Goal: Task Accomplishment & Management: Manage account settings

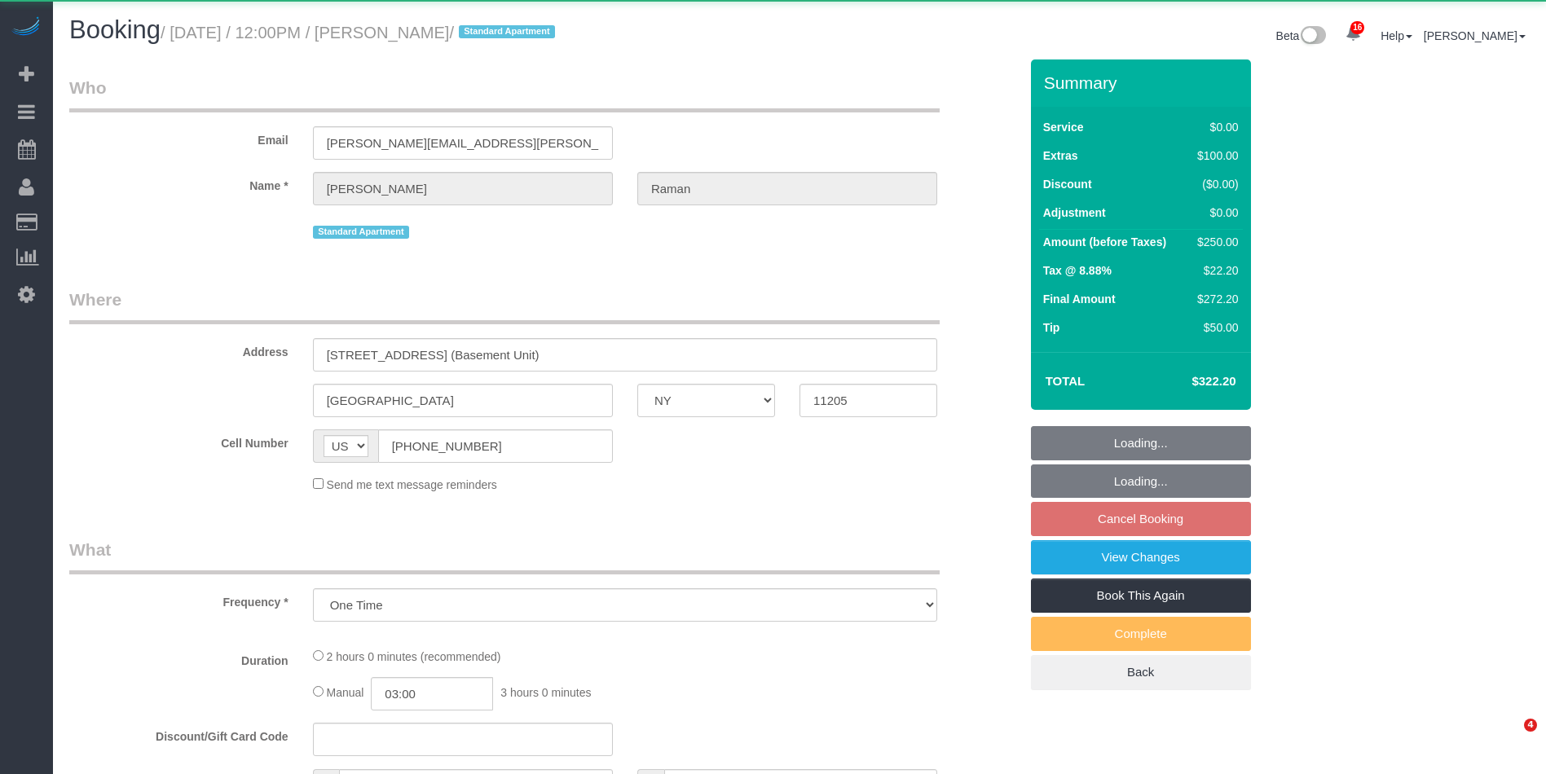
select select "NY"
select select "object:1017"
select select "spot1"
select select "number:59"
select select "number:73"
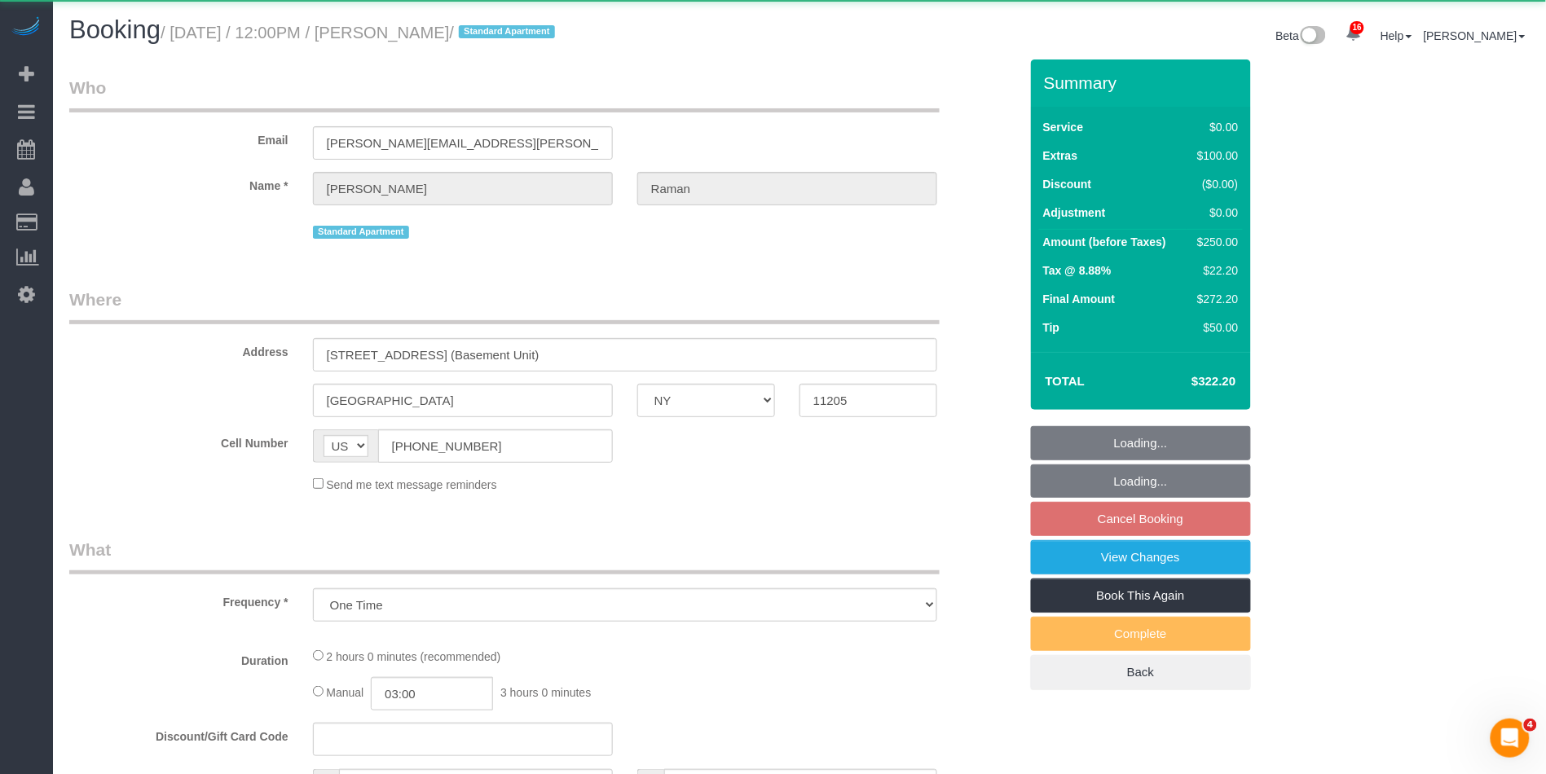
select select "number:15"
select select "number:5"
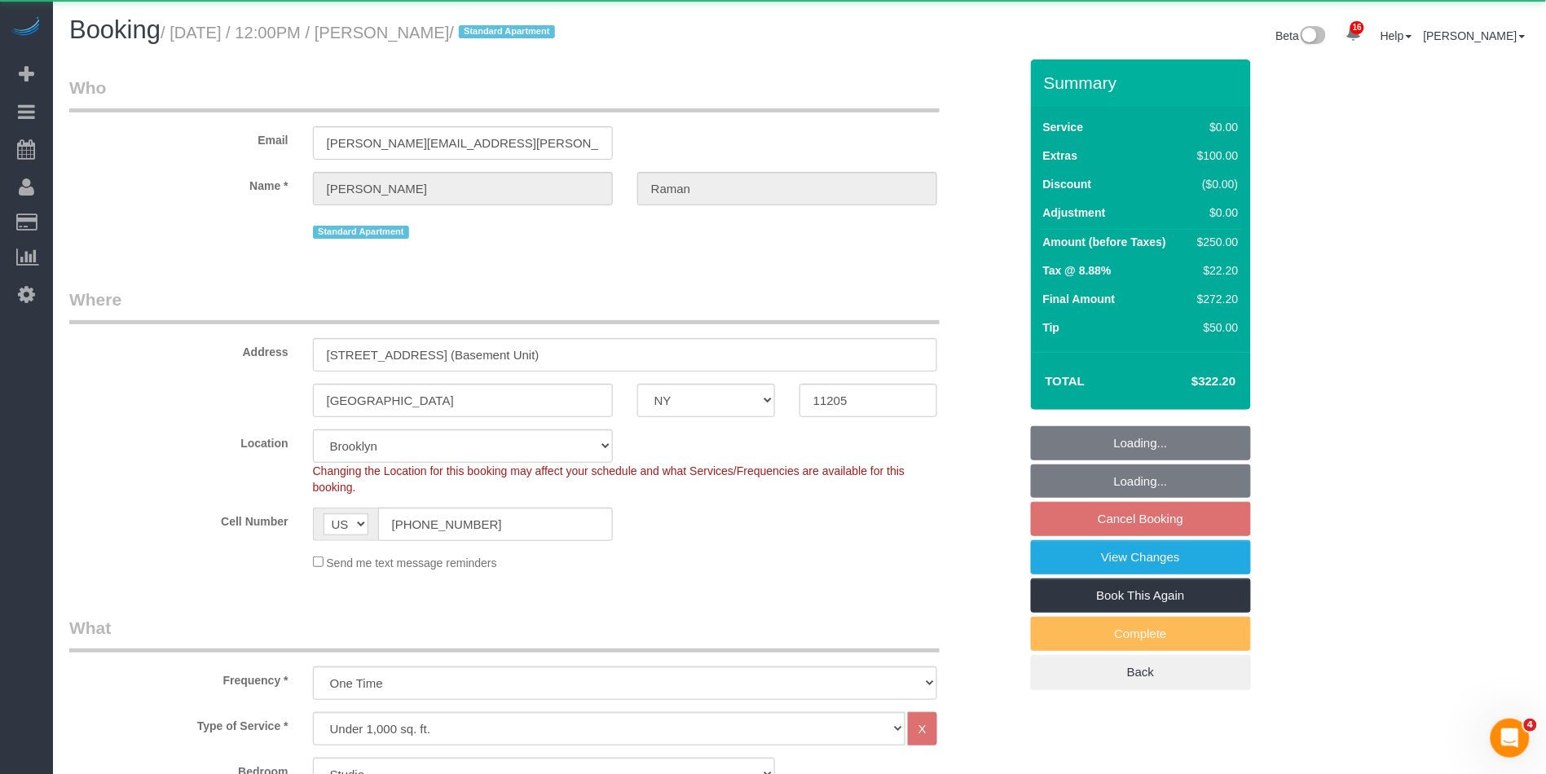
select select "string:stripe-pm_1RdxiG4VGloSiKo7b9FUQTSj"
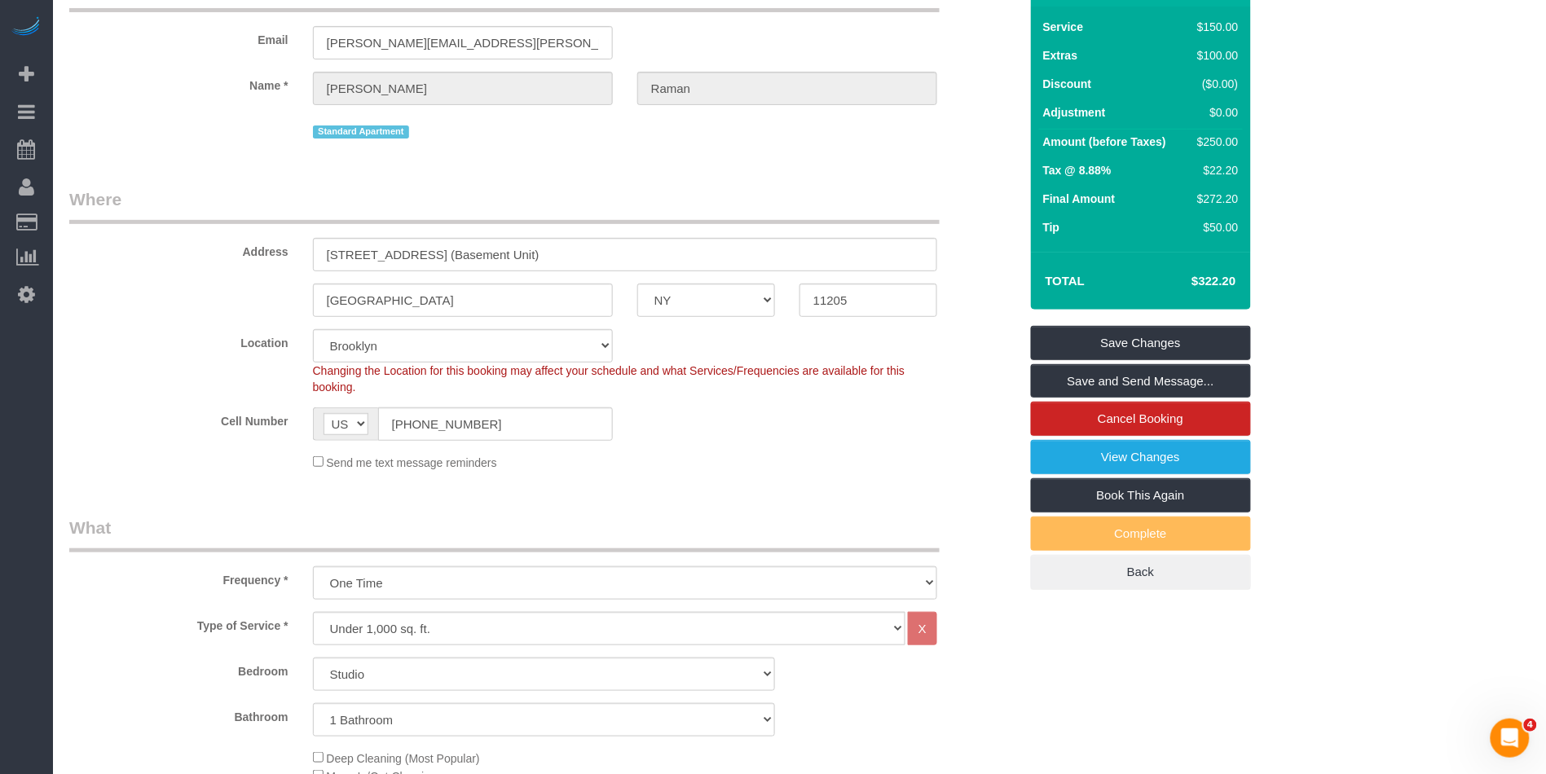
scroll to position [127, 0]
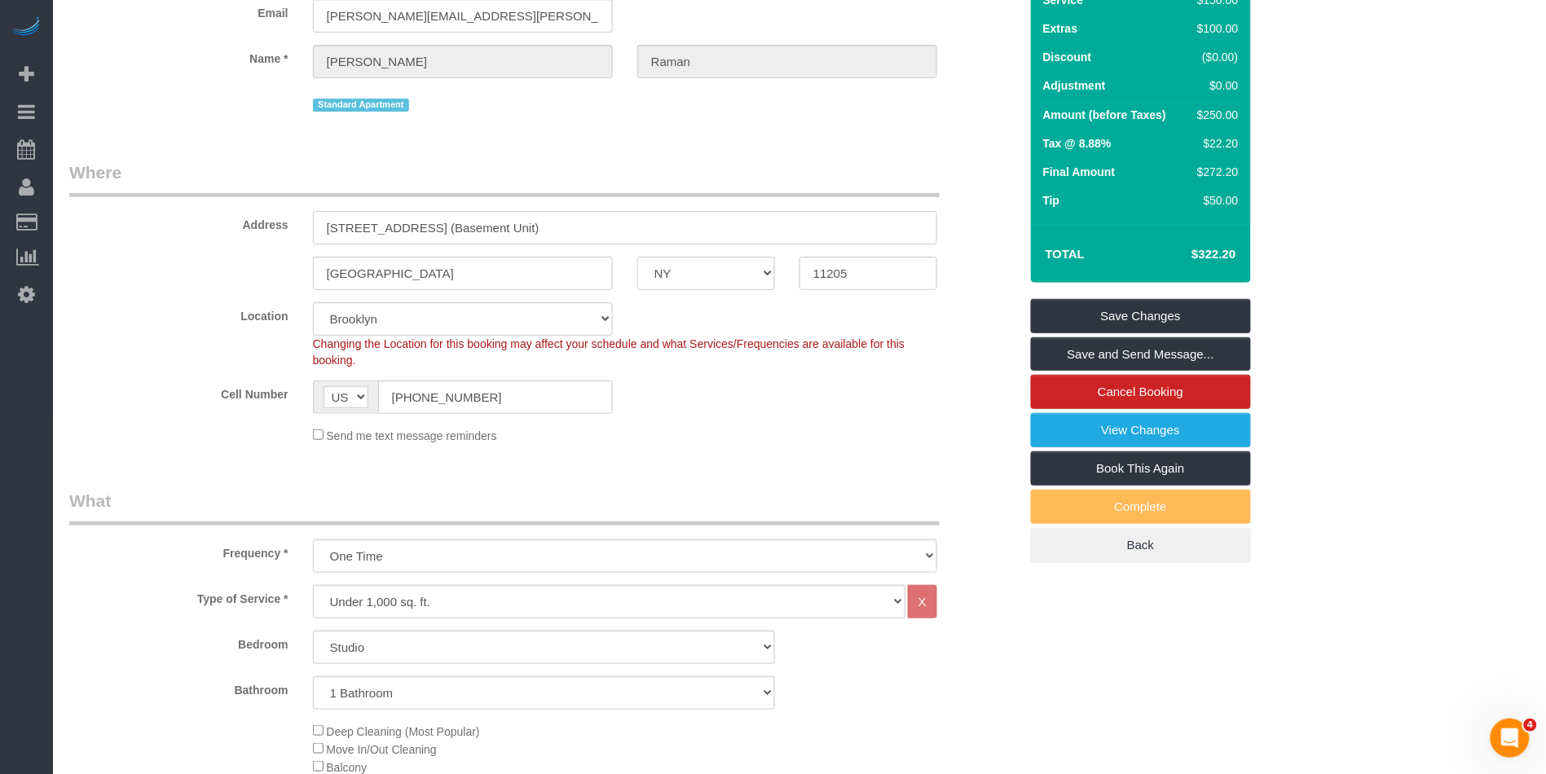
drag, startPoint x: 496, startPoint y: 229, endPoint x: 631, endPoint y: 233, distance: 135.3
click at [631, 233] on input "545A Lafayette Avenue, Apt. 1 (Basement Unit)" at bounding box center [625, 227] width 624 height 33
drag, startPoint x: 615, startPoint y: 230, endPoint x: 495, endPoint y: 226, distance: 120.7
click at [494, 226] on input "545A Lafayette Avenue, Apt. 1 (Basement Unit)" at bounding box center [625, 227] width 624 height 33
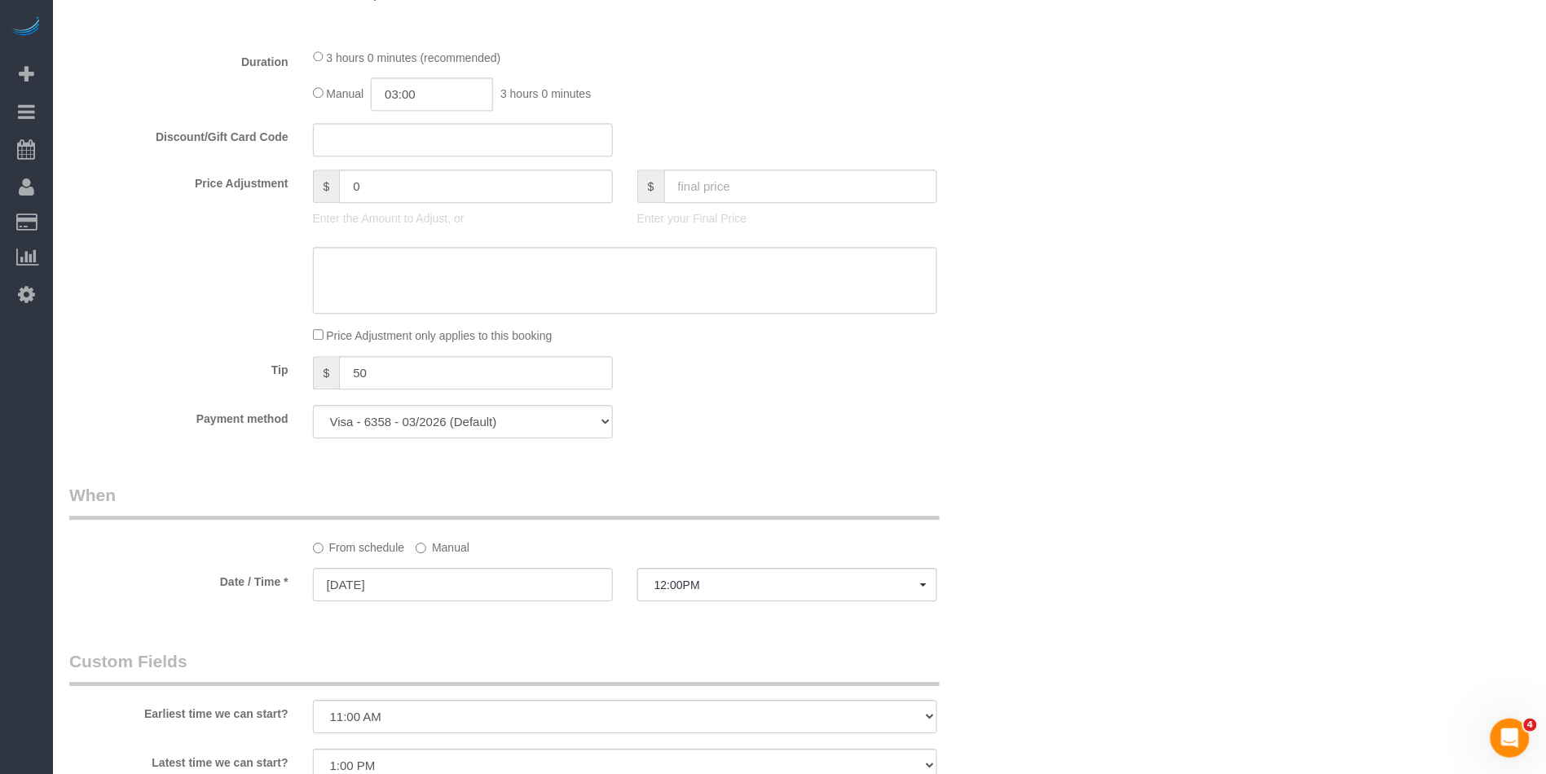
scroll to position [2088, 0]
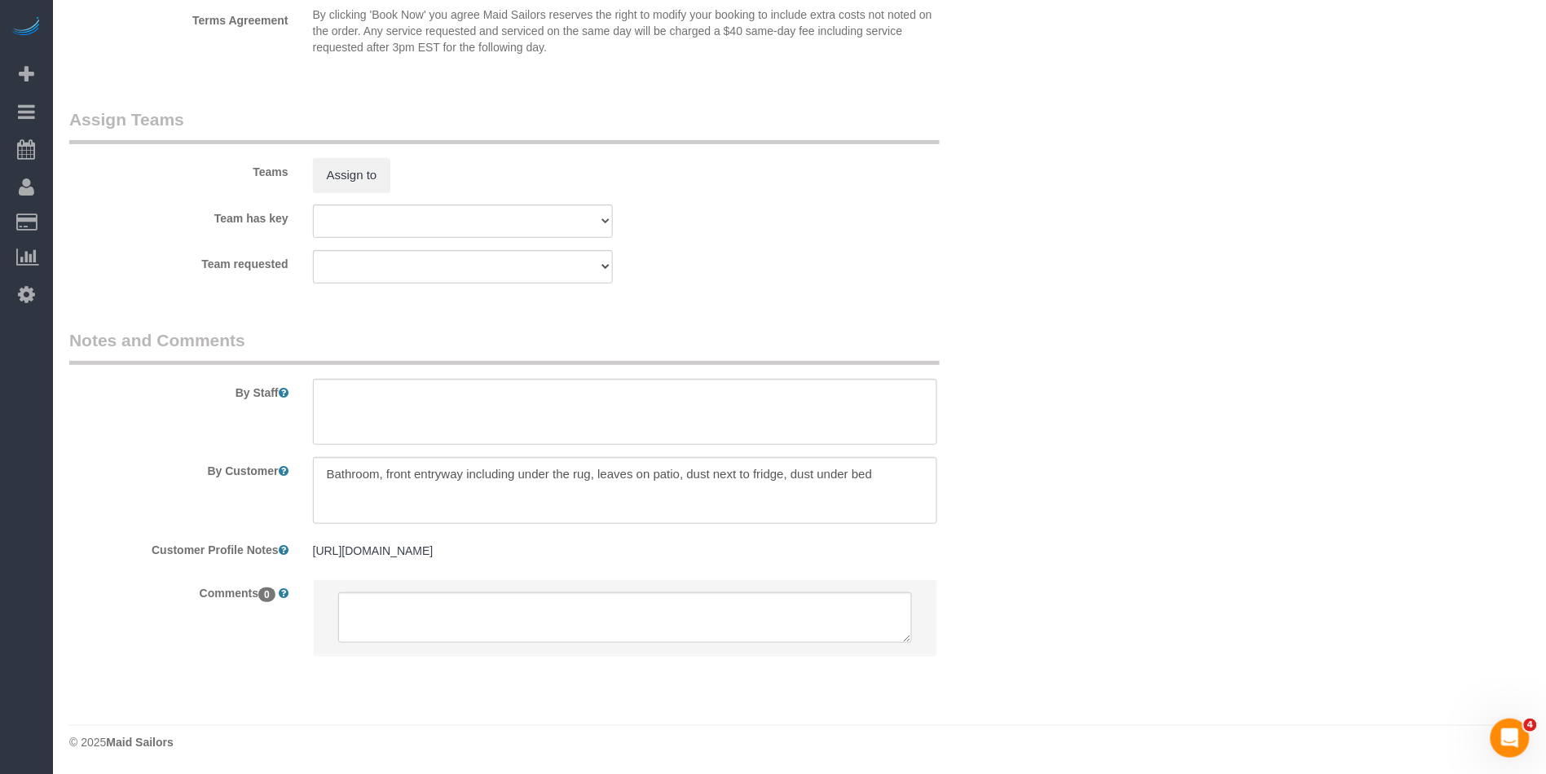
type input "545A Lafayette Avenue, Apt. 1"
click at [420, 401] on textarea at bounding box center [625, 412] width 624 height 67
paste textarea "(Basement Unit)"
type textarea "(Basement Unit)"
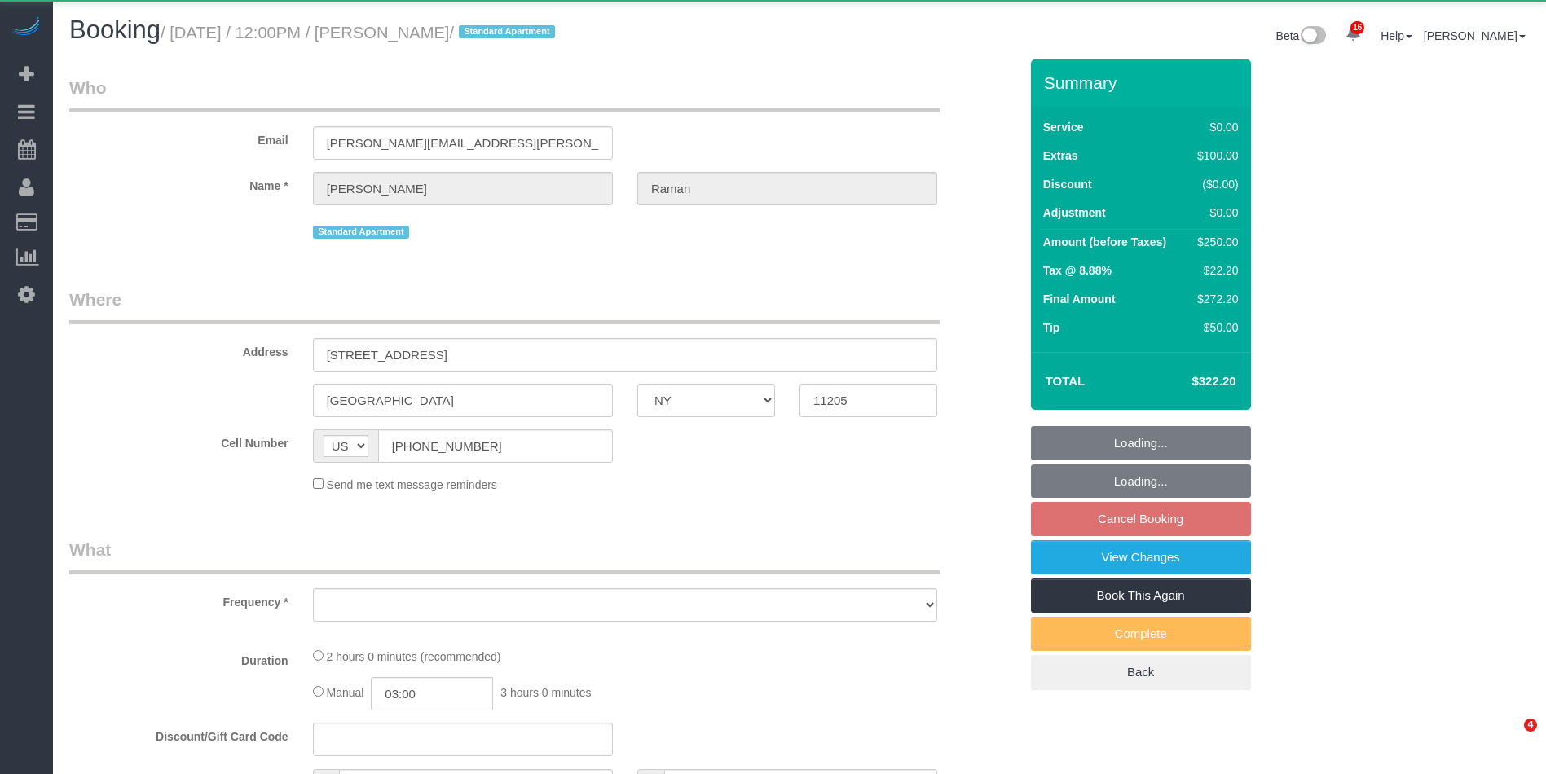
select select "NY"
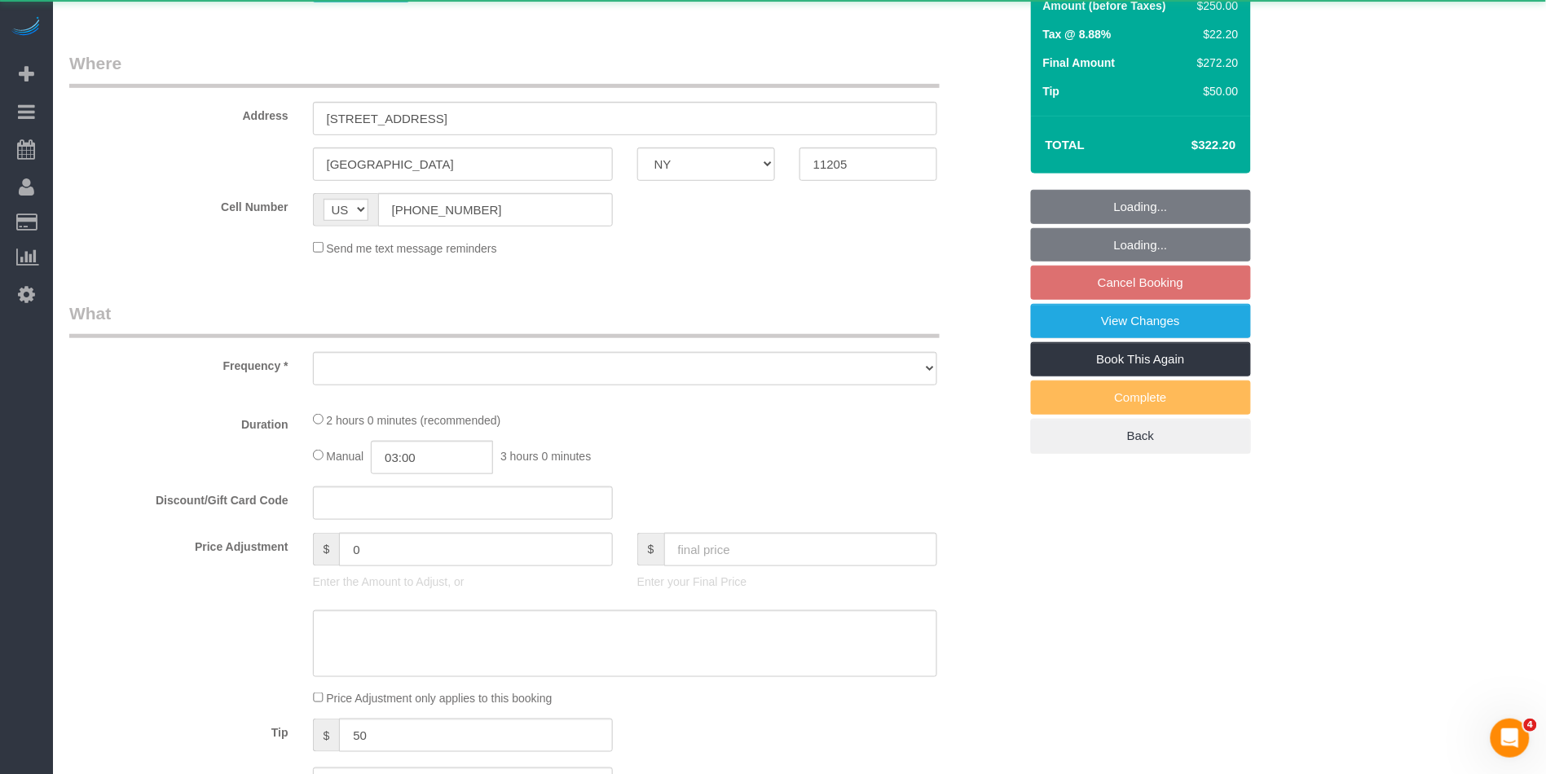
select select "object:764"
select select "spot1"
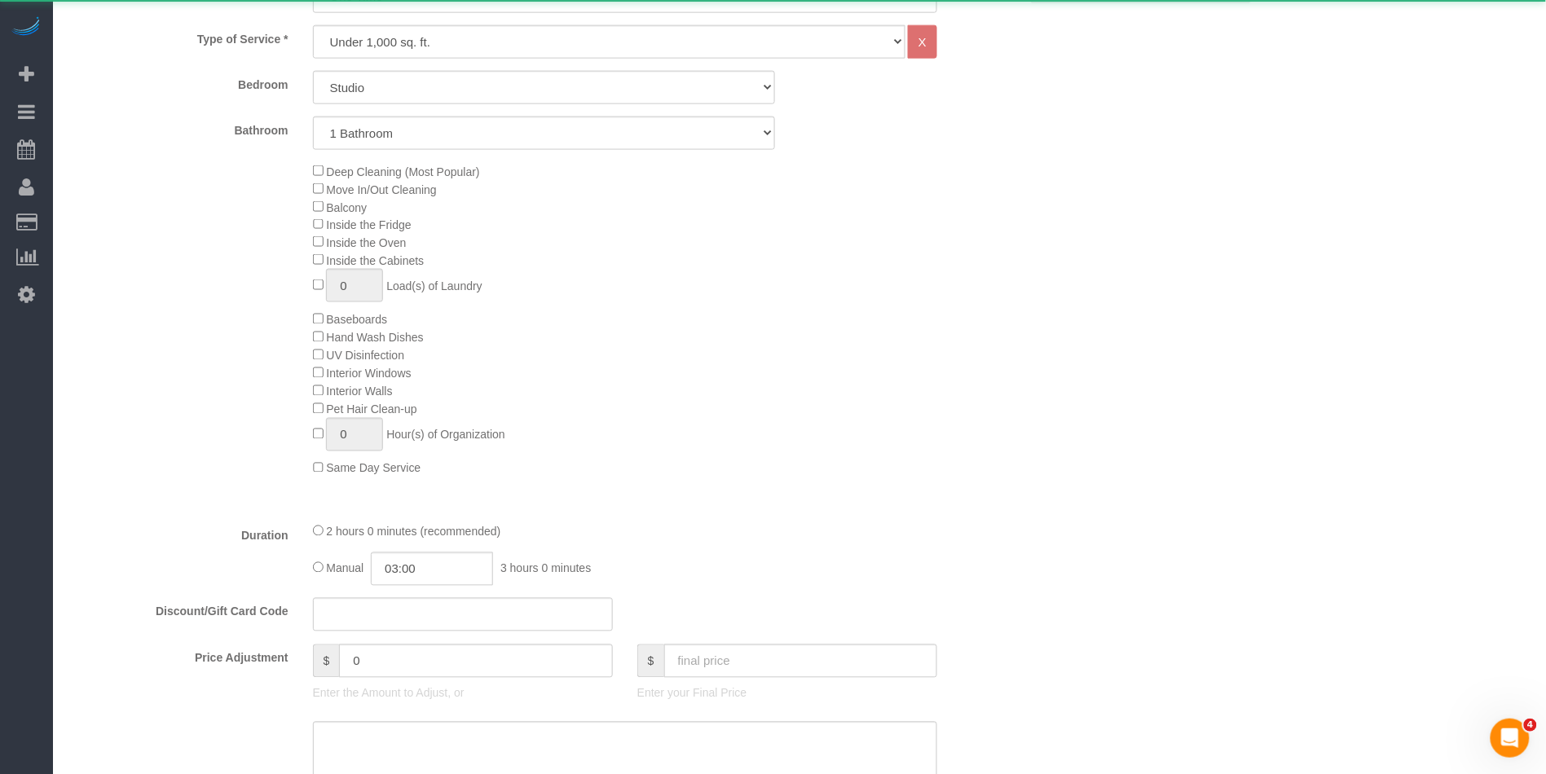
select select "object:878"
select select "spot57"
select select "number:59"
select select "number:73"
select select "number:15"
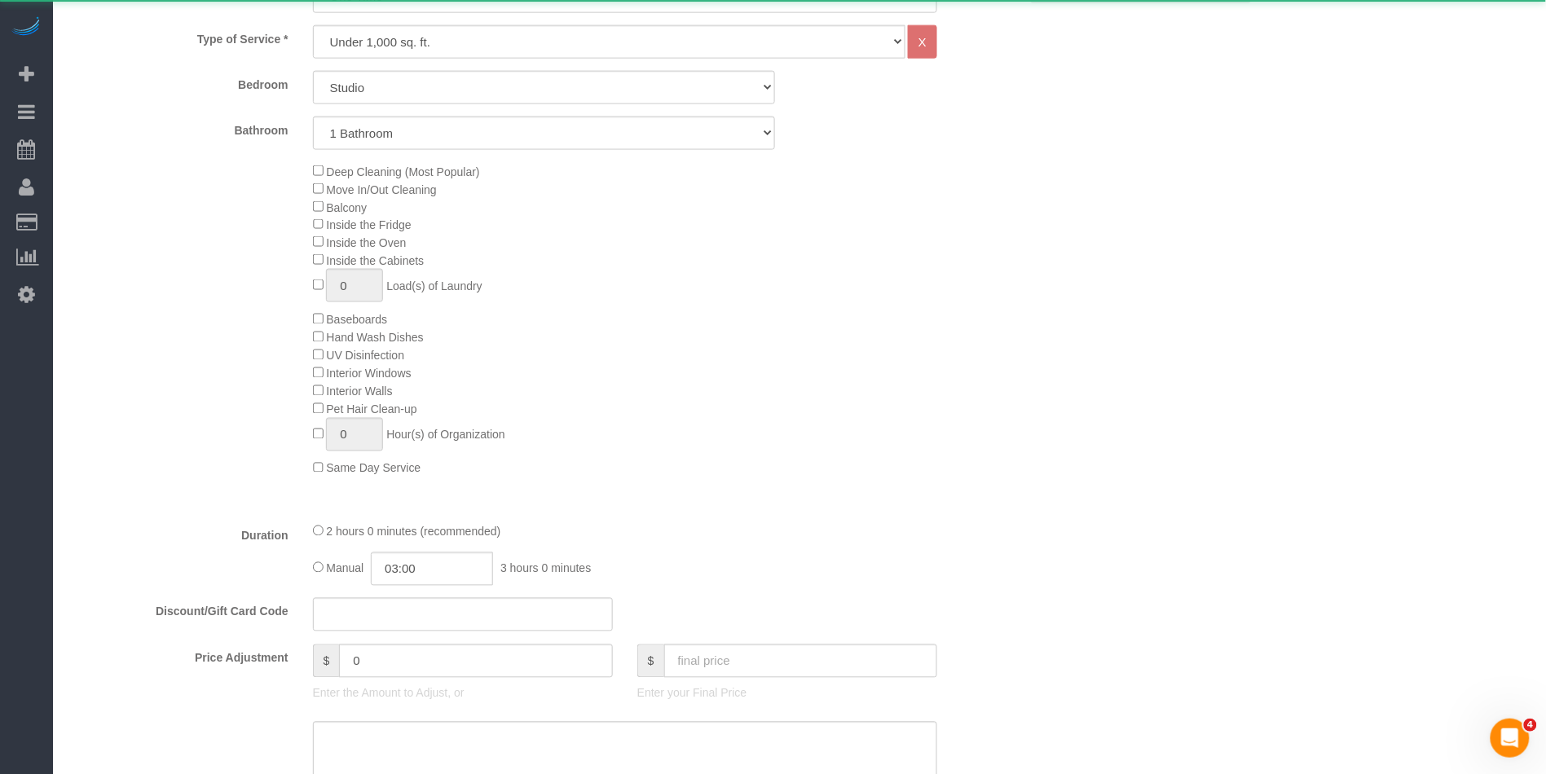
select select "number:5"
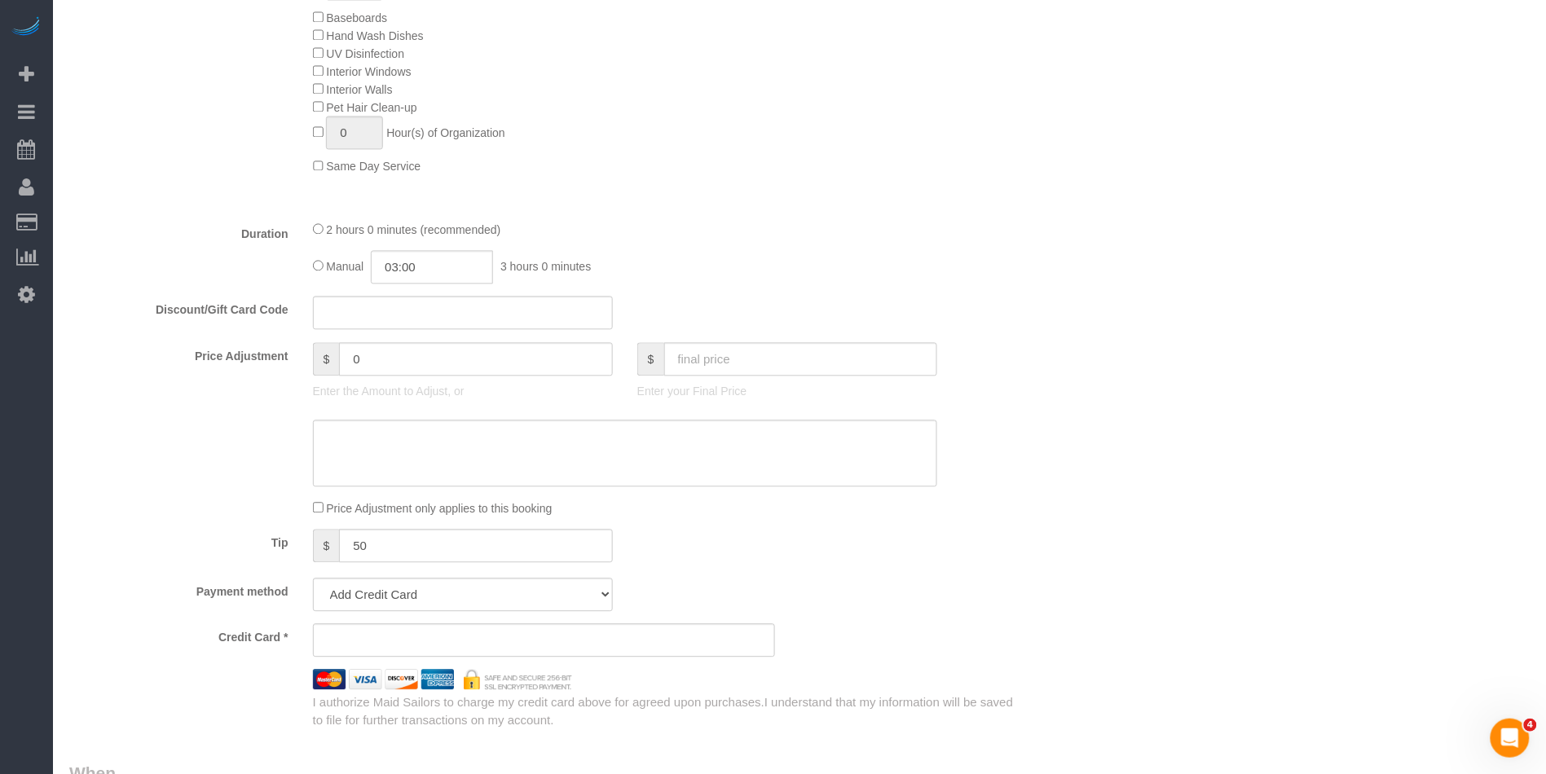
select select "string:stripe-pm_1RdxiG4VGloSiKo7b9FUQTSj"
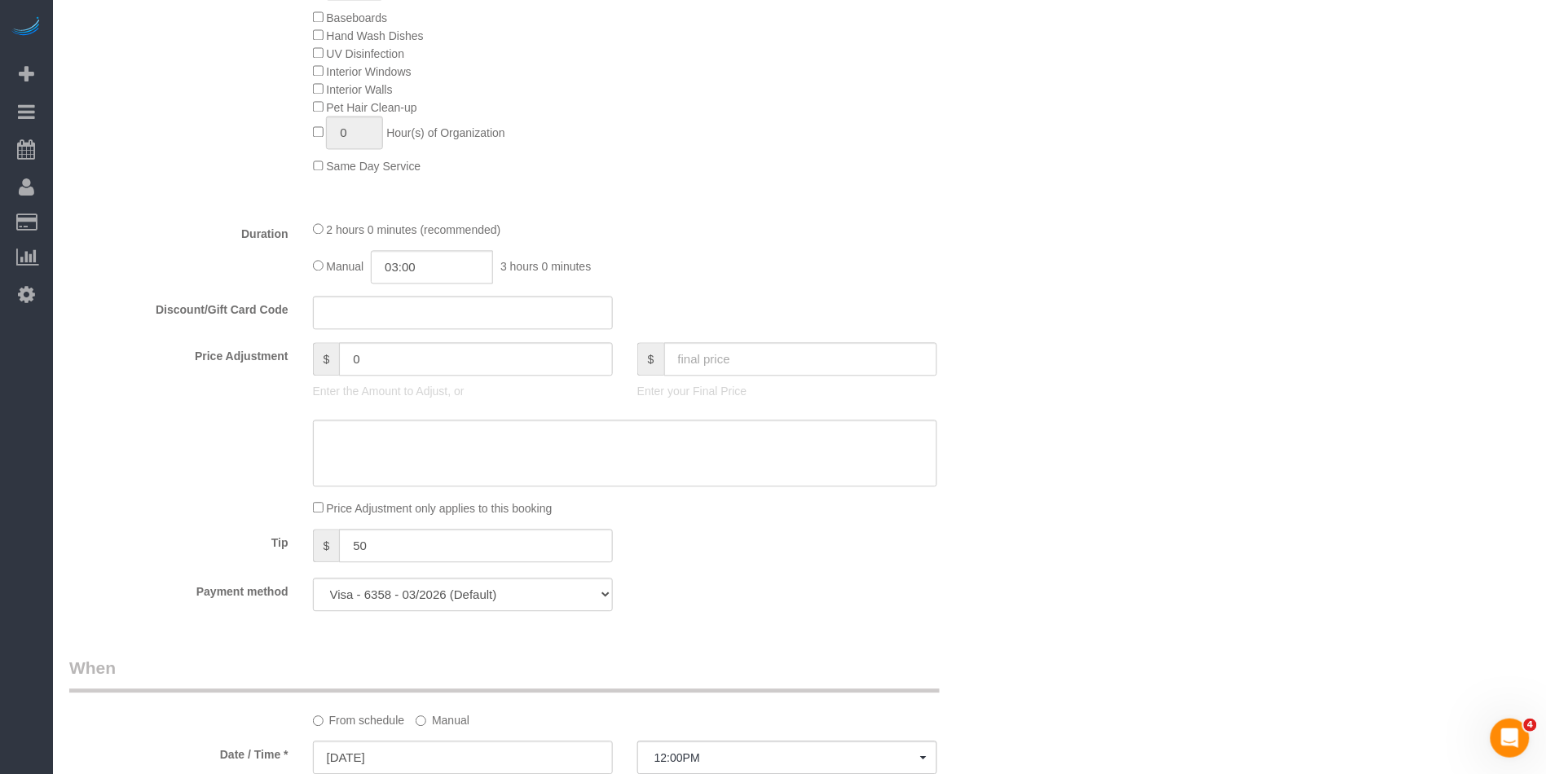
scroll to position [1173, 0]
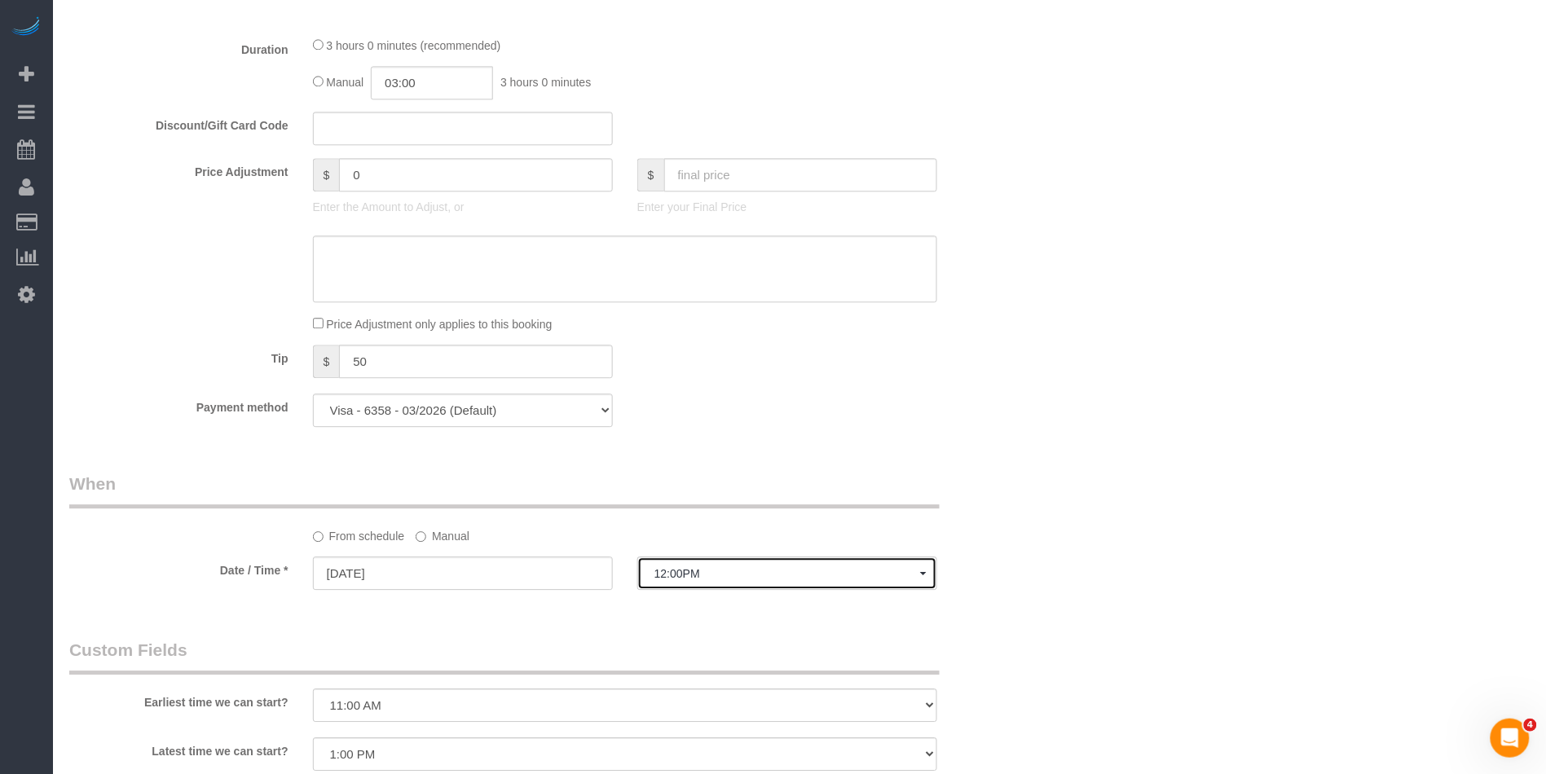
click at [677, 577] on span "12:00PM" at bounding box center [787, 573] width 266 height 13
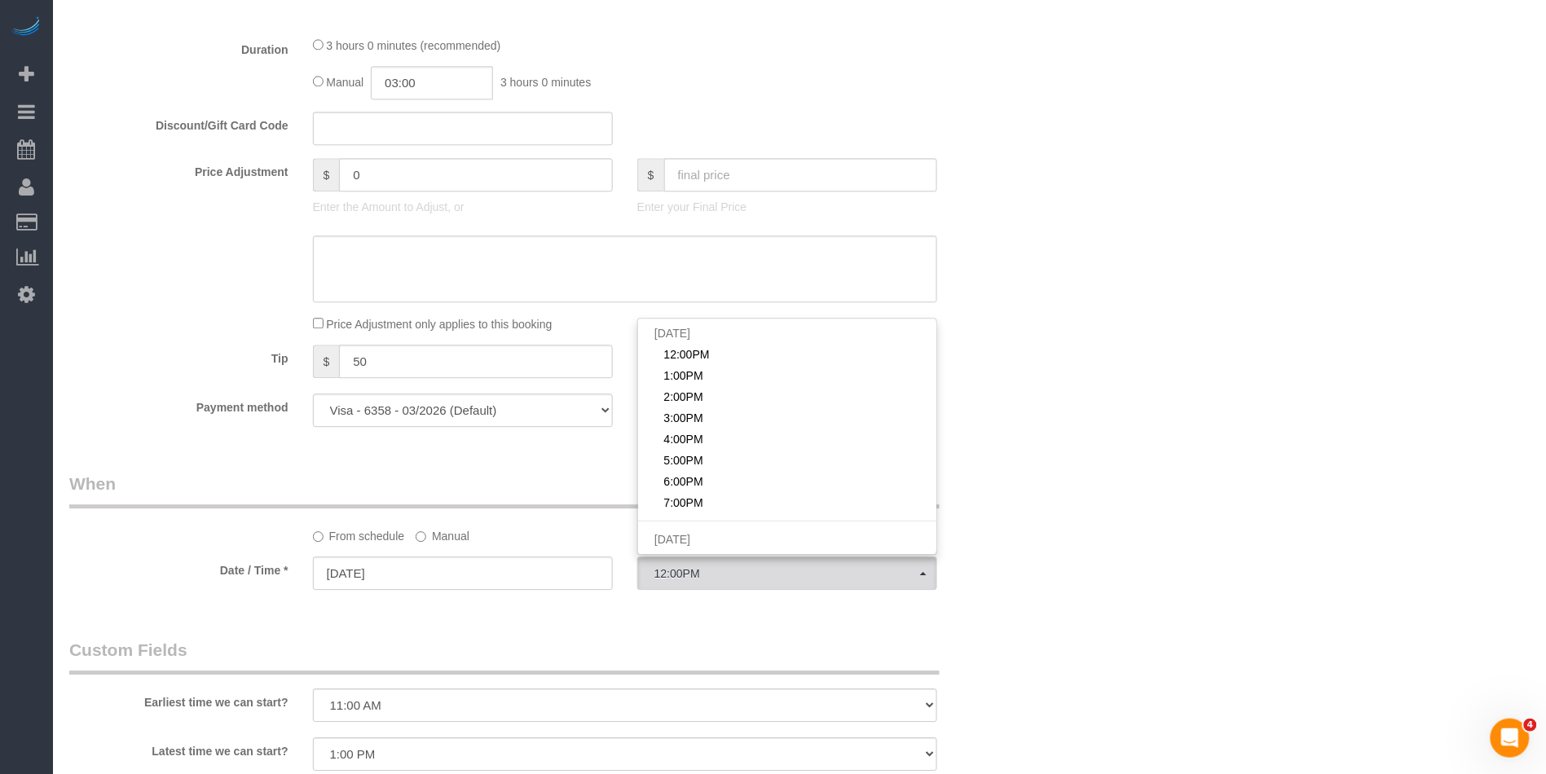
click at [451, 543] on label "Manual" at bounding box center [443, 533] width 54 height 22
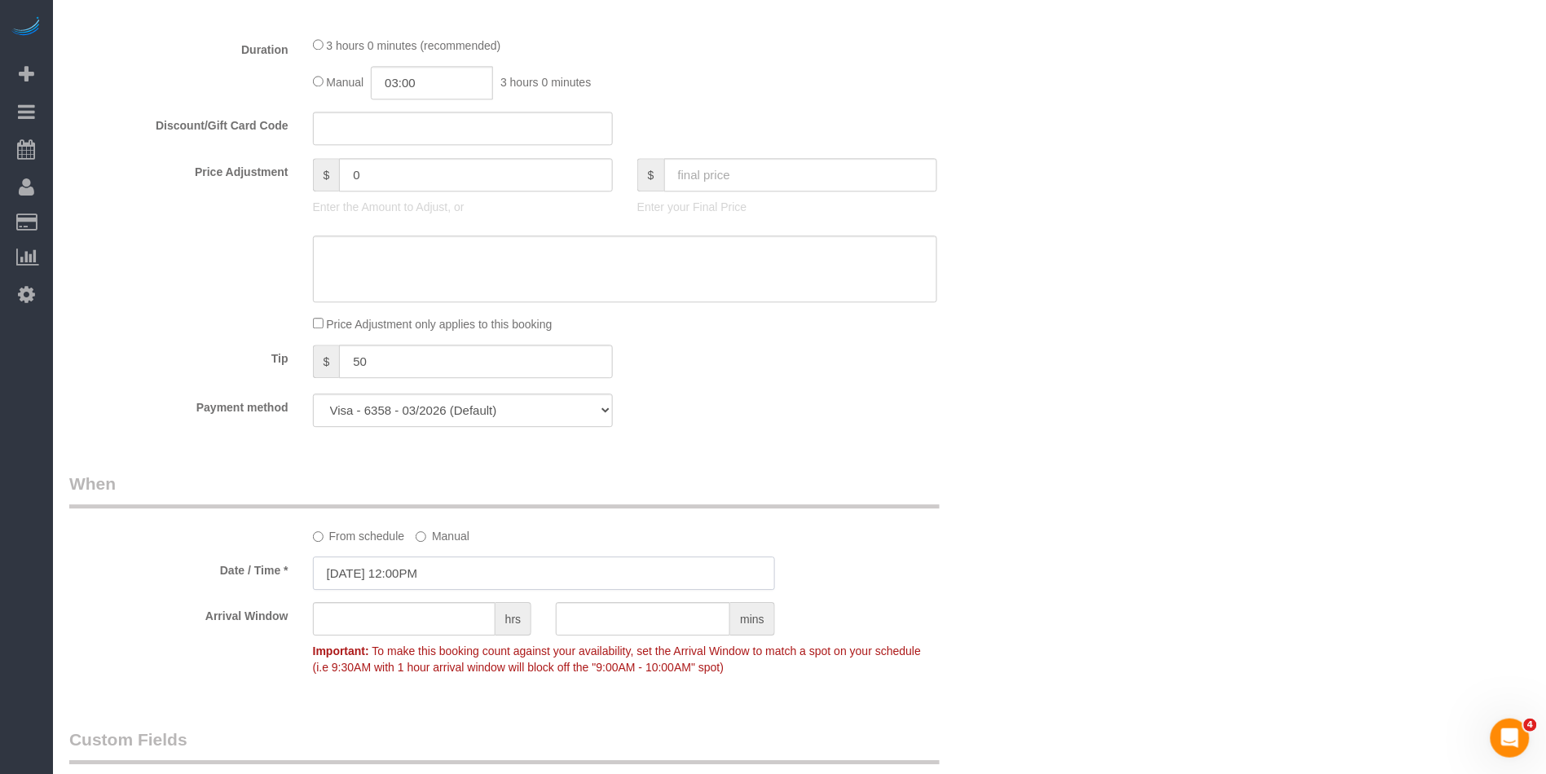
click at [433, 574] on input "09/12/2025 12:00PM" at bounding box center [544, 573] width 462 height 33
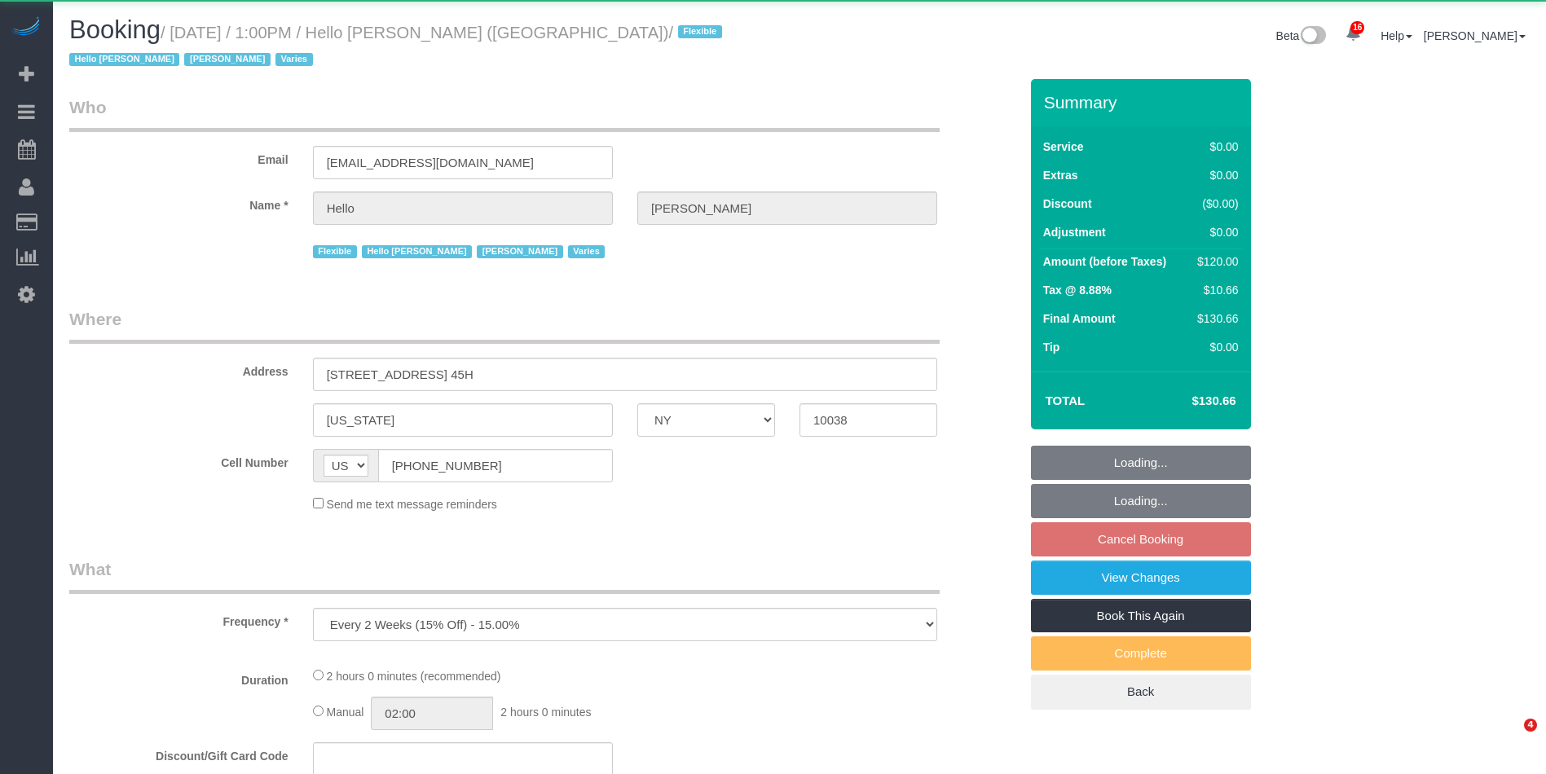
select select "NY"
select select "object:2282"
select select "number:89"
select select "number:90"
select select "number:15"
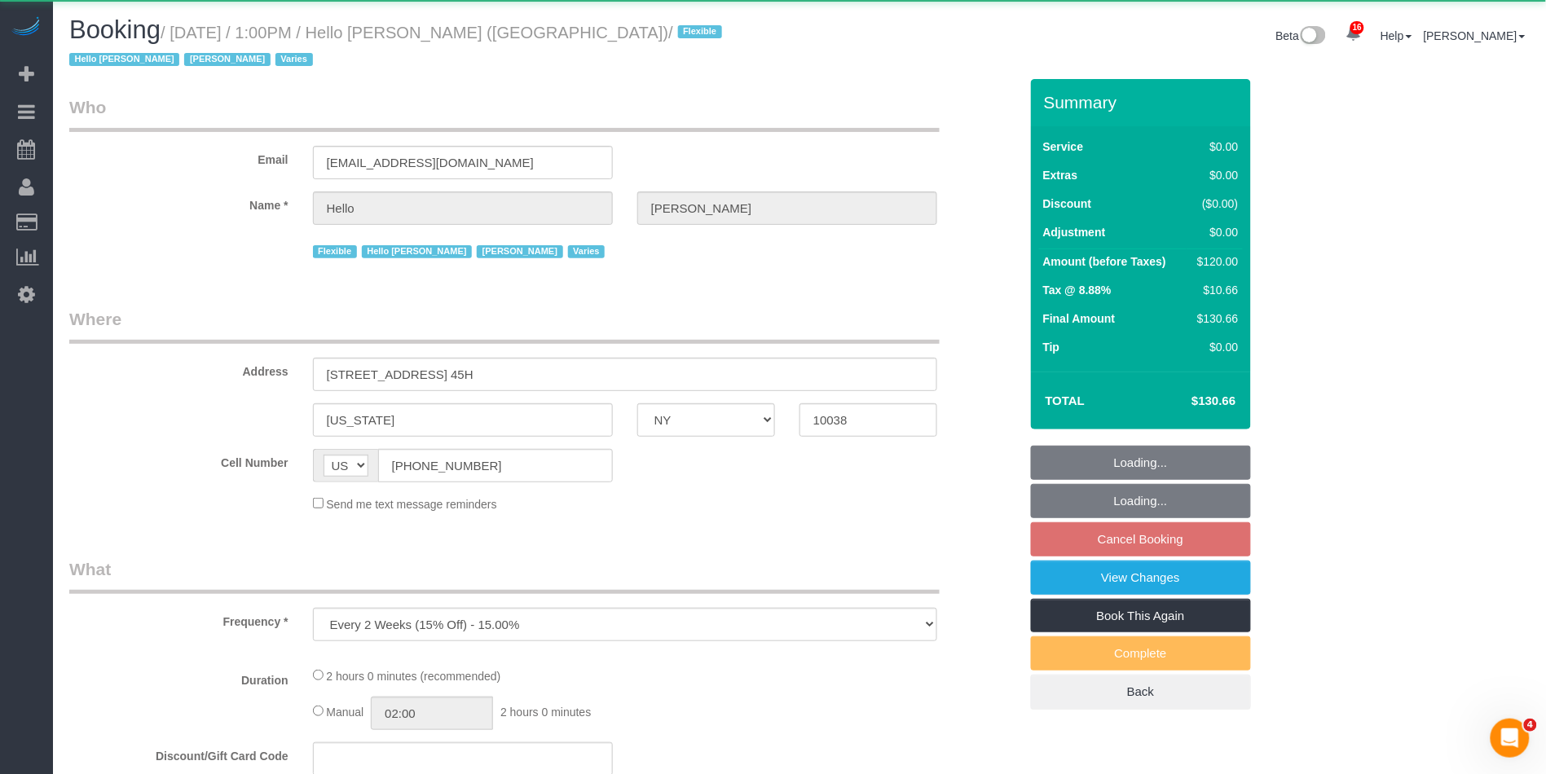
select select "number:7"
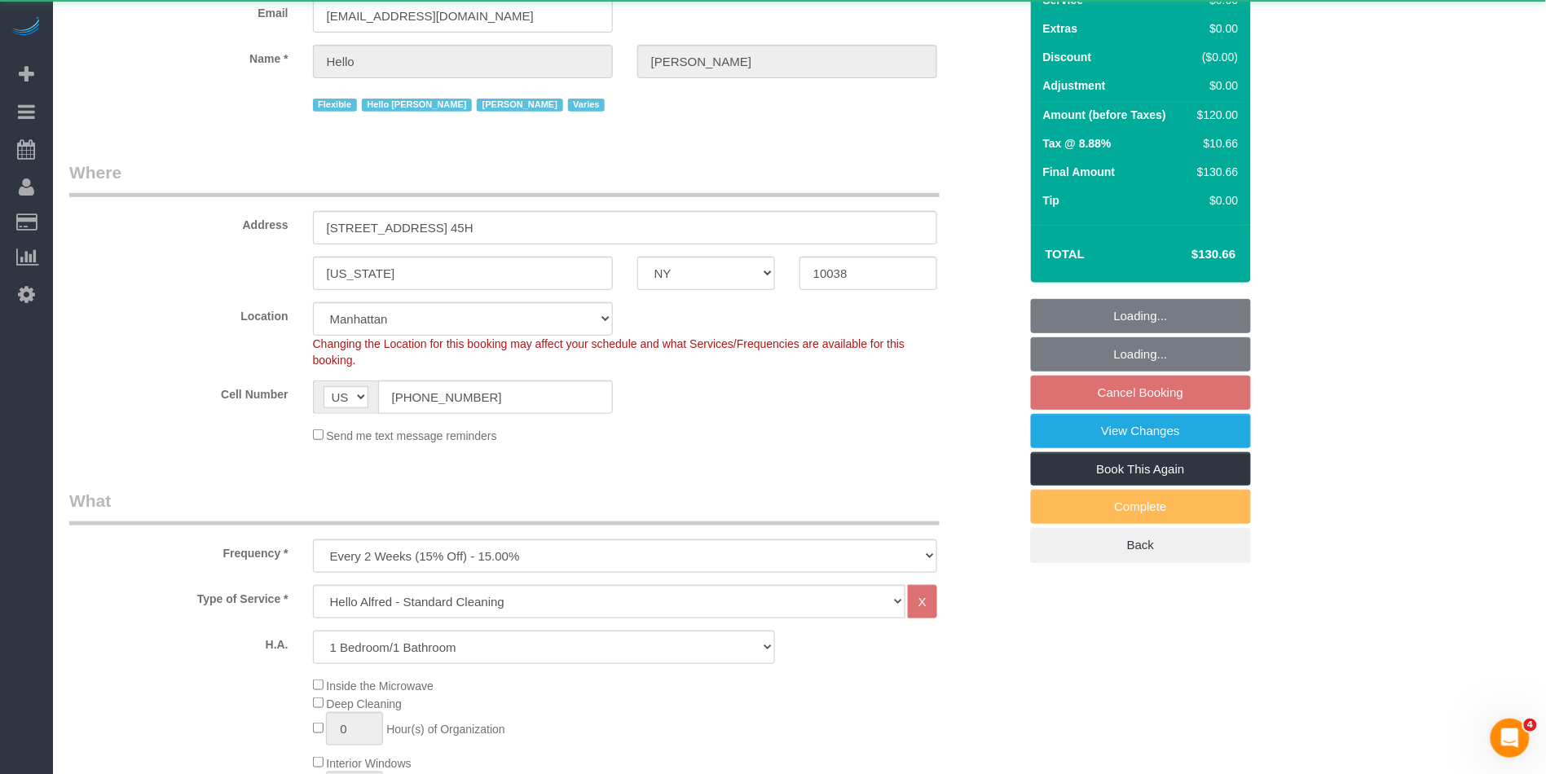
select select "spot2"
select select "1"
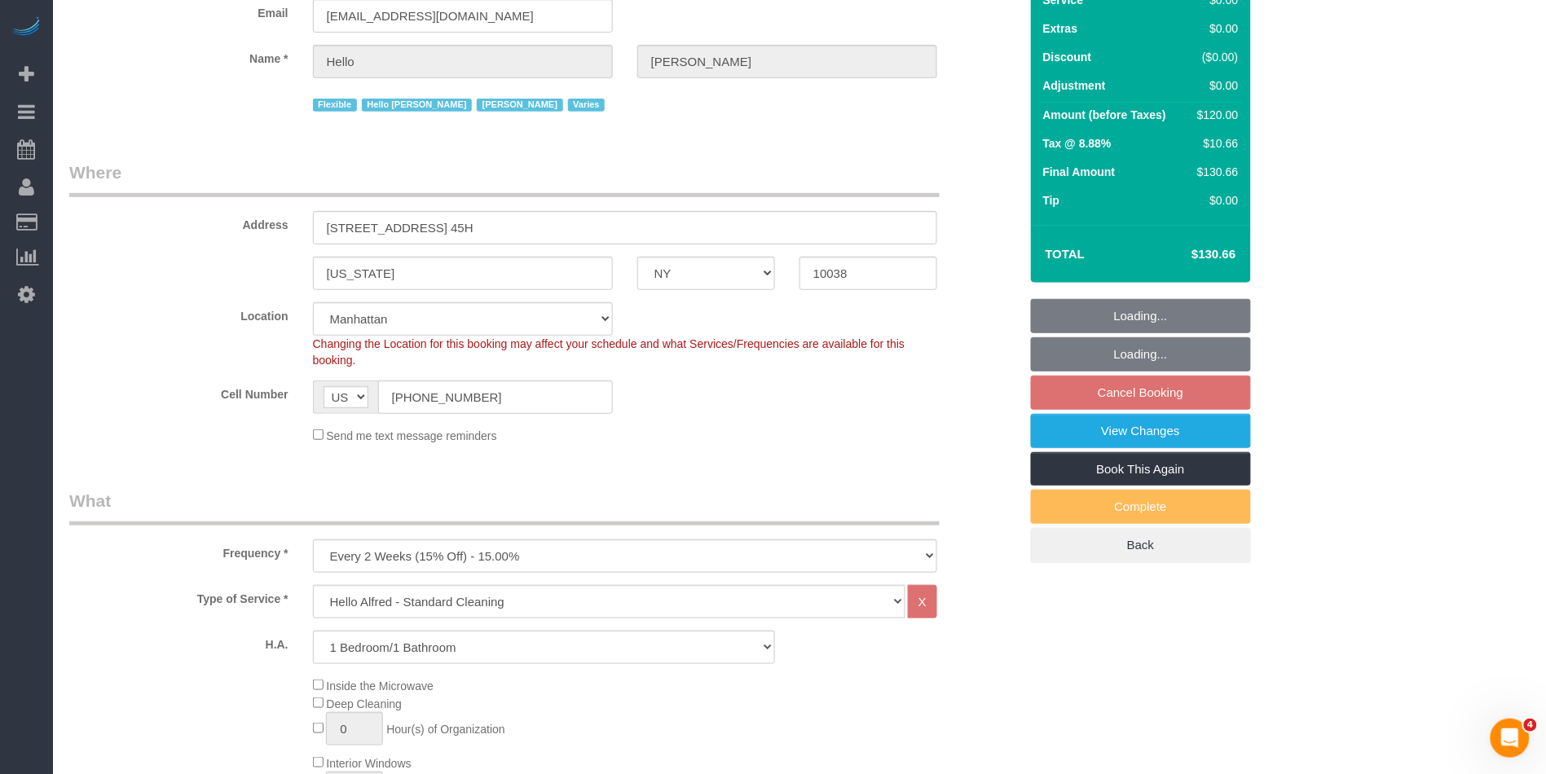
scroll to position [604, 0]
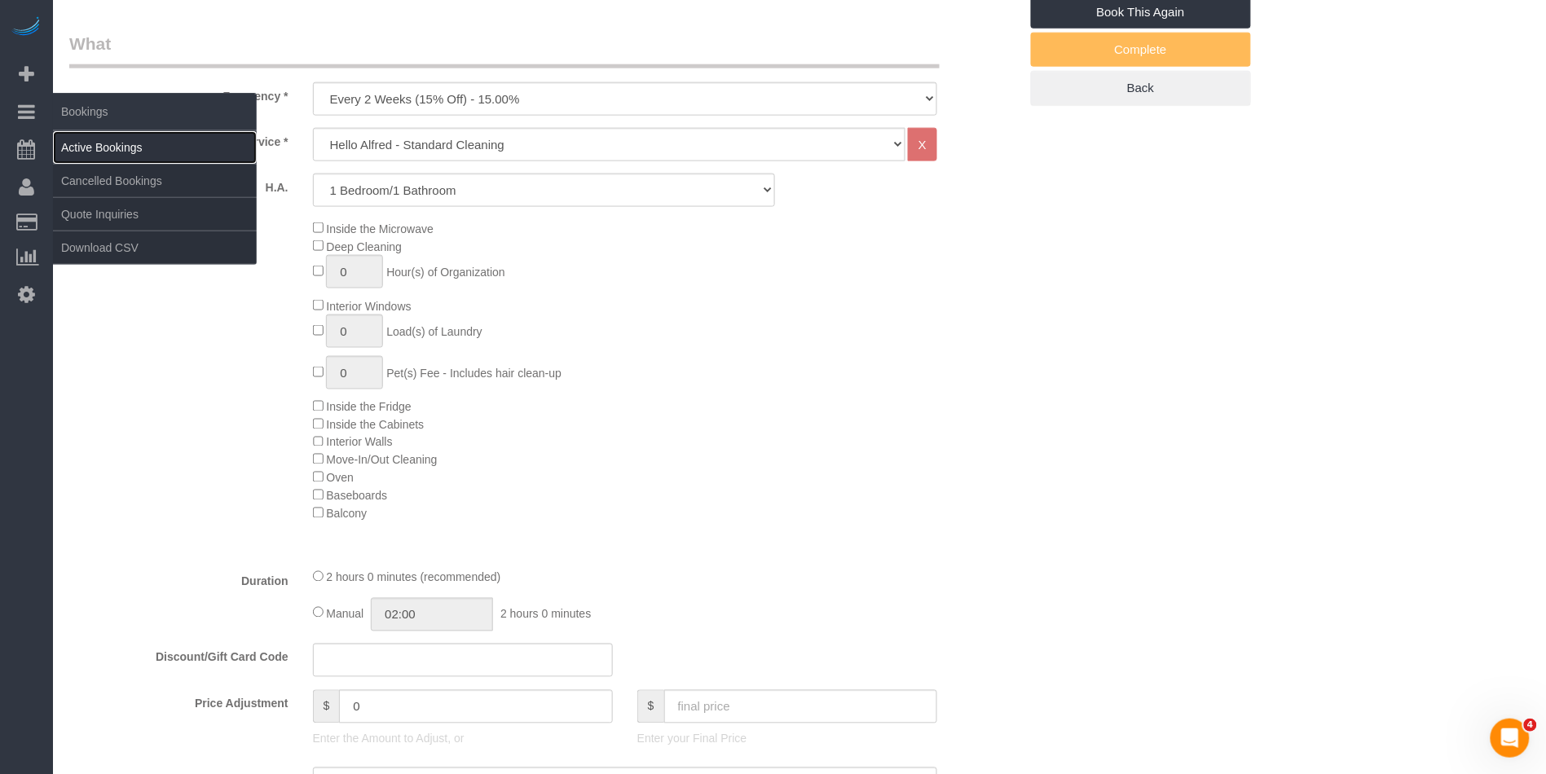
click at [110, 140] on link "Active Bookings" at bounding box center [155, 147] width 204 height 33
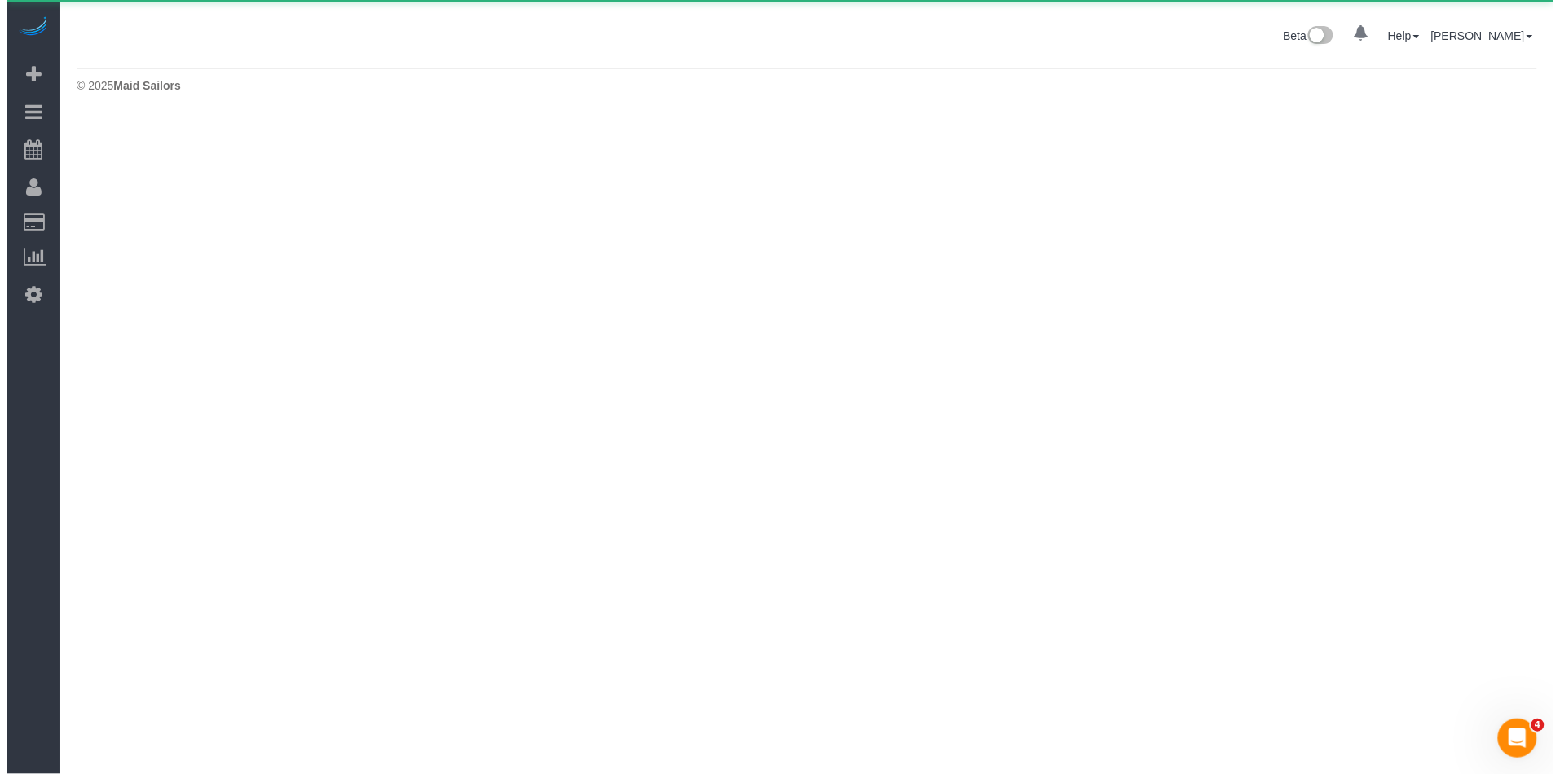
scroll to position [0, 0]
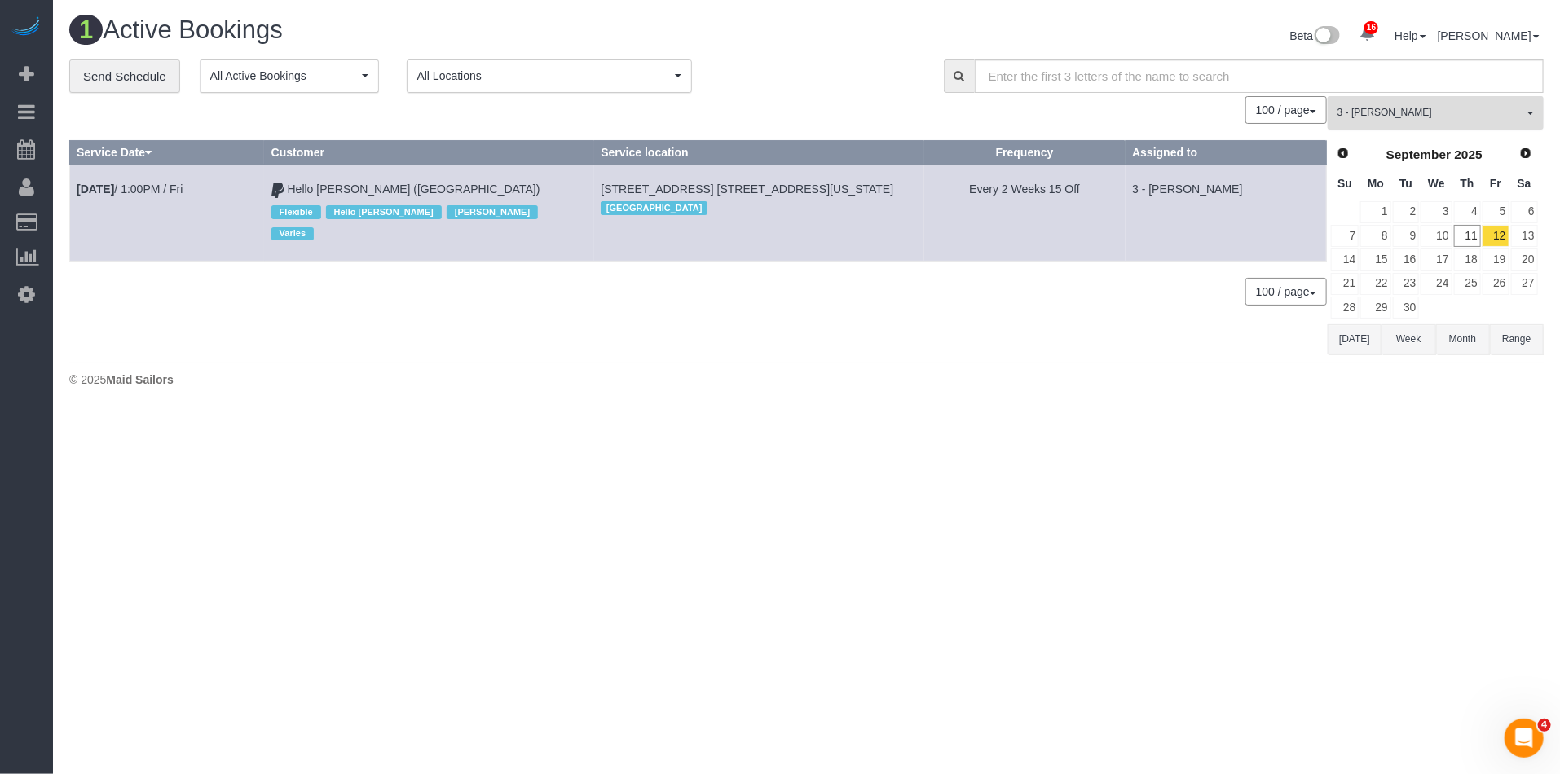
click at [1369, 108] on span "3 - [PERSON_NAME]" at bounding box center [1430, 113] width 186 height 14
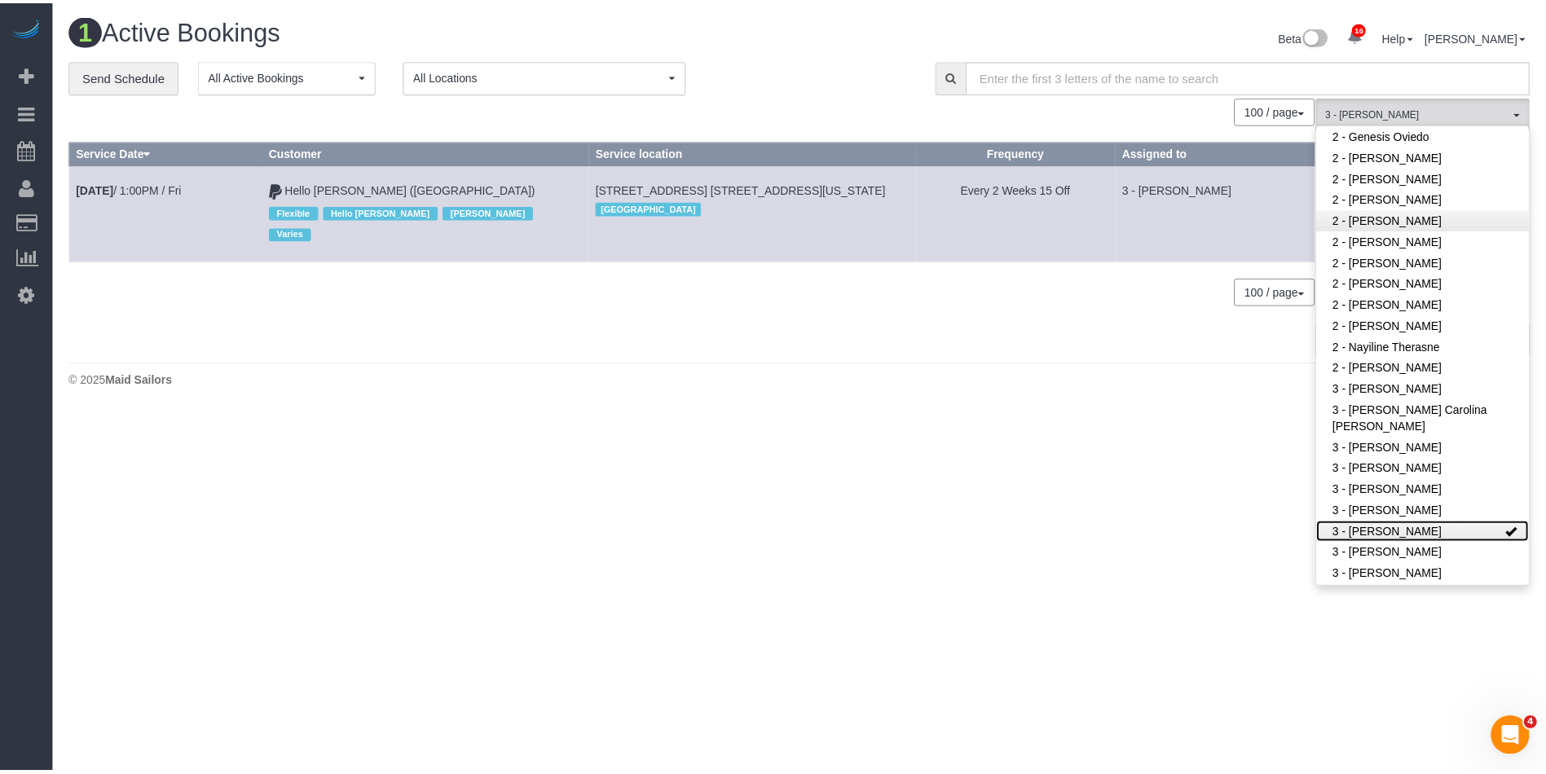
scroll to position [1049, 0]
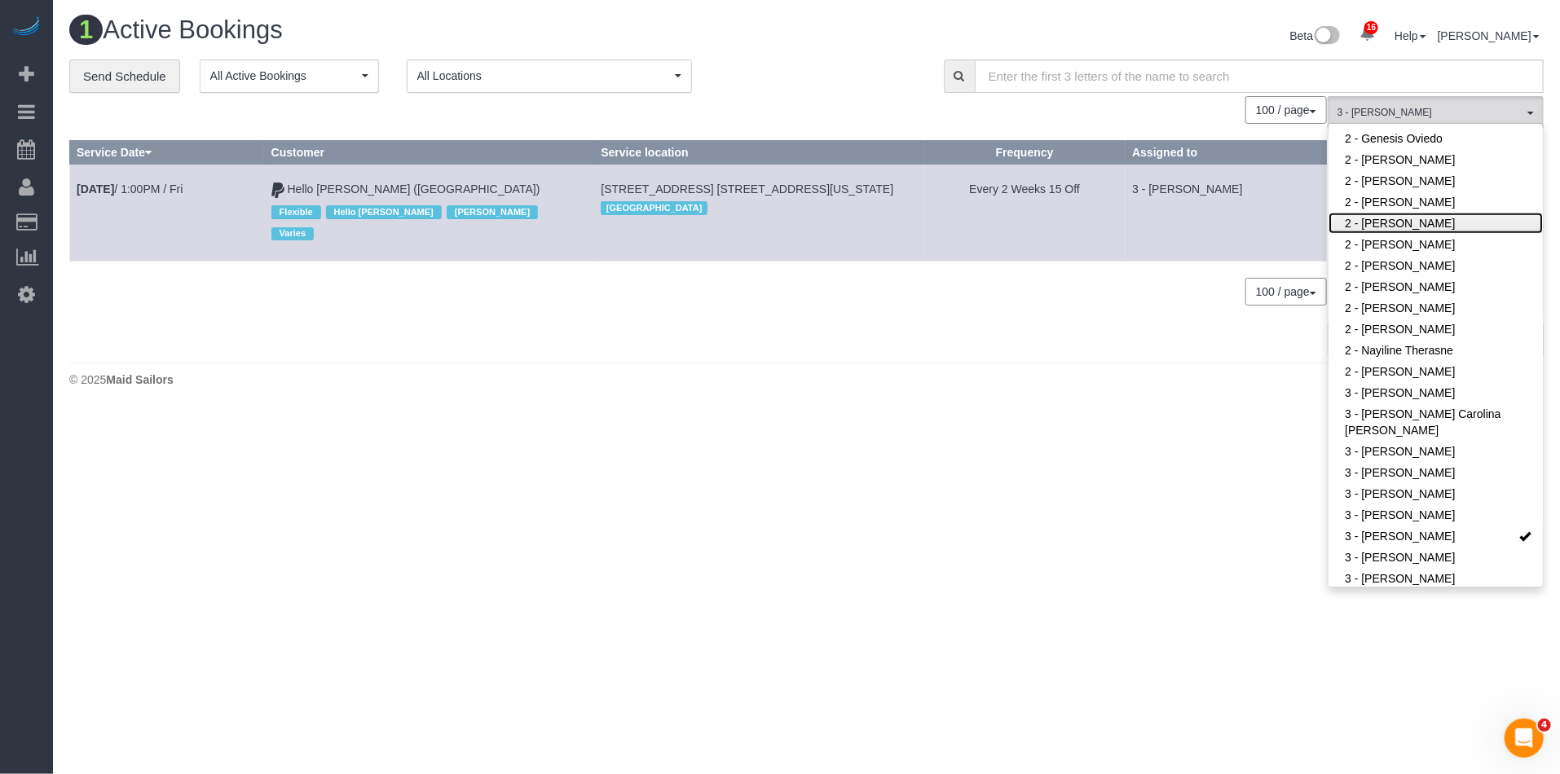
click at [1424, 218] on link "2 - [PERSON_NAME]" at bounding box center [1435, 223] width 214 height 21
click at [1243, 231] on td "3 - [PERSON_NAME]" at bounding box center [1225, 213] width 201 height 97
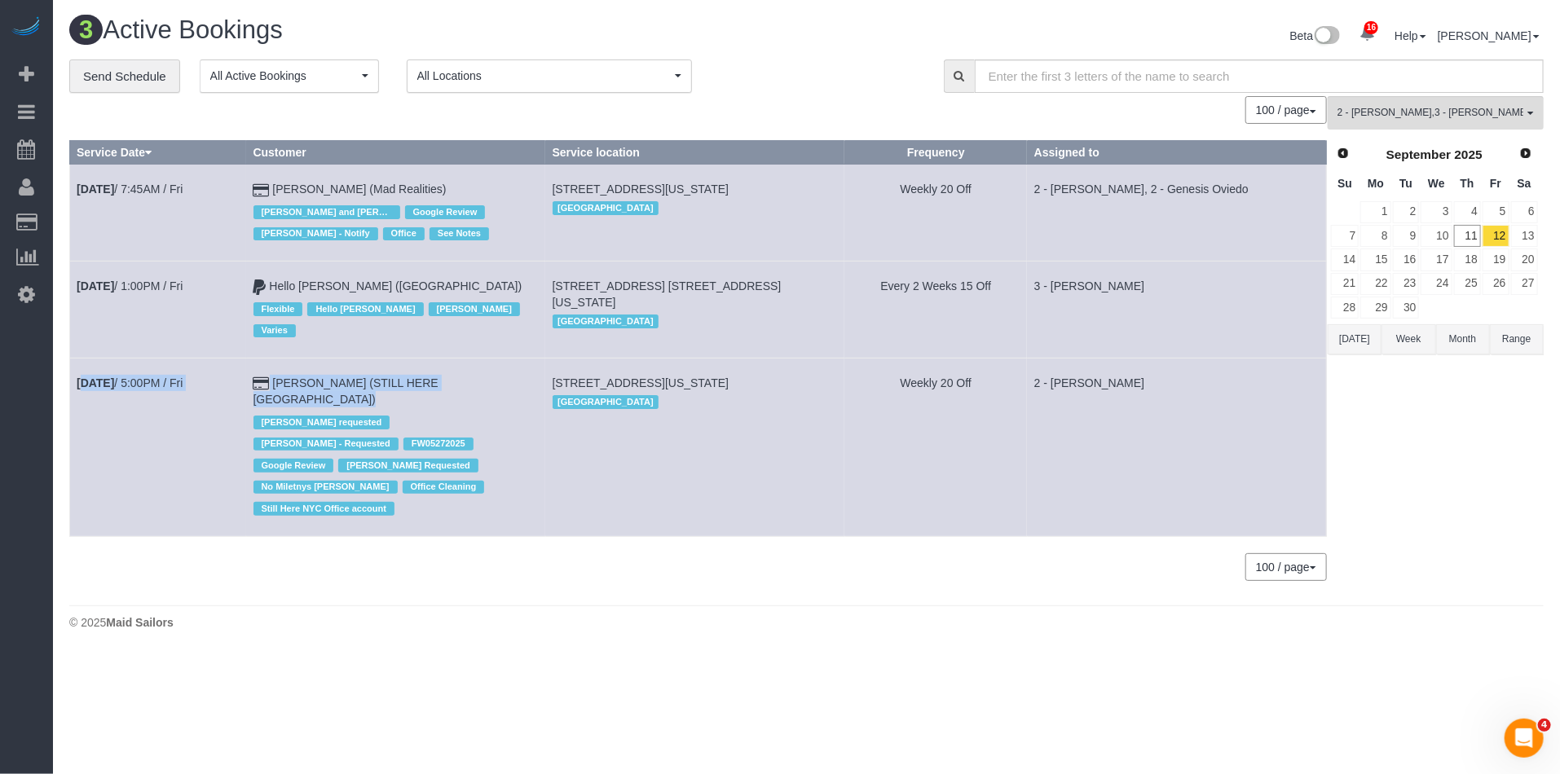
drag, startPoint x: 364, startPoint y: 368, endPoint x: 74, endPoint y: 361, distance: 290.2
click at [74, 361] on tr "Sep 12th / 5:00PM / Fri William Jewkes (STILL HERE NYC) Ana Araujo requested Eb…" at bounding box center [698, 448] width 1256 height 178
copy tr "Sep 12th / 5:00PM / Fri William Jewkes (STILL HERE NYC)"
click at [700, 416] on td "167 Canal Street, 3rd Floor, New York, NY 10013 Manhattan" at bounding box center [694, 448] width 299 height 178
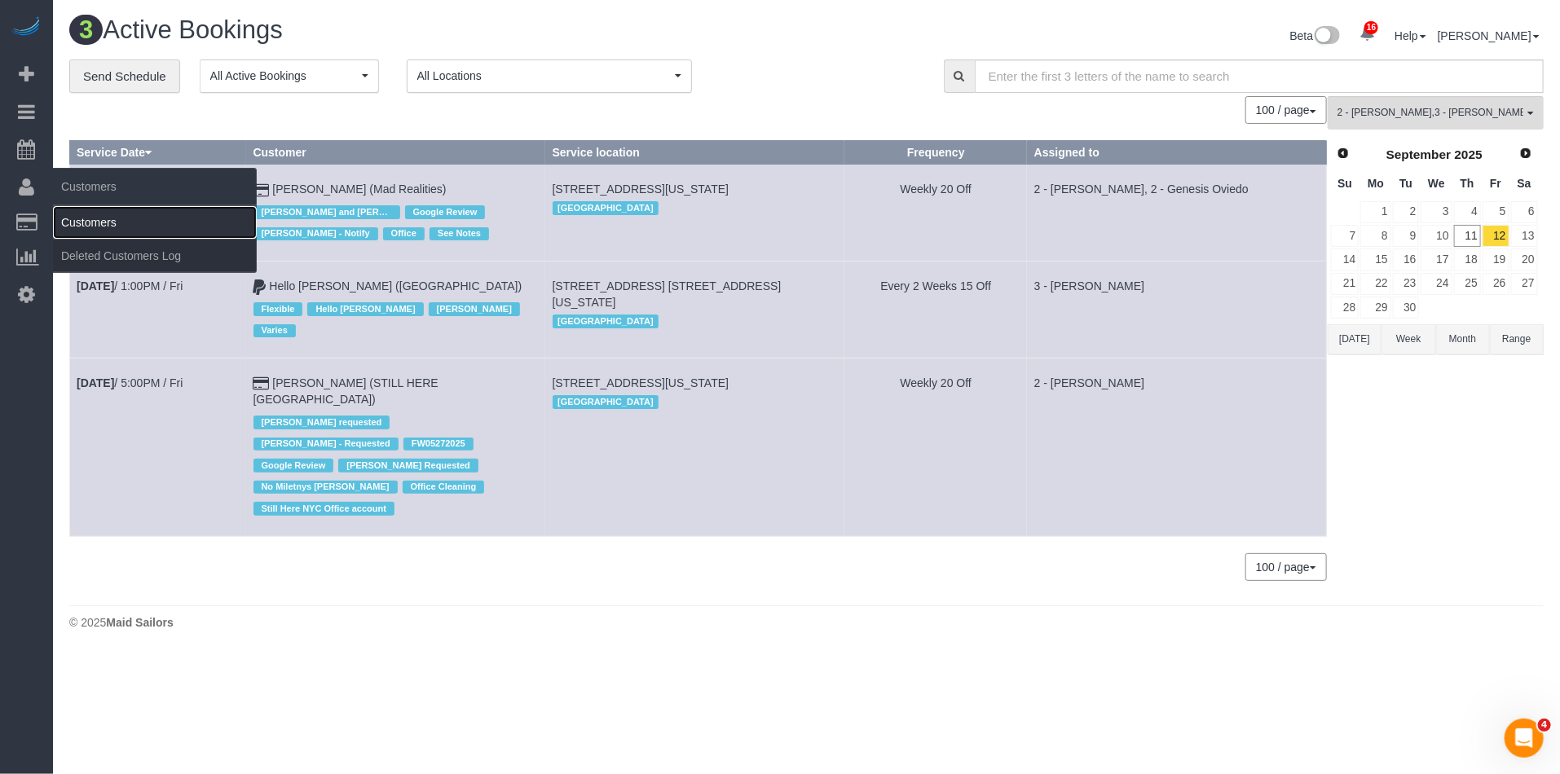
drag, startPoint x: 93, startPoint y: 220, endPoint x: 101, endPoint y: 212, distance: 11.5
click at [93, 219] on link "Customers" at bounding box center [155, 222] width 204 height 33
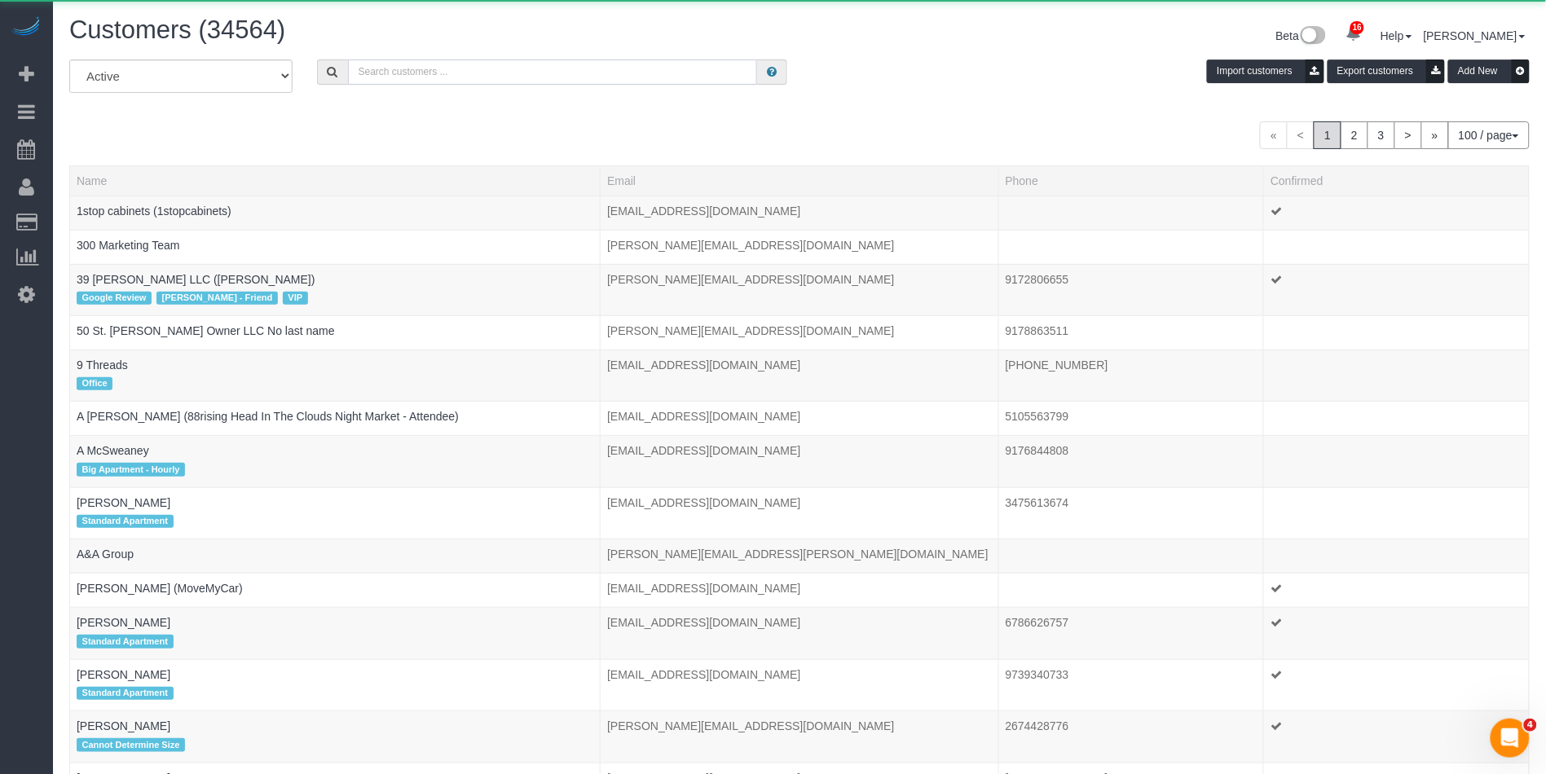
click at [407, 70] on input "text" at bounding box center [552, 71] width 409 height 25
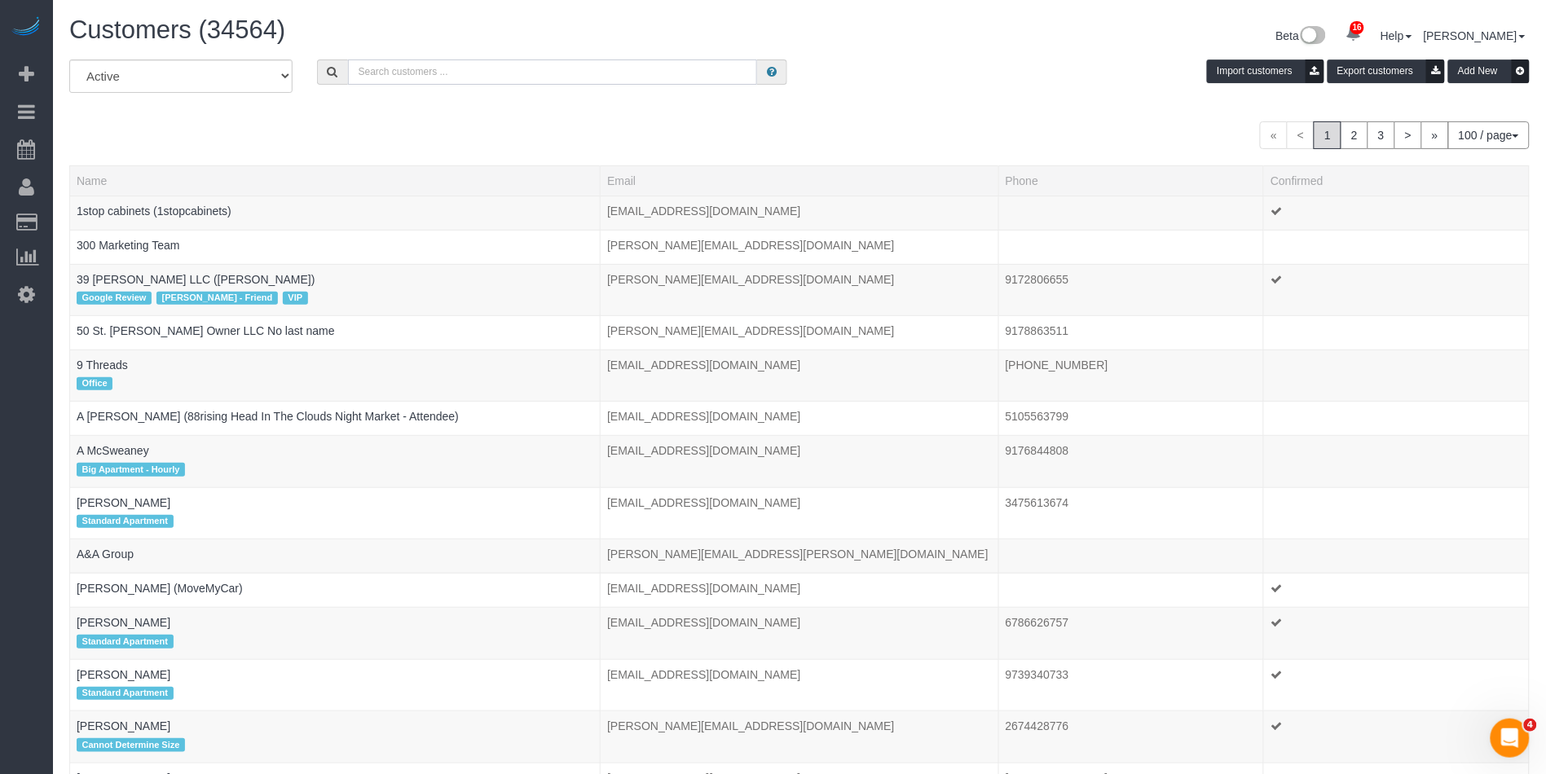
paste input "Yannil Gonzalez"
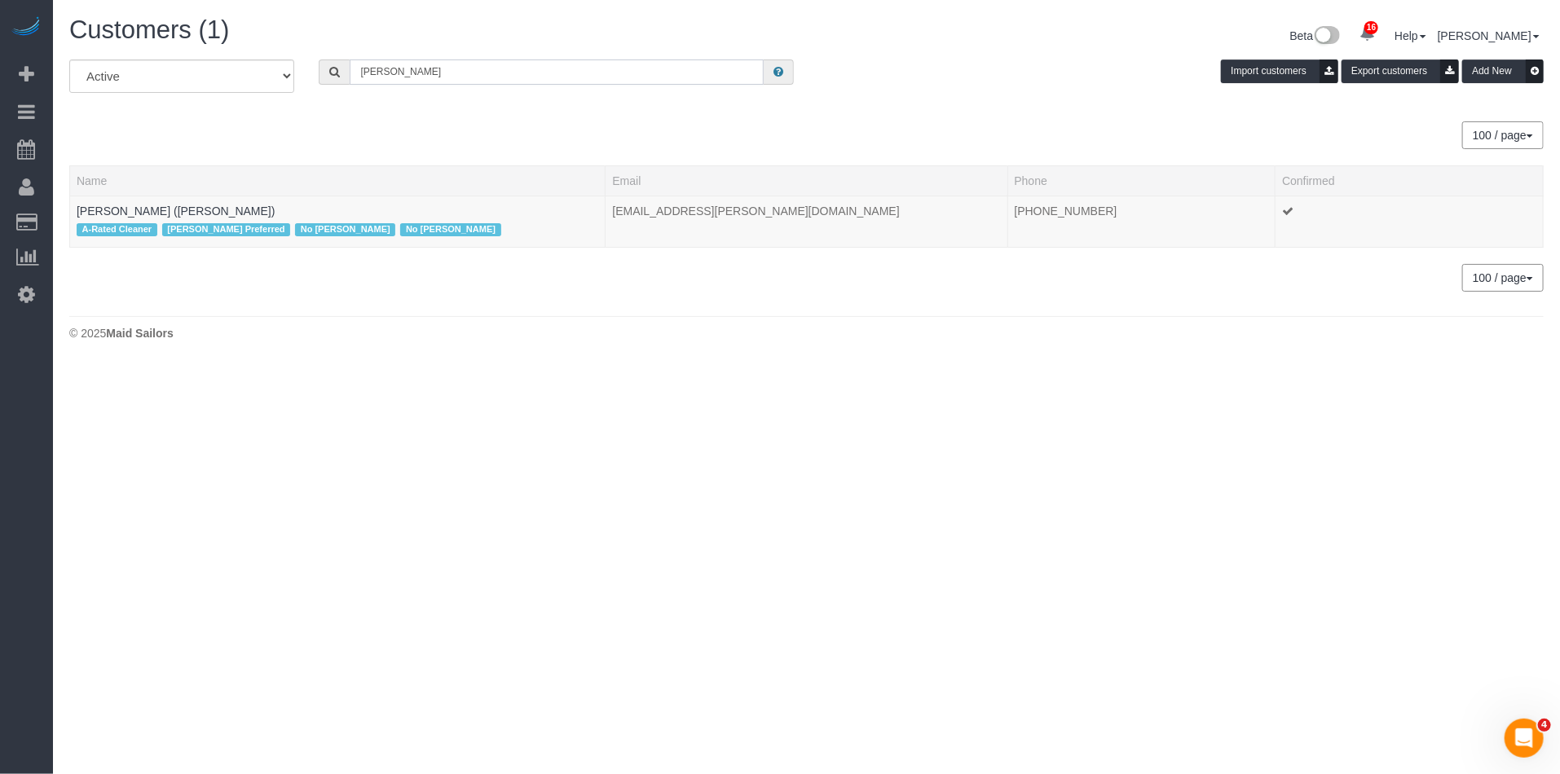
type input "Yannil Gonzalez"
drag, startPoint x: 450, startPoint y: 73, endPoint x: 315, endPoint y: 68, distance: 135.4
click at [315, 68] on div "Yannil Gonzalez" at bounding box center [555, 71] width 499 height 25
paste input "Christopher Levin"
type input "Christopher Levin"
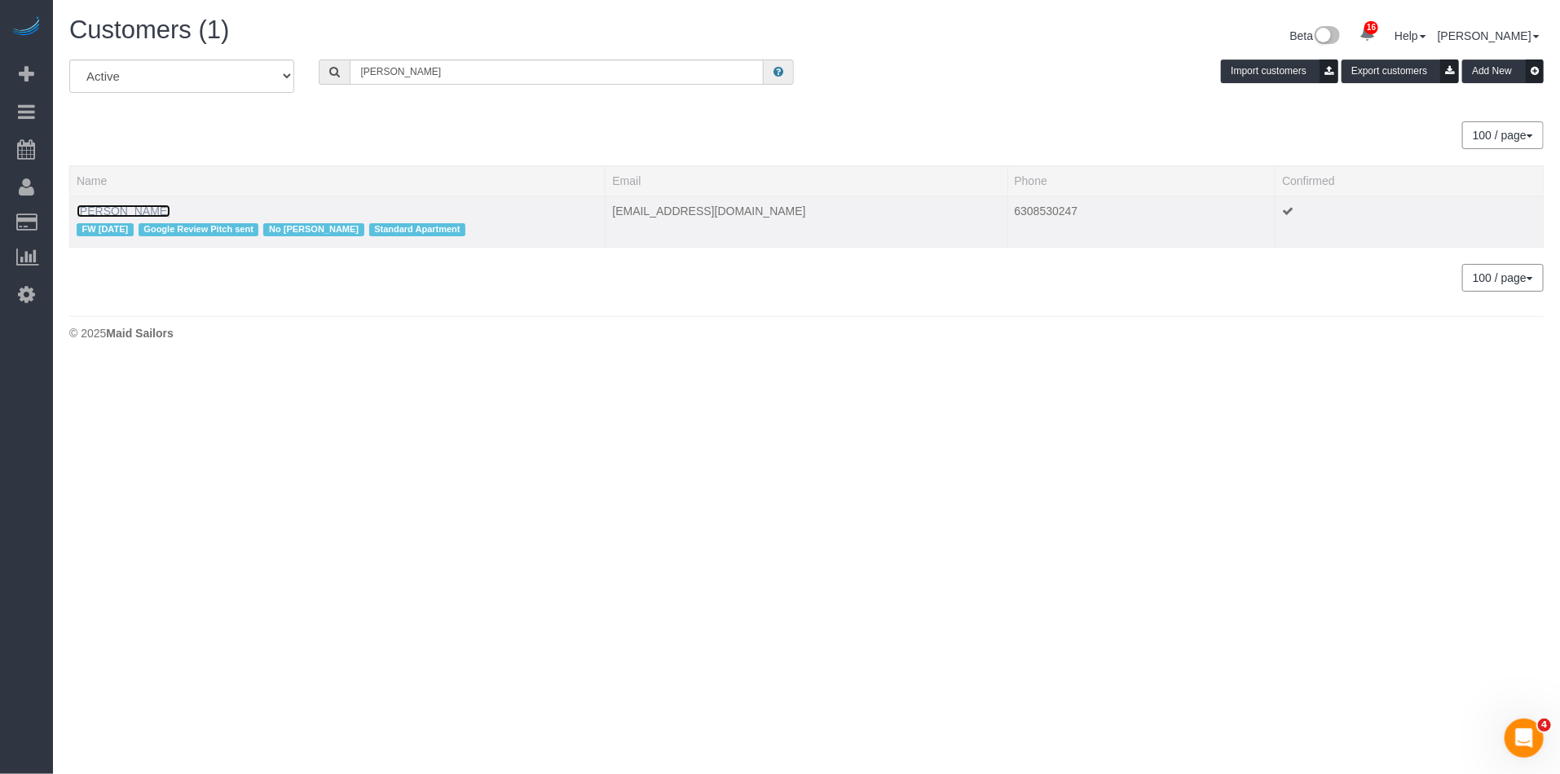
click at [137, 209] on link "Christopher Levin" at bounding box center [124, 211] width 94 height 13
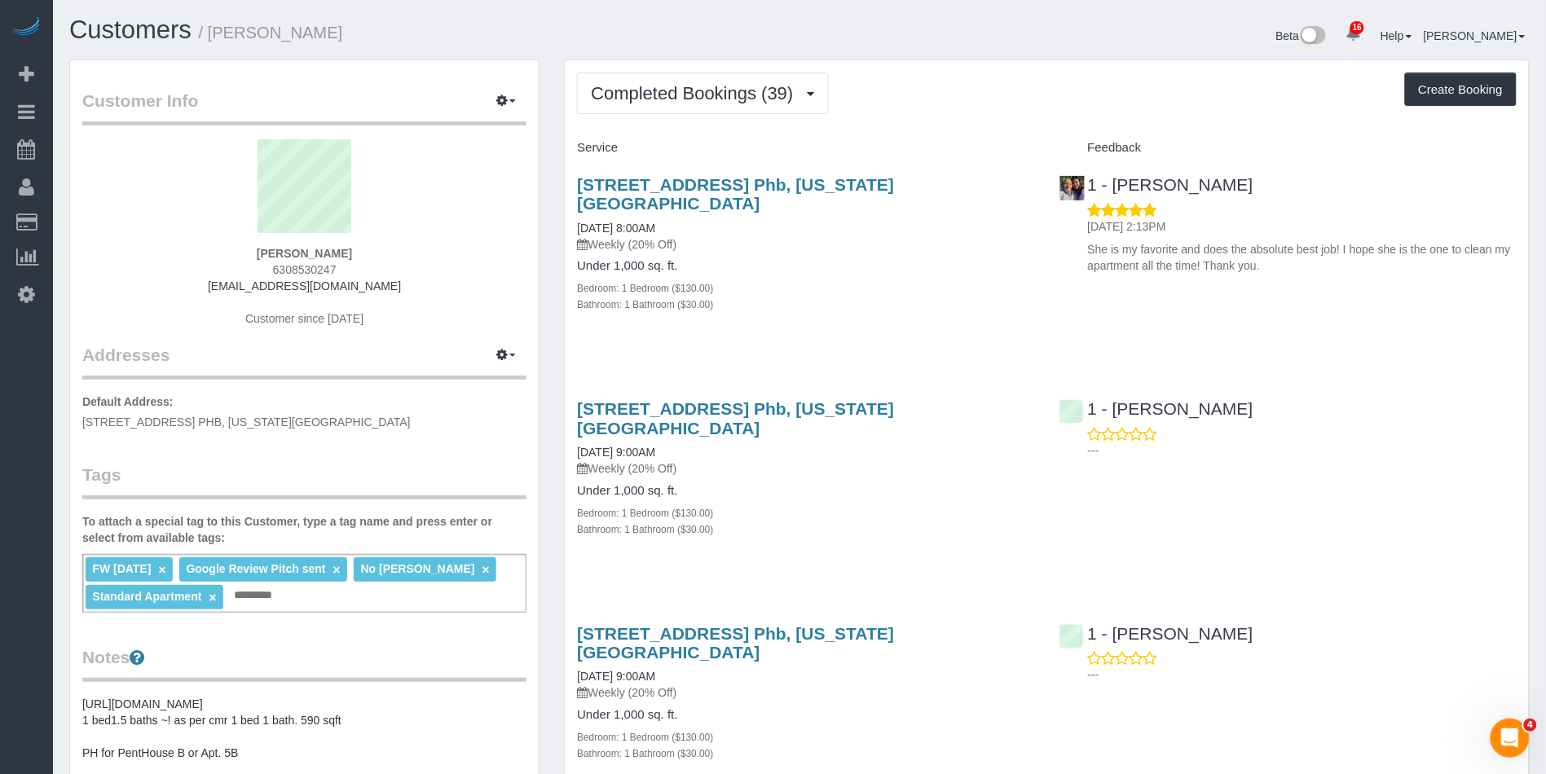
click at [165, 568] on link "×" at bounding box center [161, 570] width 7 height 14
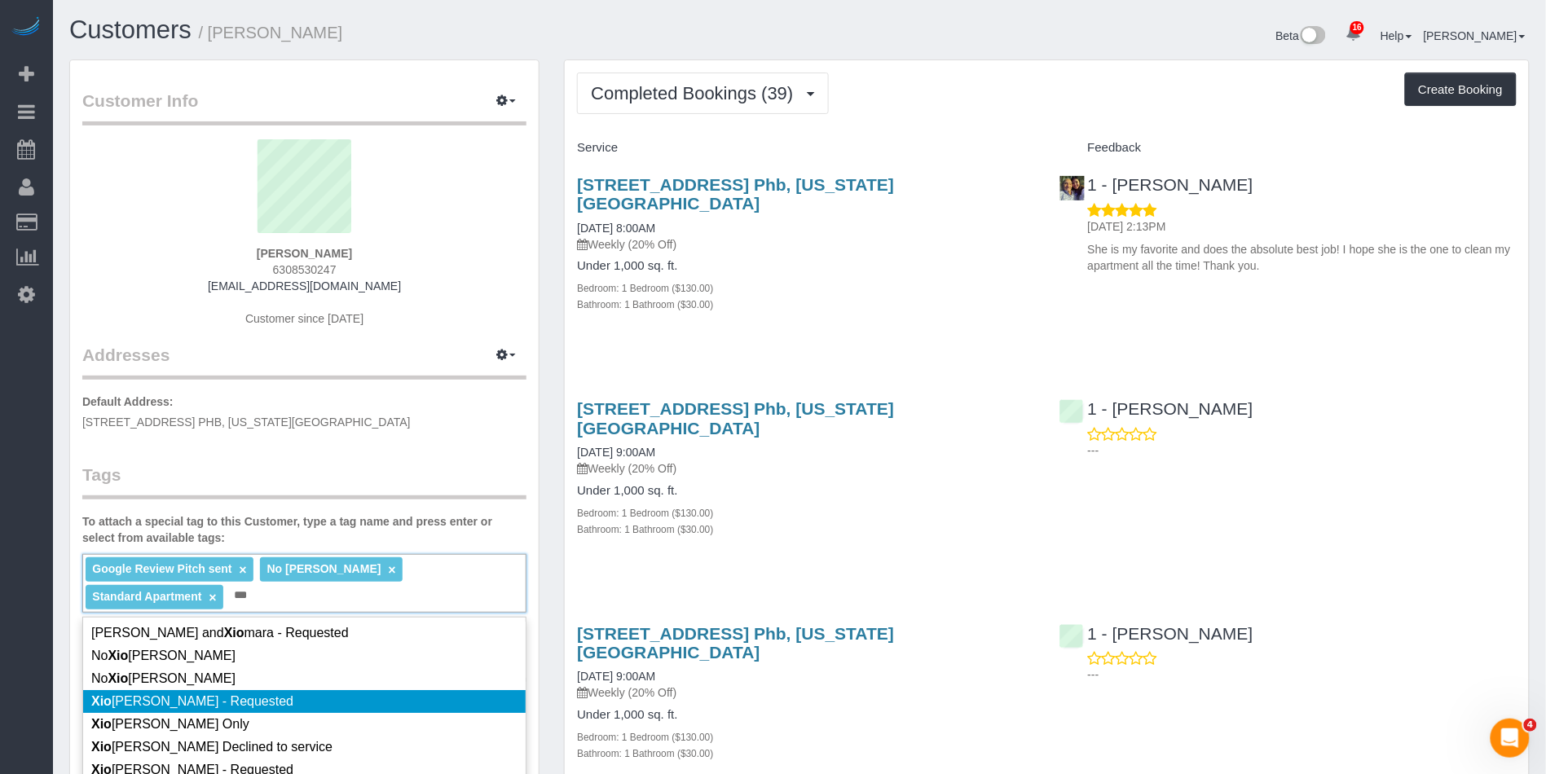
type input "***"
click at [176, 696] on span "Xio mara Azurdia - Requested" at bounding box center [192, 701] width 202 height 14
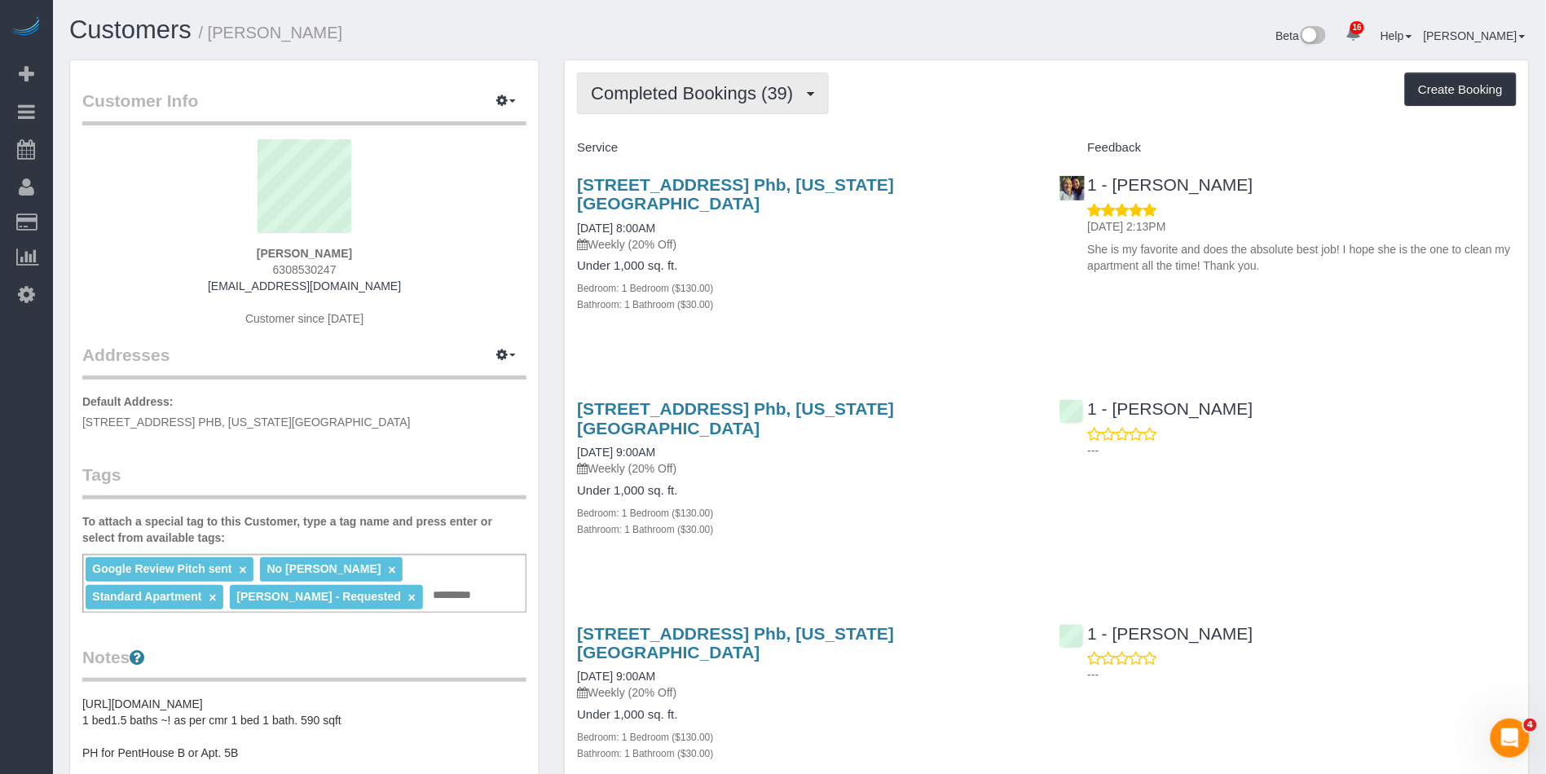
click at [734, 100] on span "Completed Bookings (39)" at bounding box center [696, 93] width 210 height 20
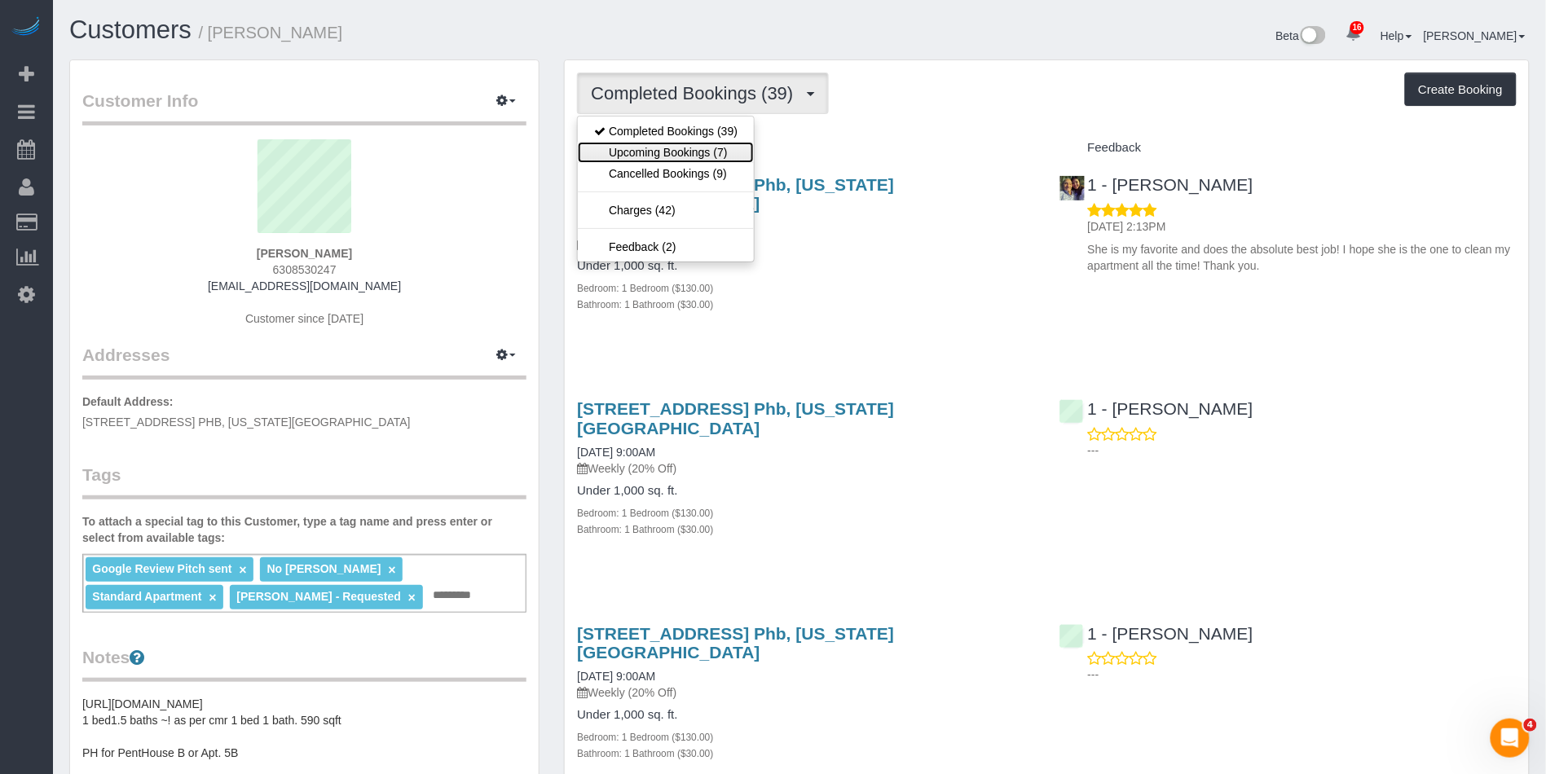
click at [682, 152] on link "Upcoming Bookings (7)" at bounding box center [666, 152] width 176 height 21
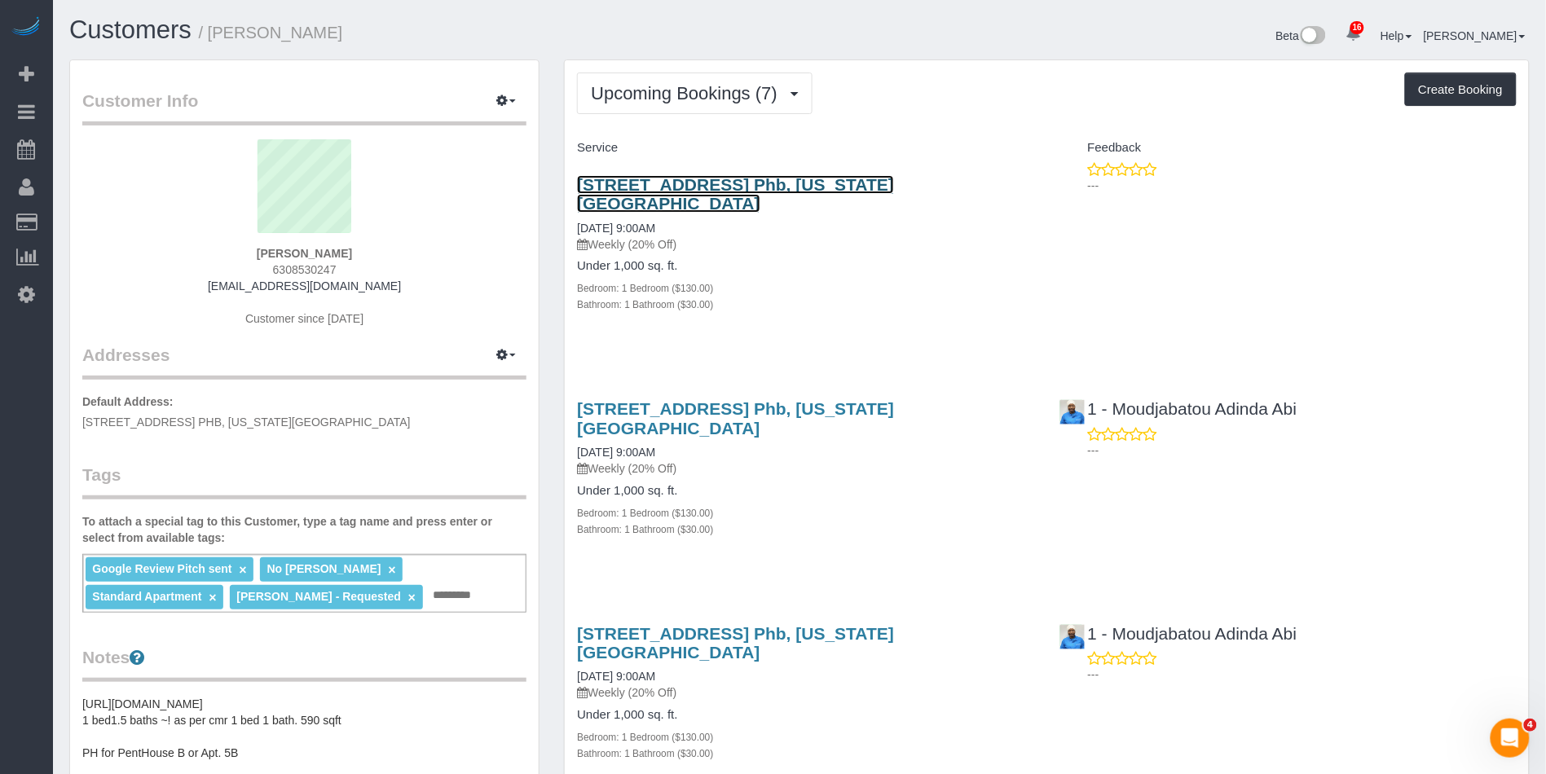
click at [661, 186] on link "410 West 25th Street, Apt. Phb, New York, NY 10001" at bounding box center [735, 193] width 317 height 37
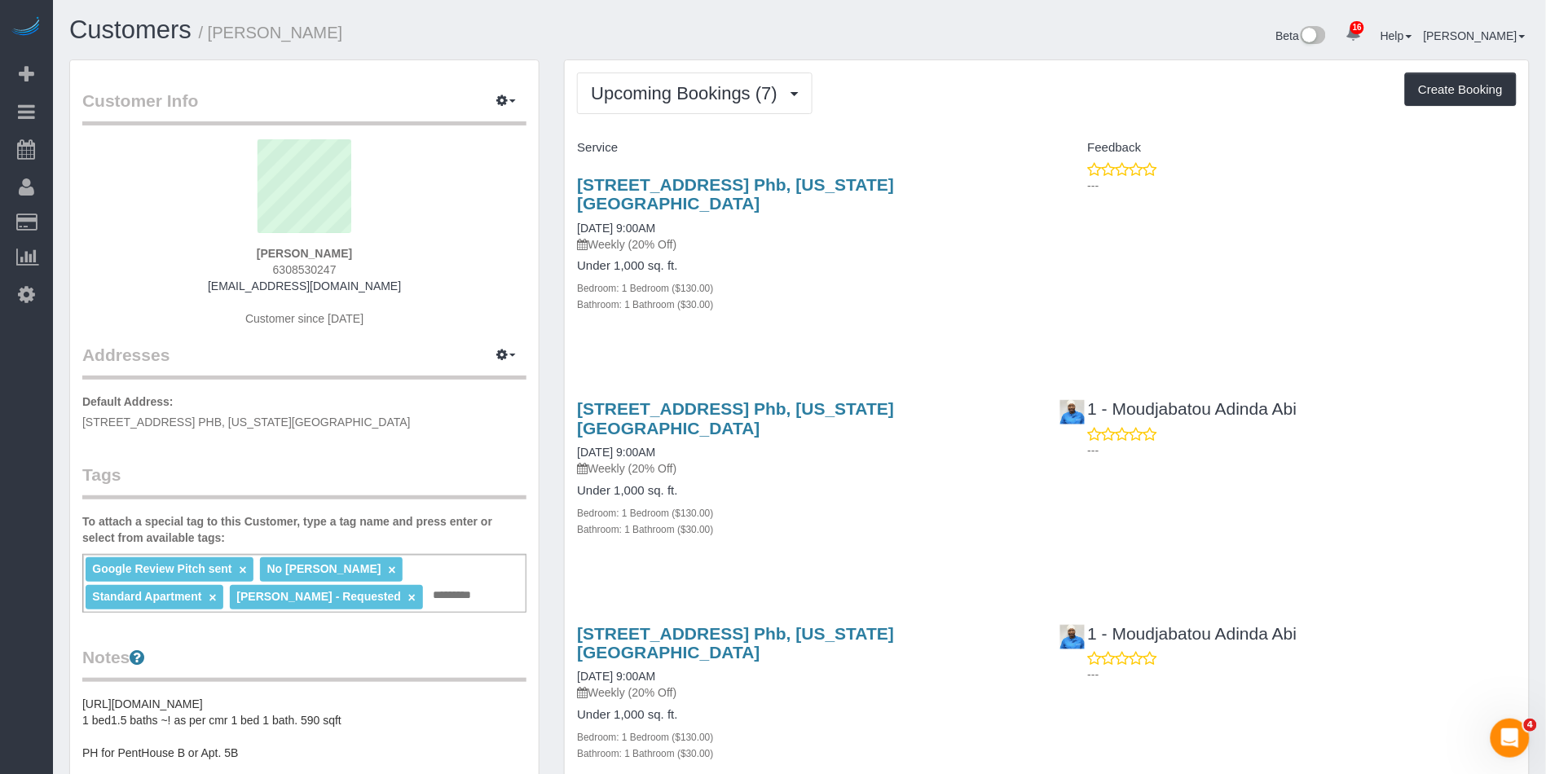
click at [408, 596] on link "×" at bounding box center [411, 598] width 7 height 14
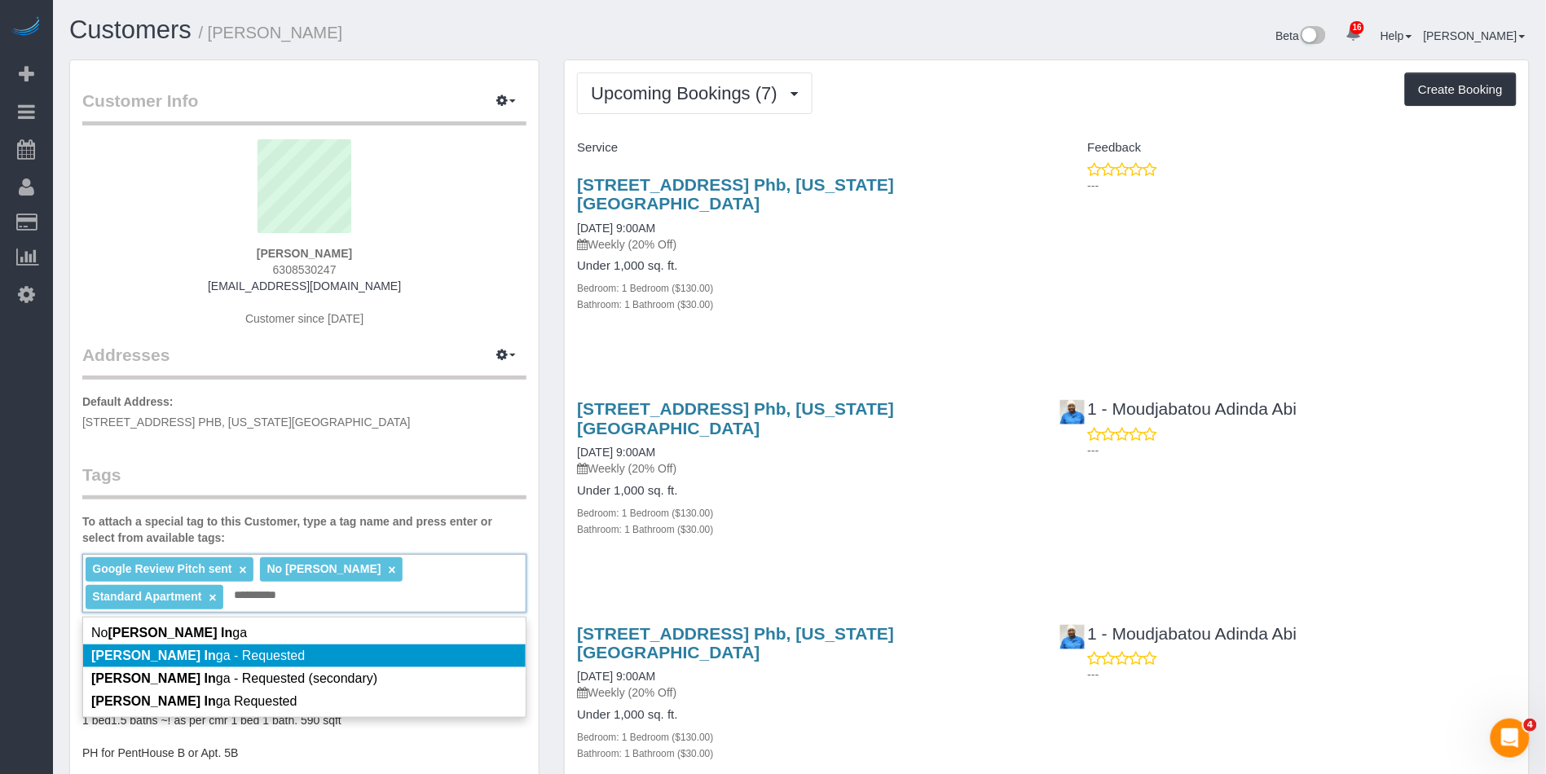
type input "**********"
click at [284, 658] on li "Xiomara In ga - Requested" at bounding box center [304, 656] width 442 height 23
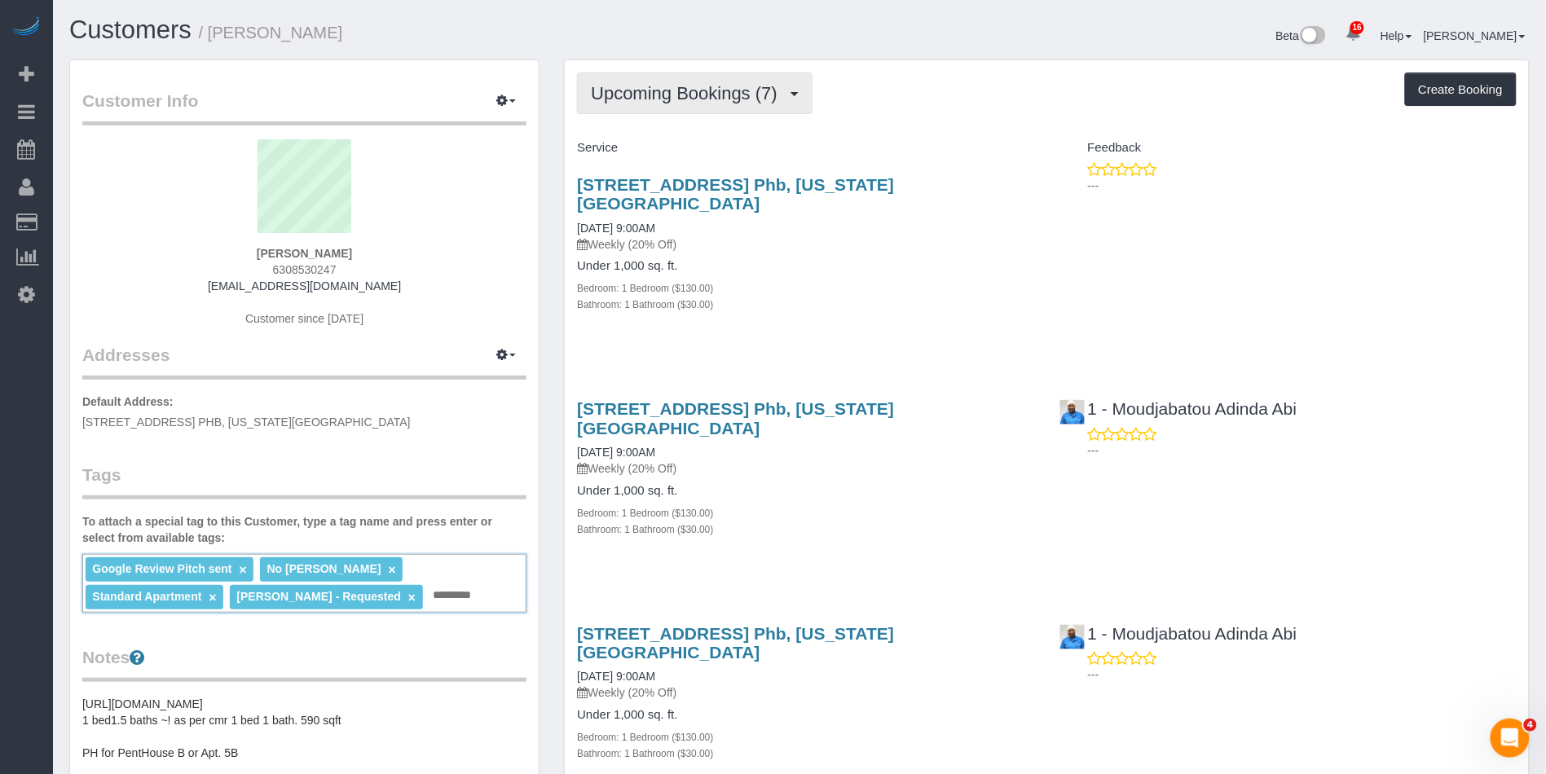
click at [713, 108] on button "Upcoming Bookings (7)" at bounding box center [694, 94] width 235 height 42
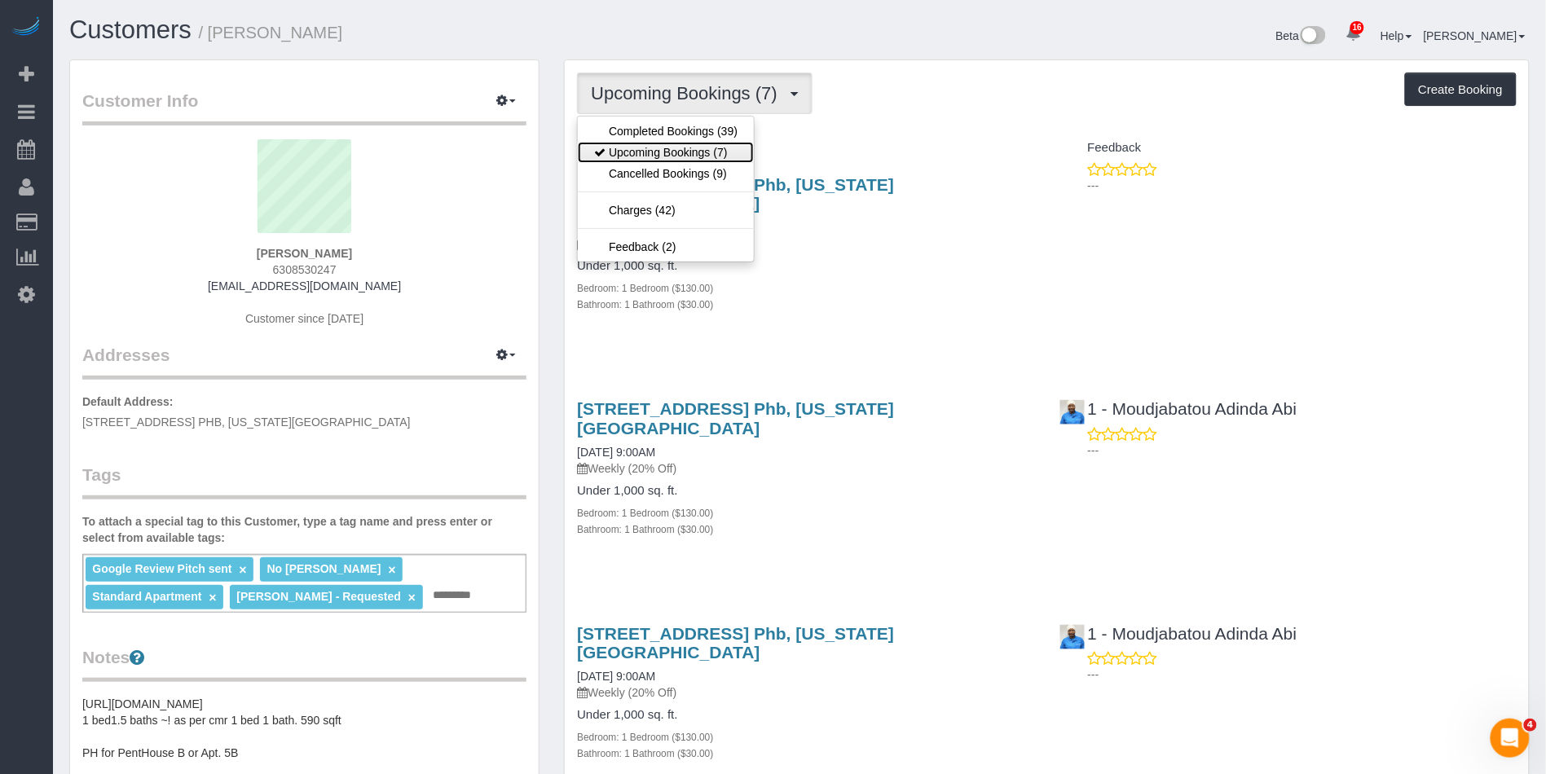
click at [706, 150] on link "Upcoming Bookings (7)" at bounding box center [666, 152] width 176 height 21
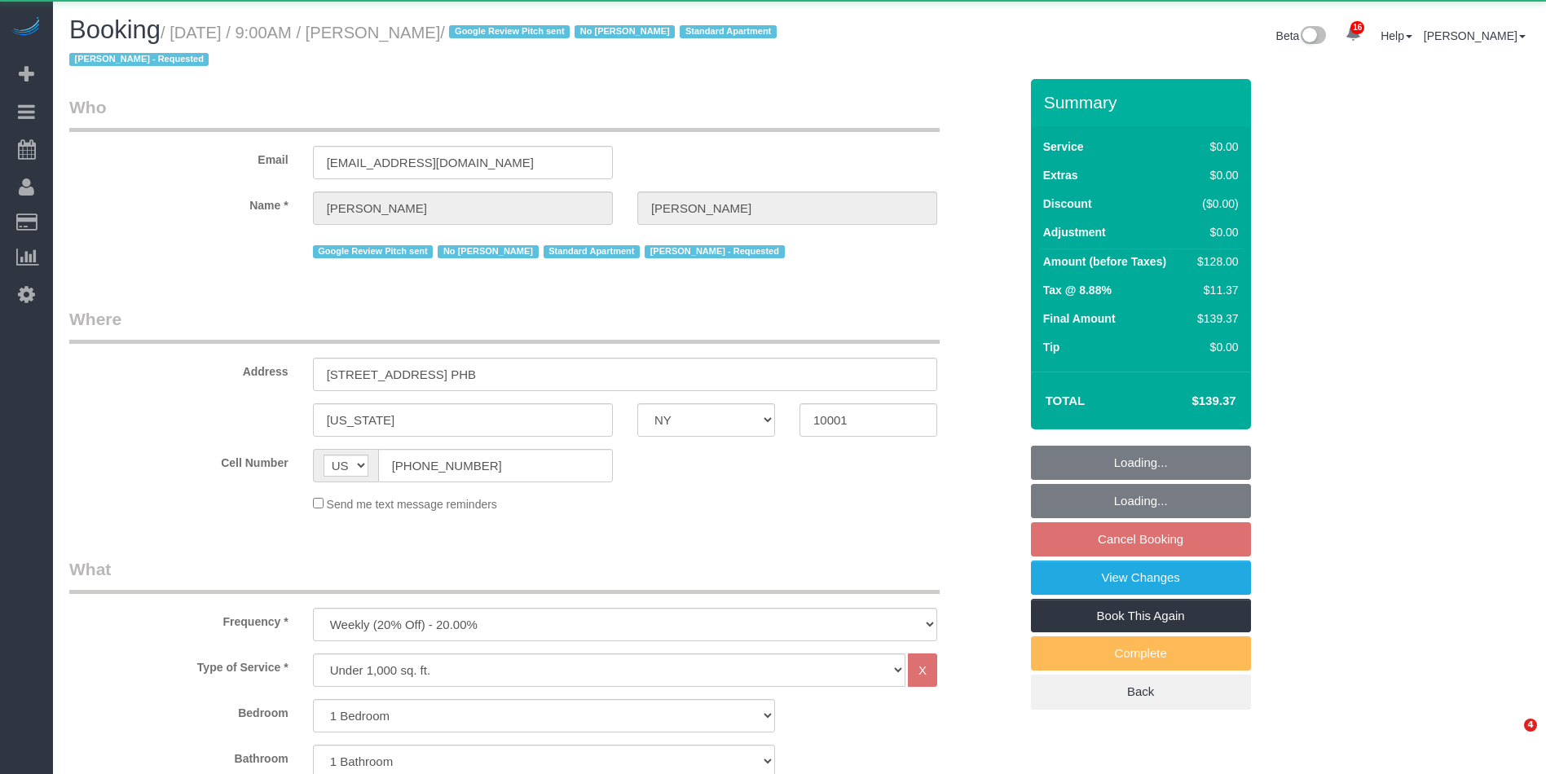
select select "NY"
select select "1"
select select "object:879"
select select "string:stripe-pm_1PEGLP4VGloSiKo7LwC35vvO"
select select "1"
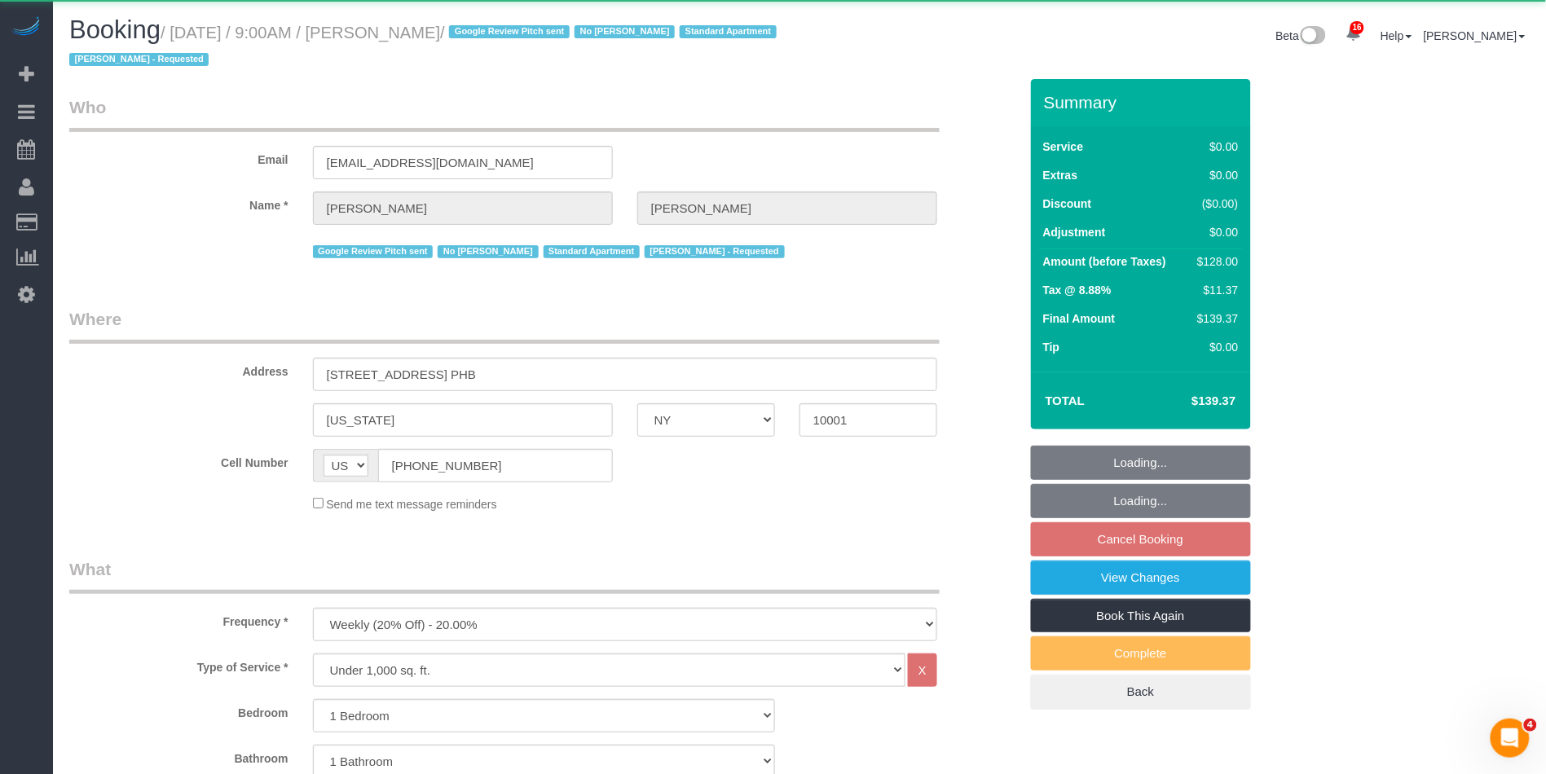
select select "spot2"
select select "number:56"
select select "number:69"
select select "number:15"
select select "number:5"
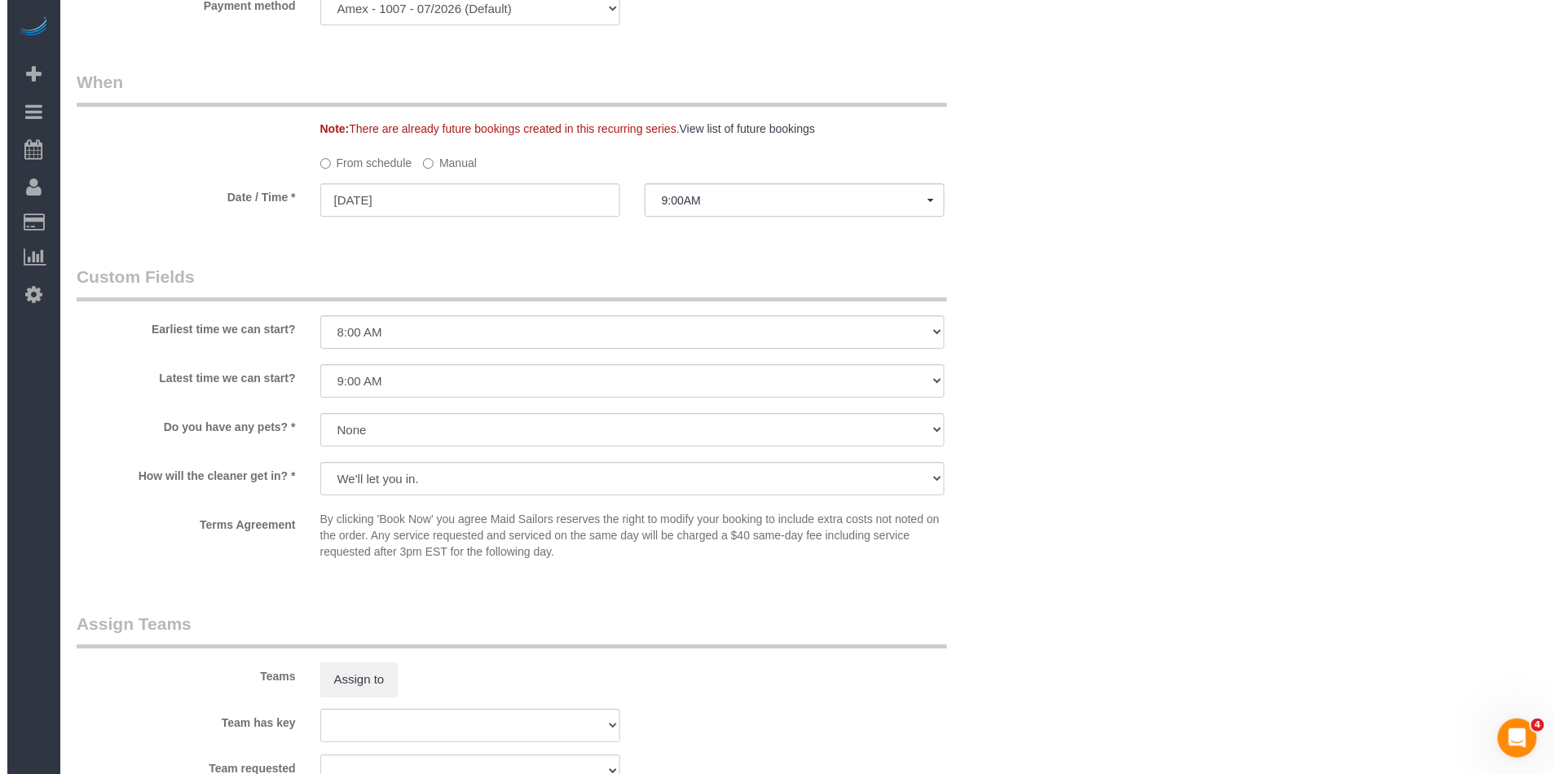
scroll to position [2154, 0]
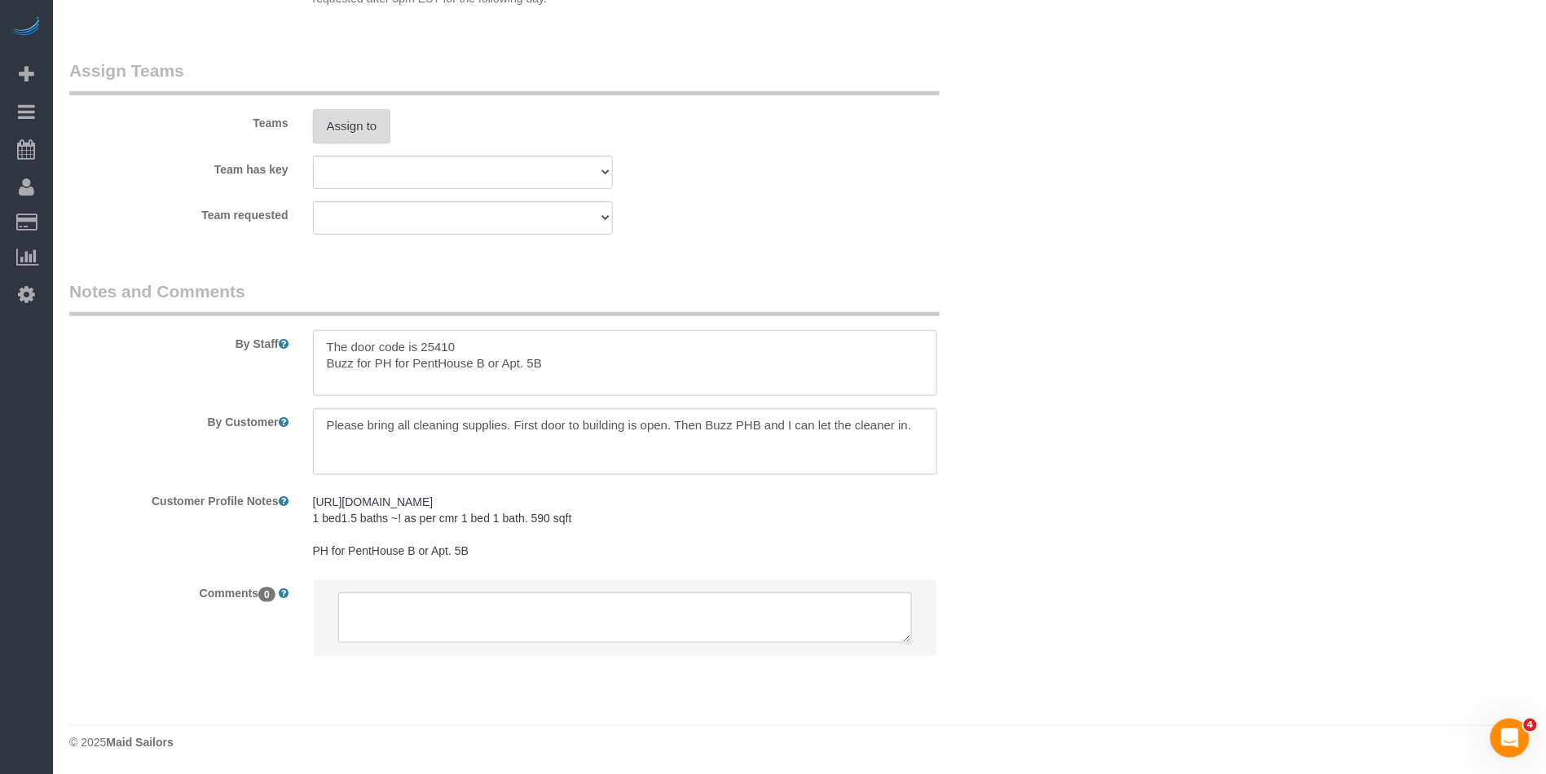
click at [356, 120] on button "Assign to" at bounding box center [352, 126] width 78 height 34
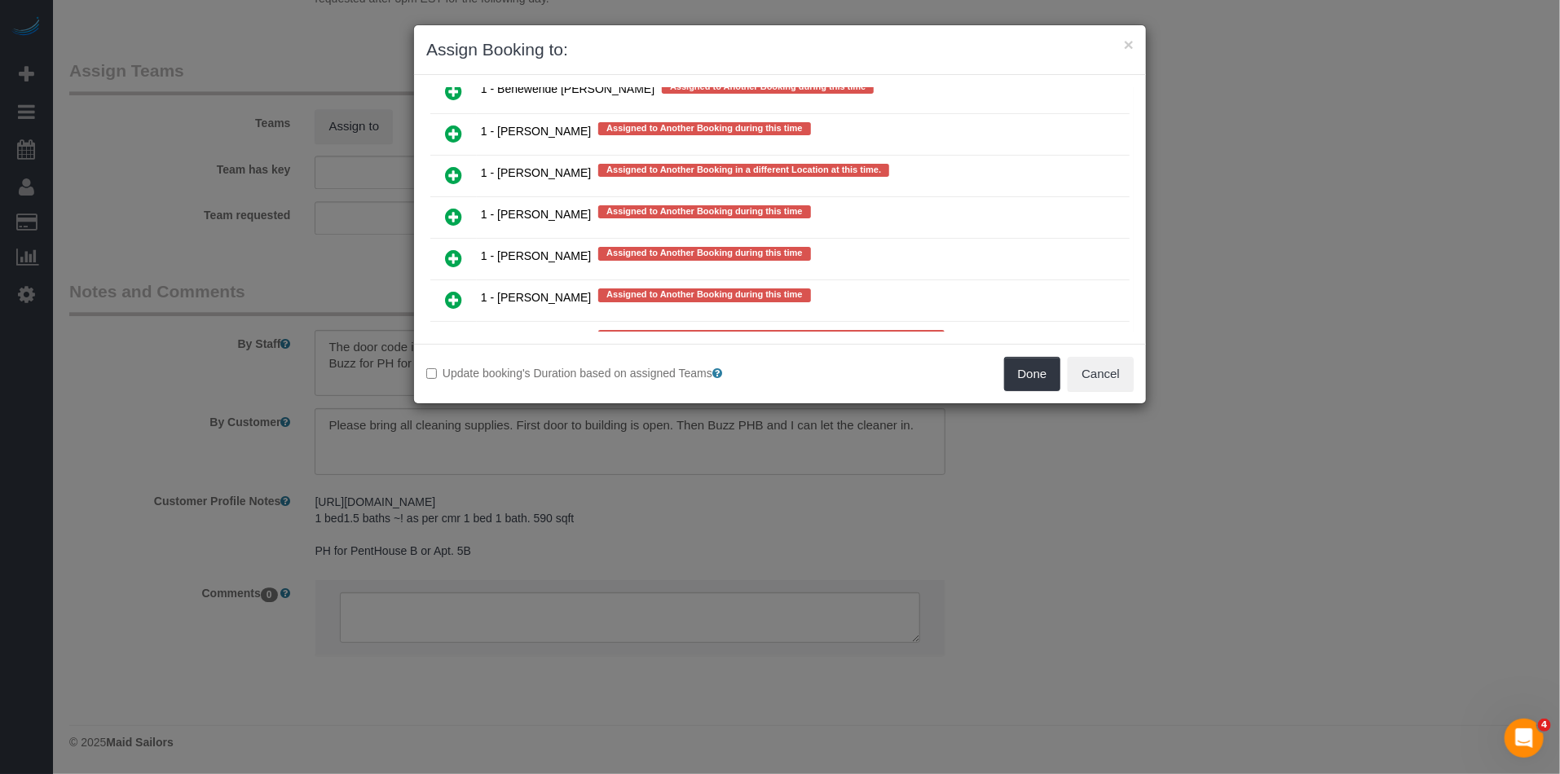
click at [468, 284] on link at bounding box center [453, 300] width 38 height 33
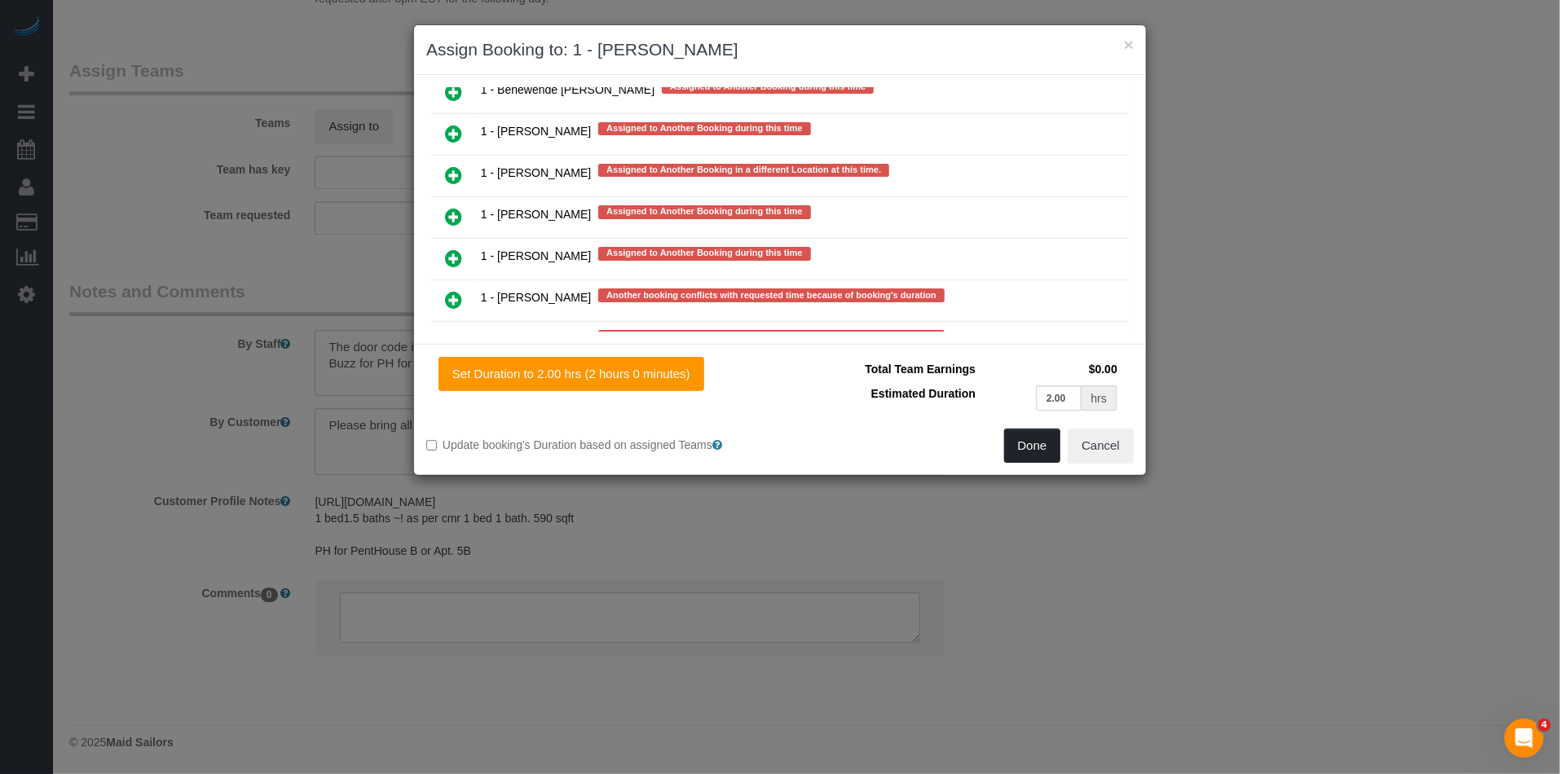
click at [1034, 436] on button "Done" at bounding box center [1032, 446] width 57 height 34
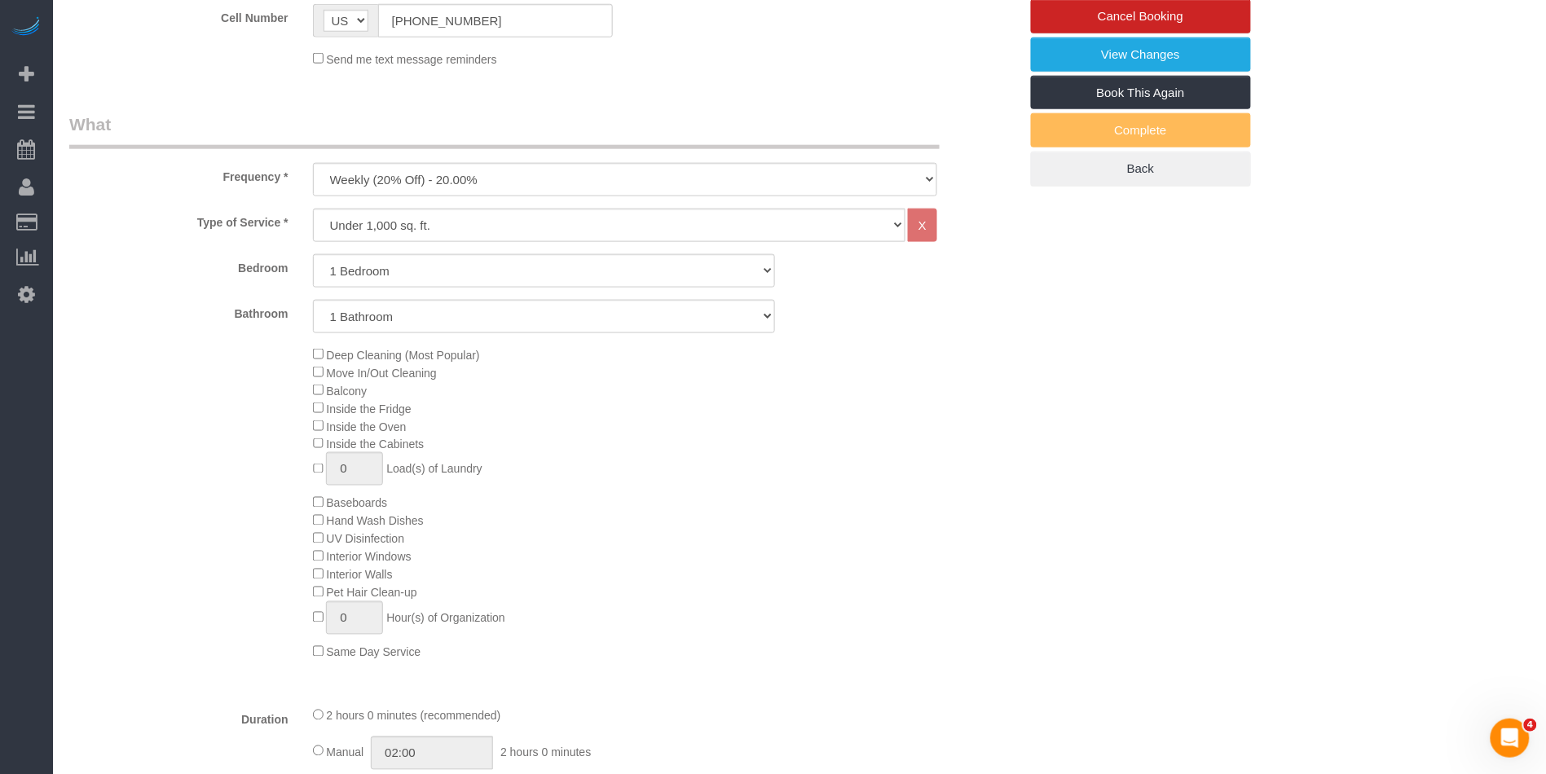
scroll to position [0, 0]
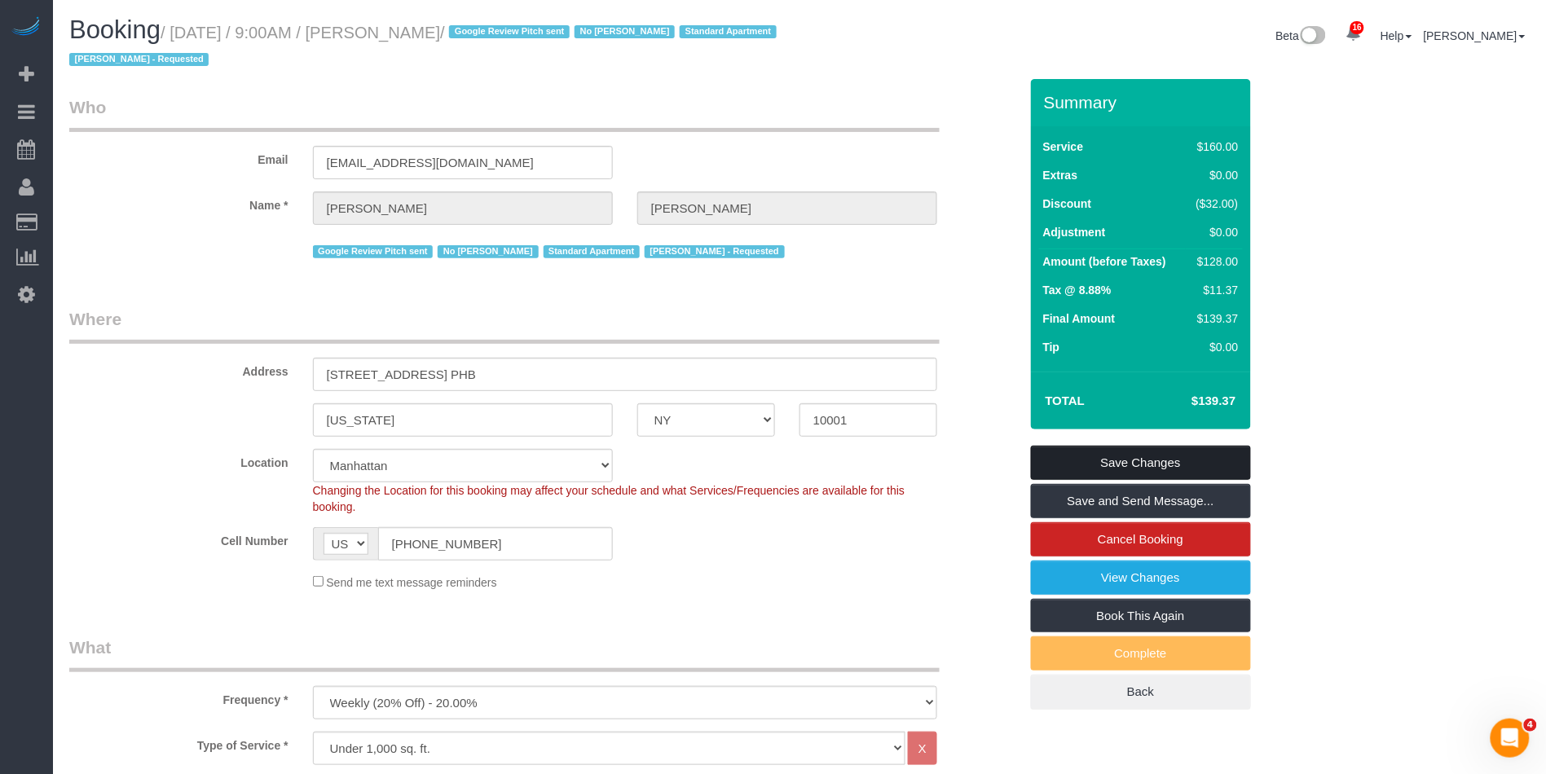
click at [1079, 461] on link "Save Changes" at bounding box center [1141, 463] width 220 height 34
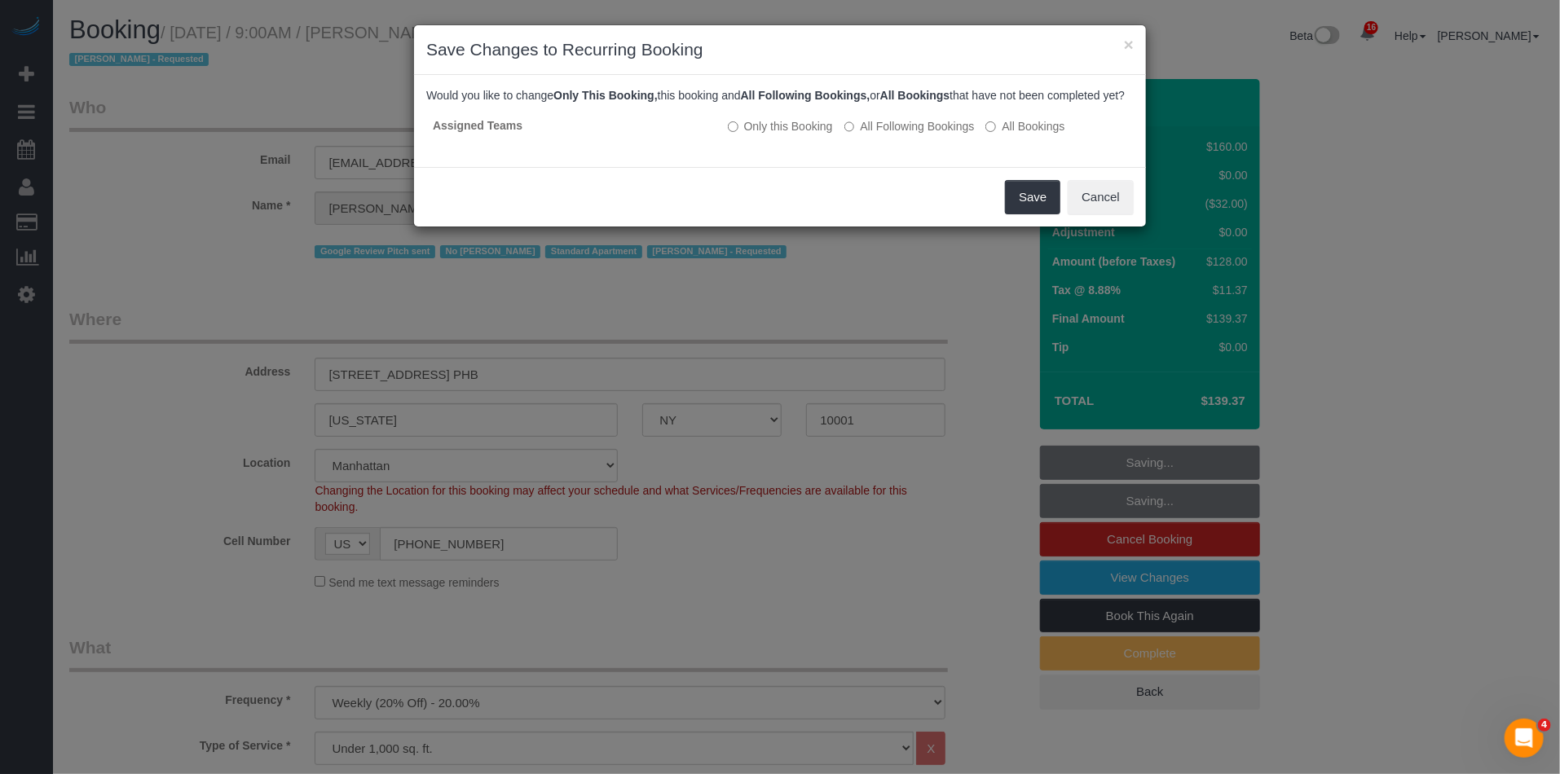
drag, startPoint x: 913, startPoint y: 143, endPoint x: 940, endPoint y: 159, distance: 30.3
click at [914, 134] on label "All Following Bookings" at bounding box center [909, 126] width 130 height 16
click at [1028, 214] on button "Save" at bounding box center [1032, 197] width 55 height 34
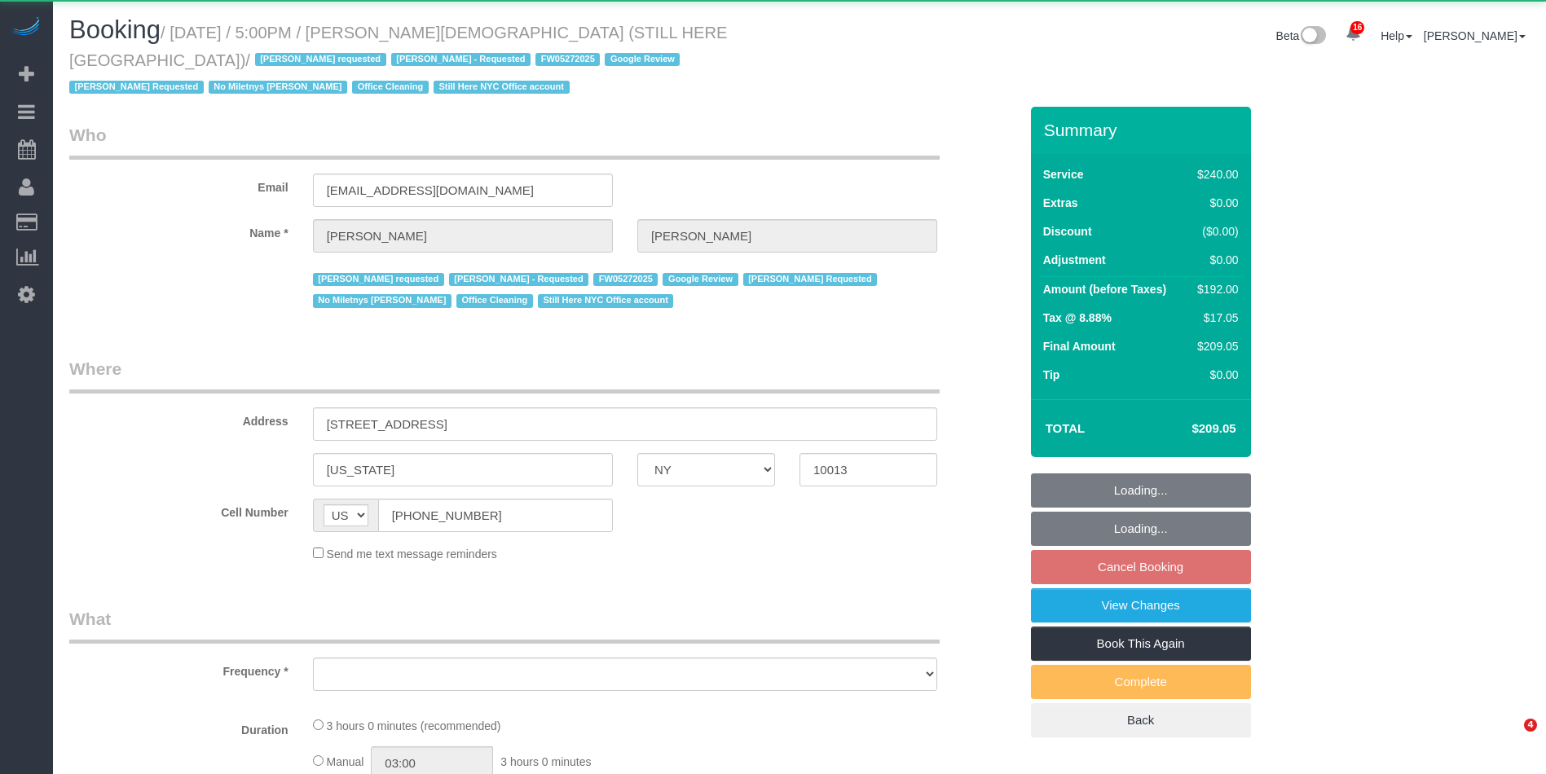
select select "NY"
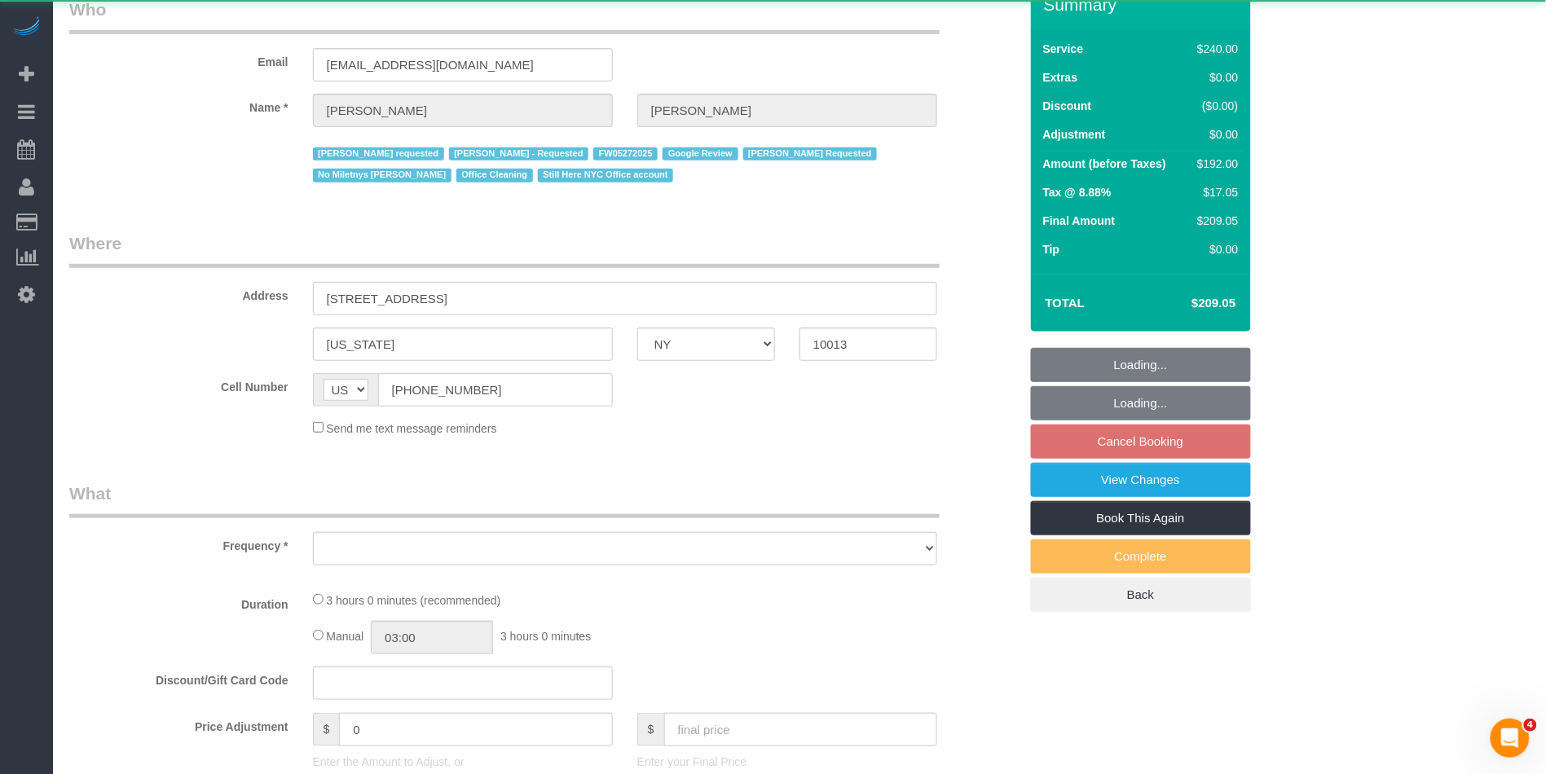
select select "object:2468"
select select "string:stripe-pm_1QY8Py4VGloSiKo7kVLuacfg"
select select "180"
select select "spot6"
select select "number:89"
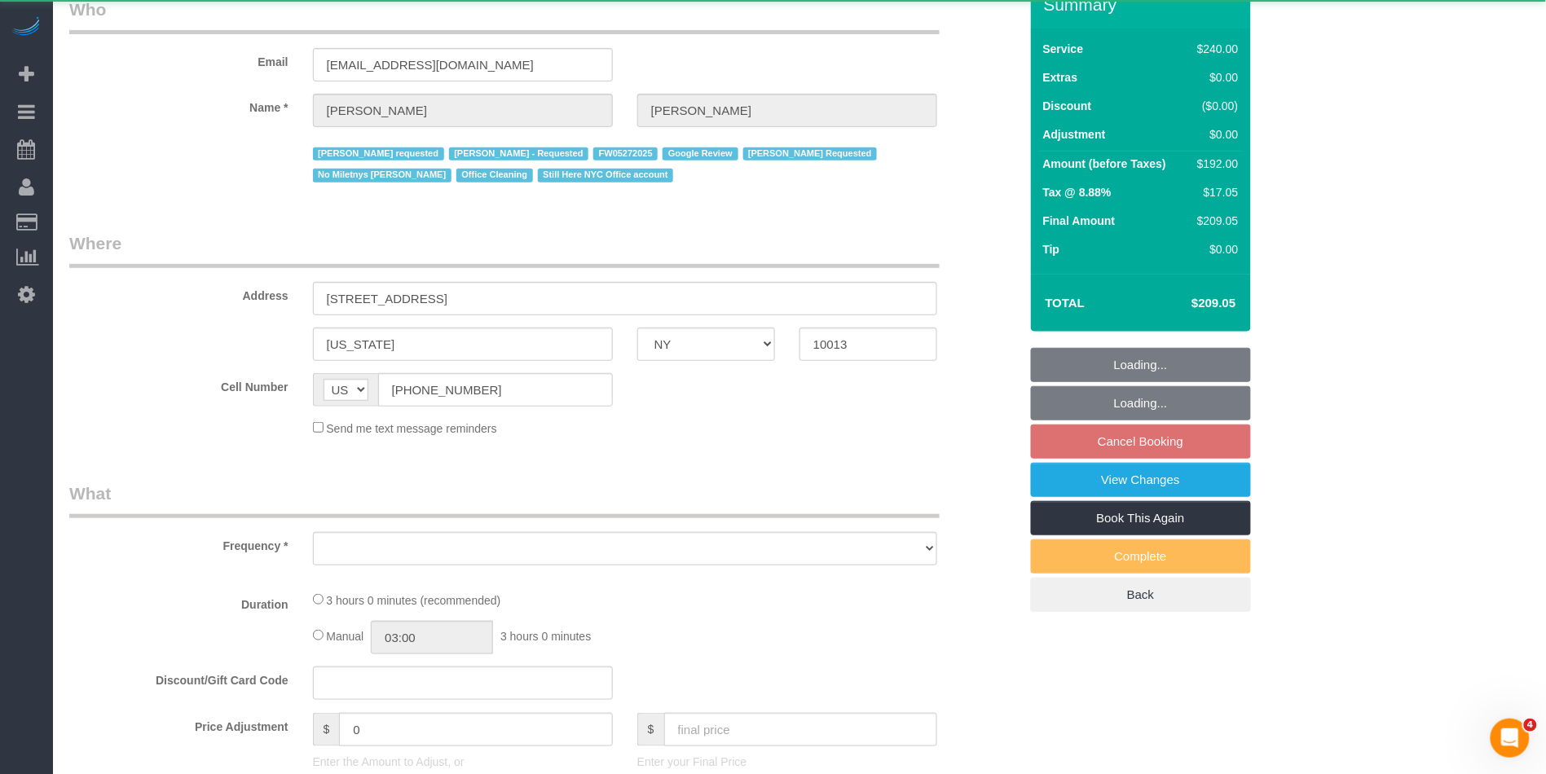
select select "number:90"
select select "number:15"
select select "number:5"
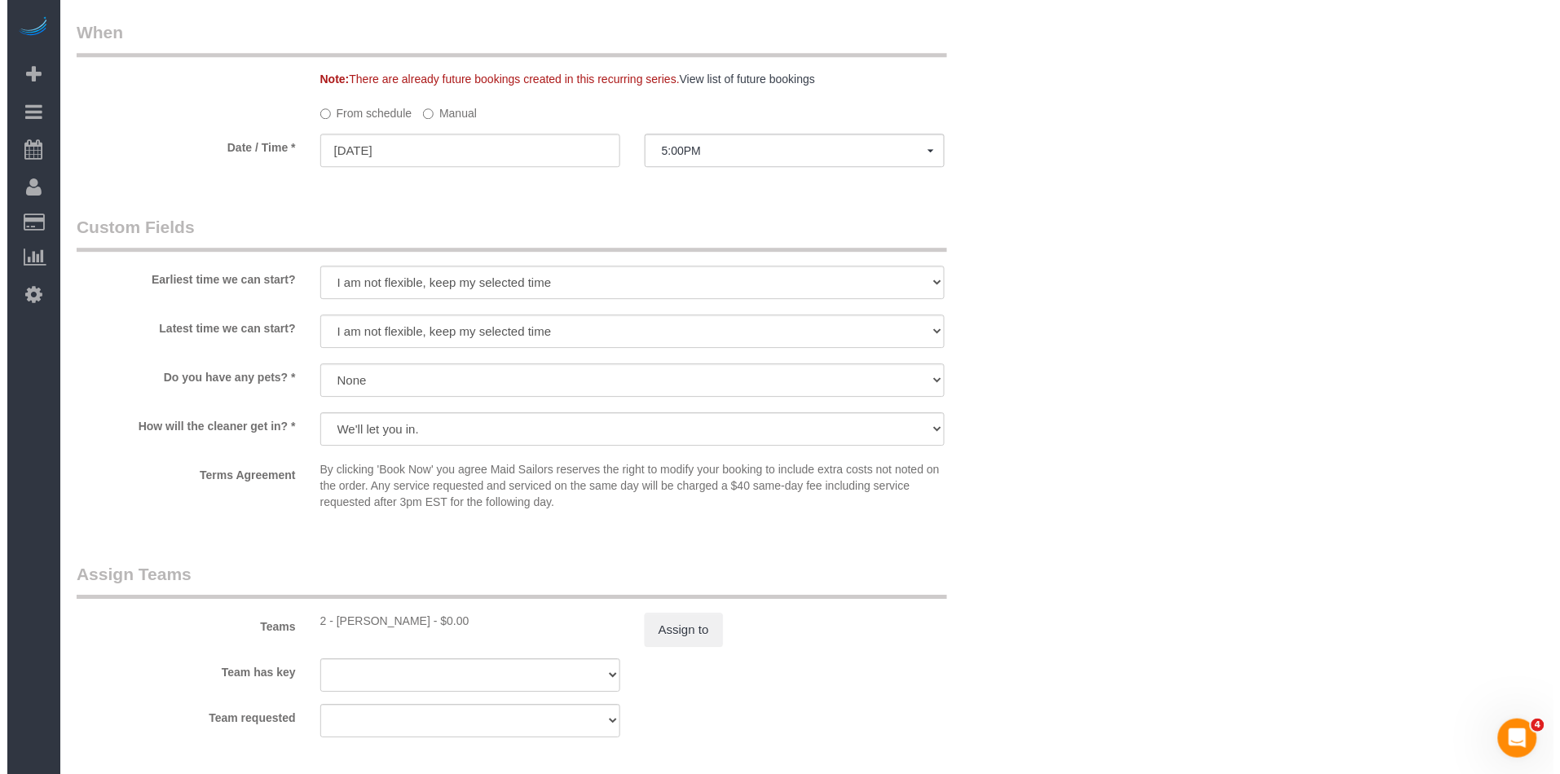
scroll to position [1407, 0]
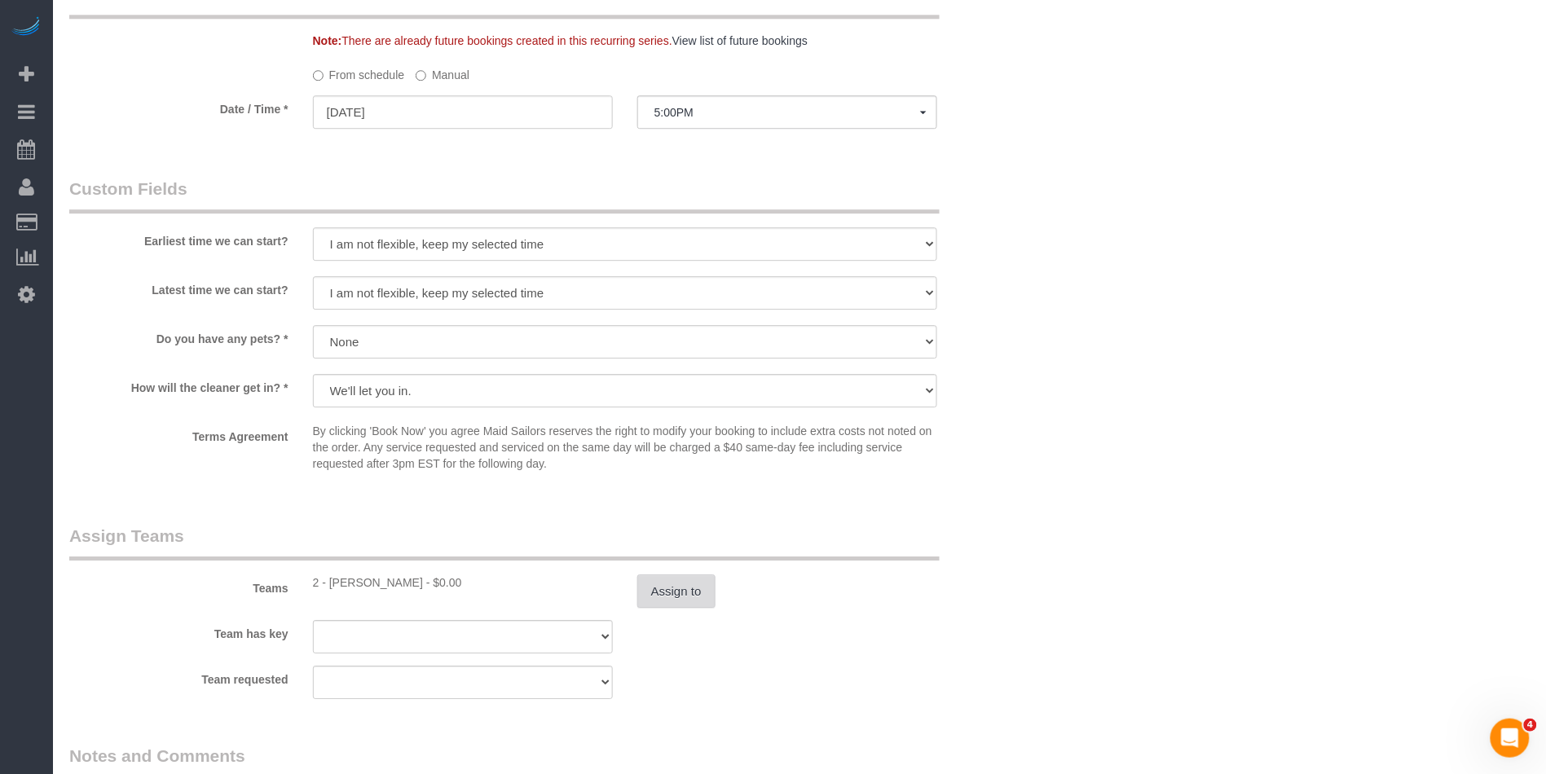
click at [670, 584] on button "Assign to" at bounding box center [676, 591] width 78 height 34
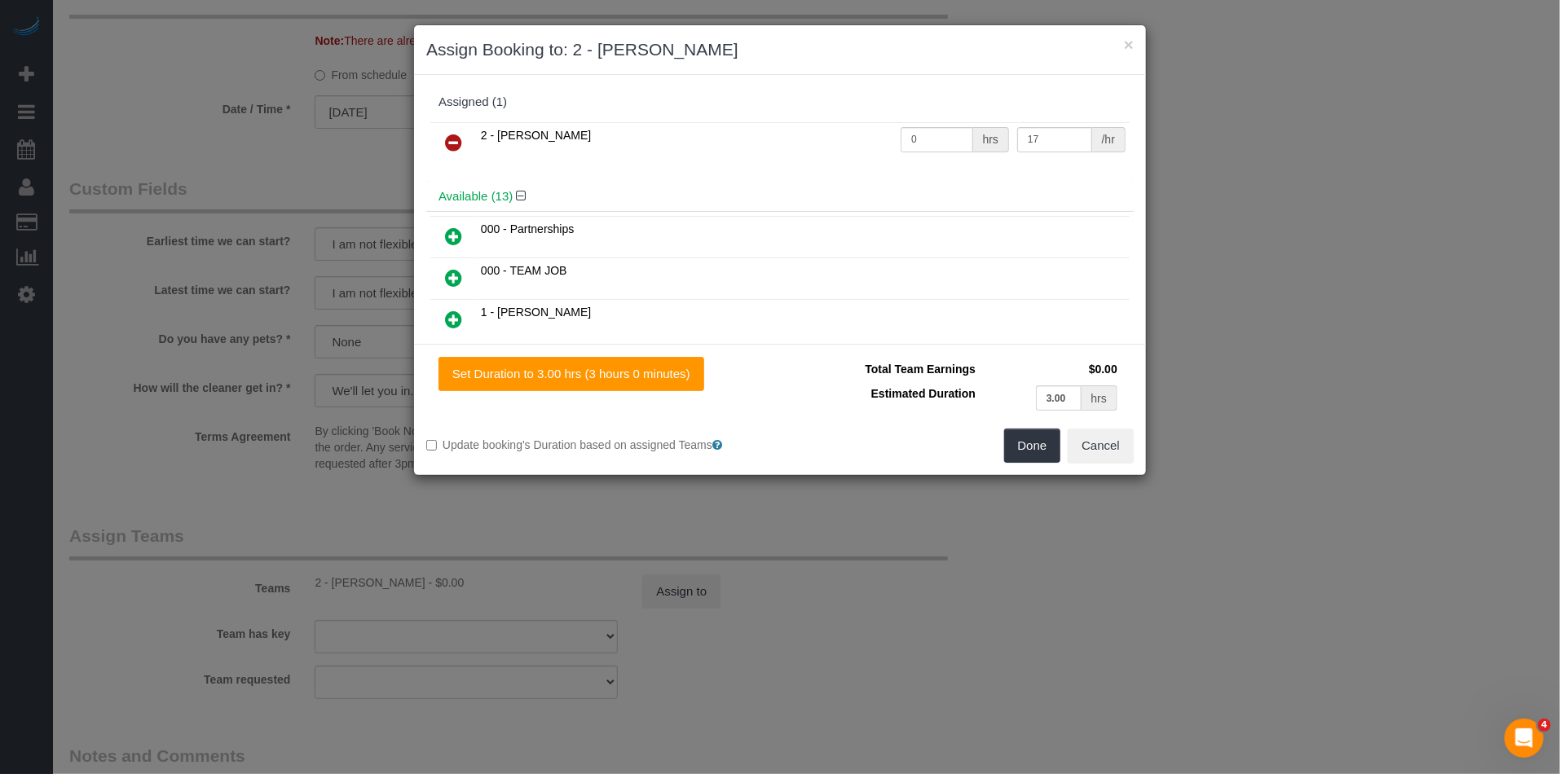
click at [457, 144] on icon at bounding box center [453, 143] width 17 height 20
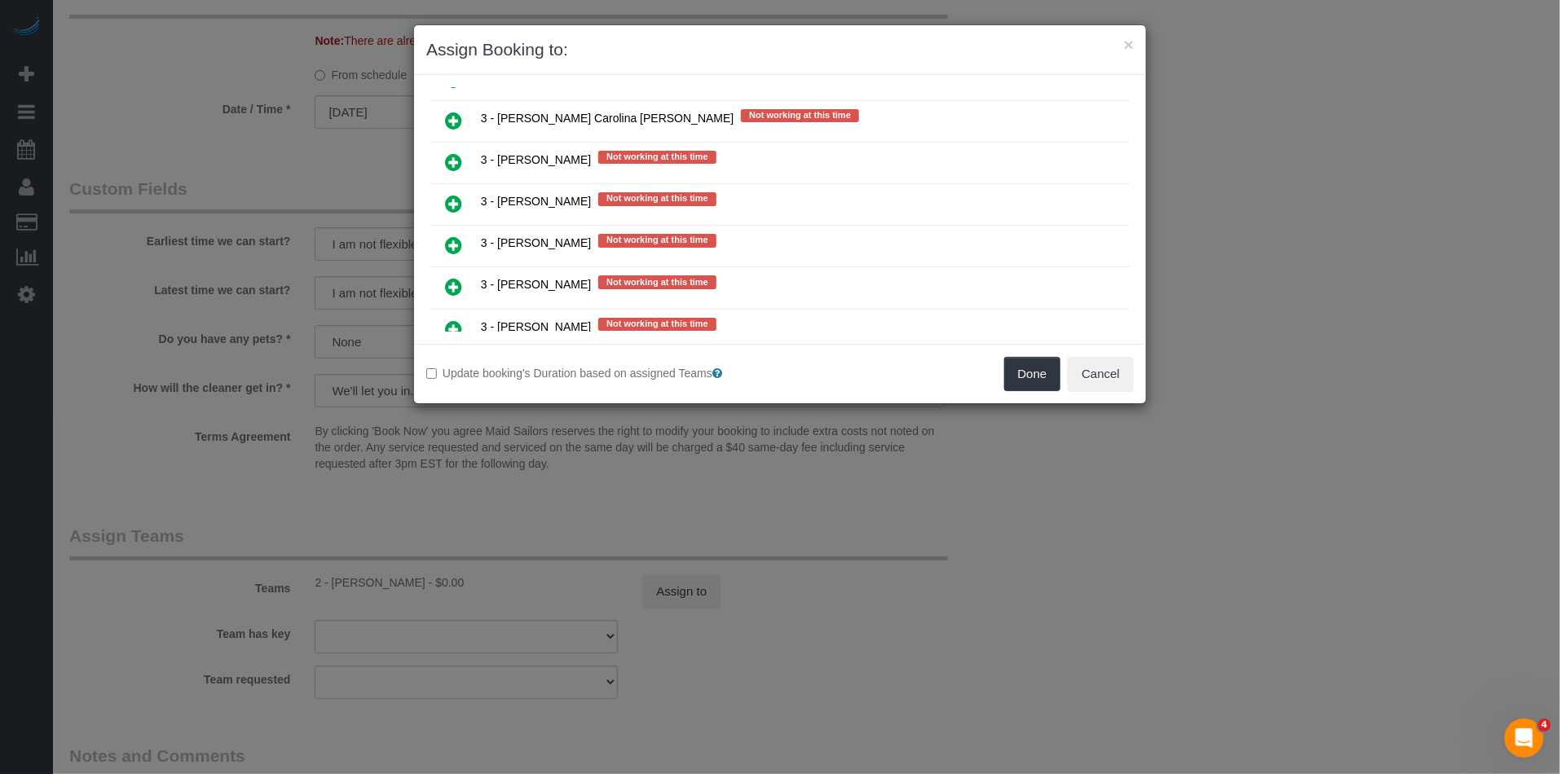
drag, startPoint x: 455, startPoint y: 201, endPoint x: 540, endPoint y: 210, distance: 85.2
click at [455, 235] on icon at bounding box center [453, 245] width 17 height 20
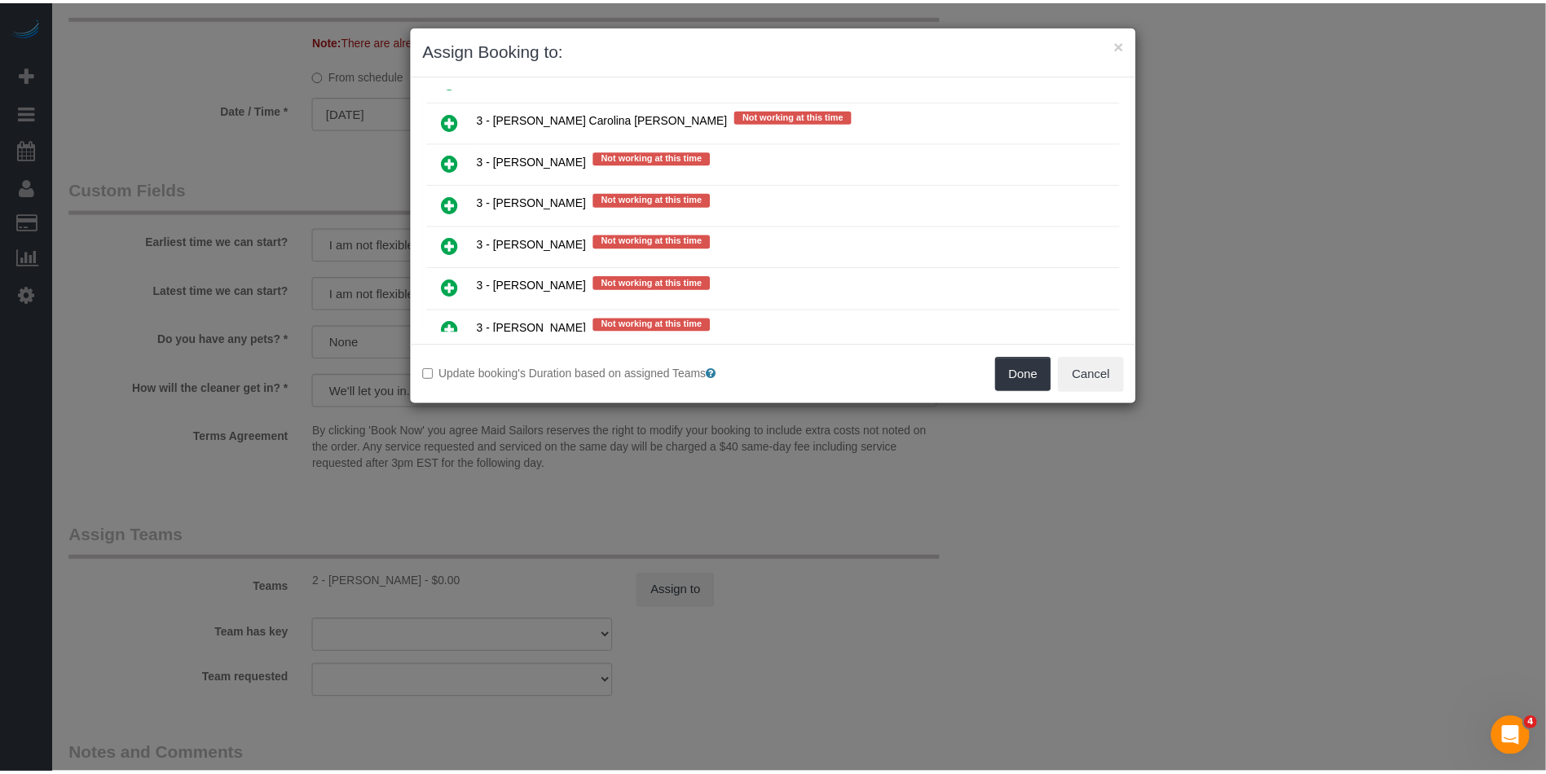
scroll to position [2813, 0]
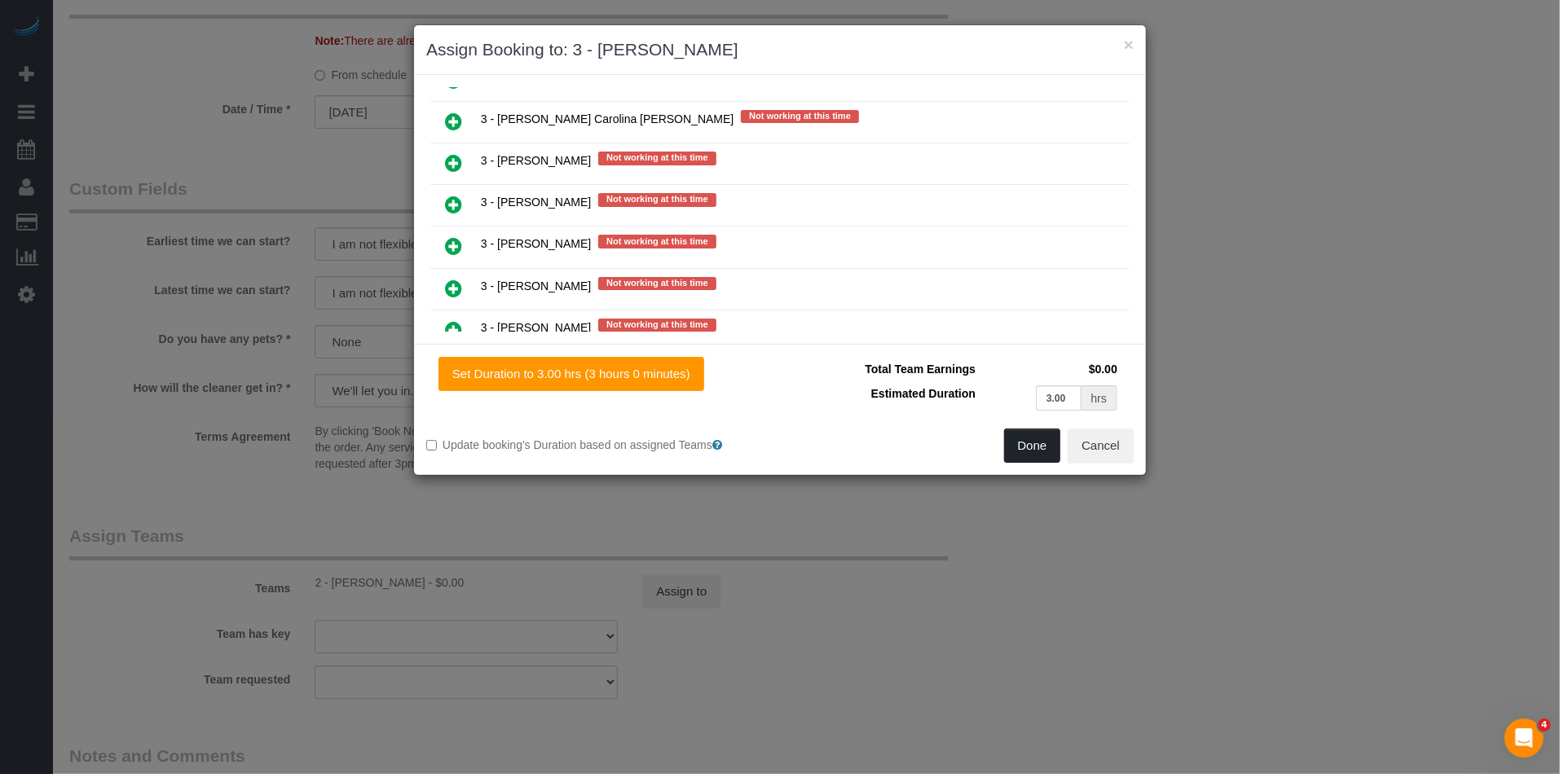
click at [1027, 438] on button "Done" at bounding box center [1032, 446] width 57 height 34
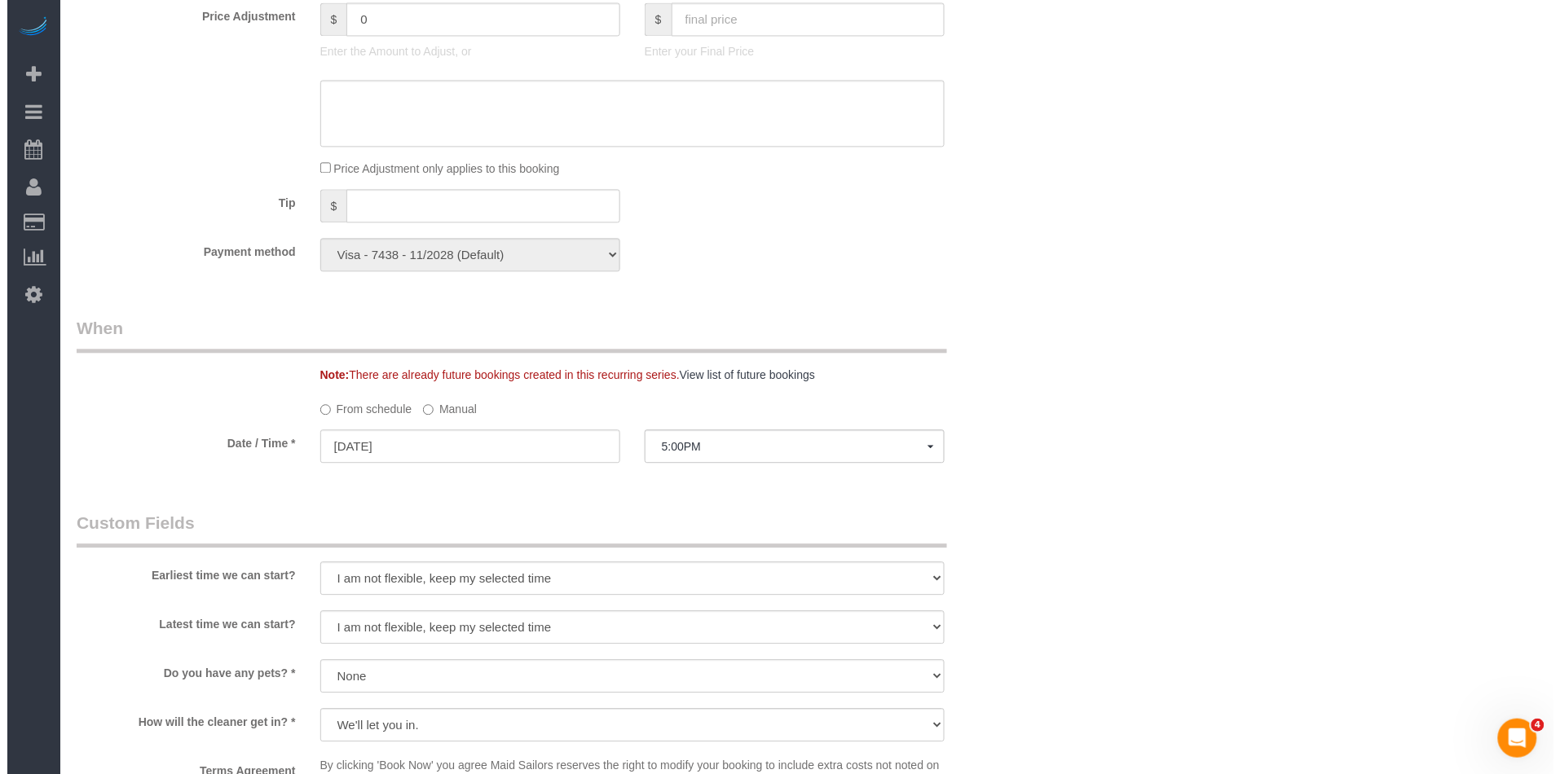
scroll to position [0, 0]
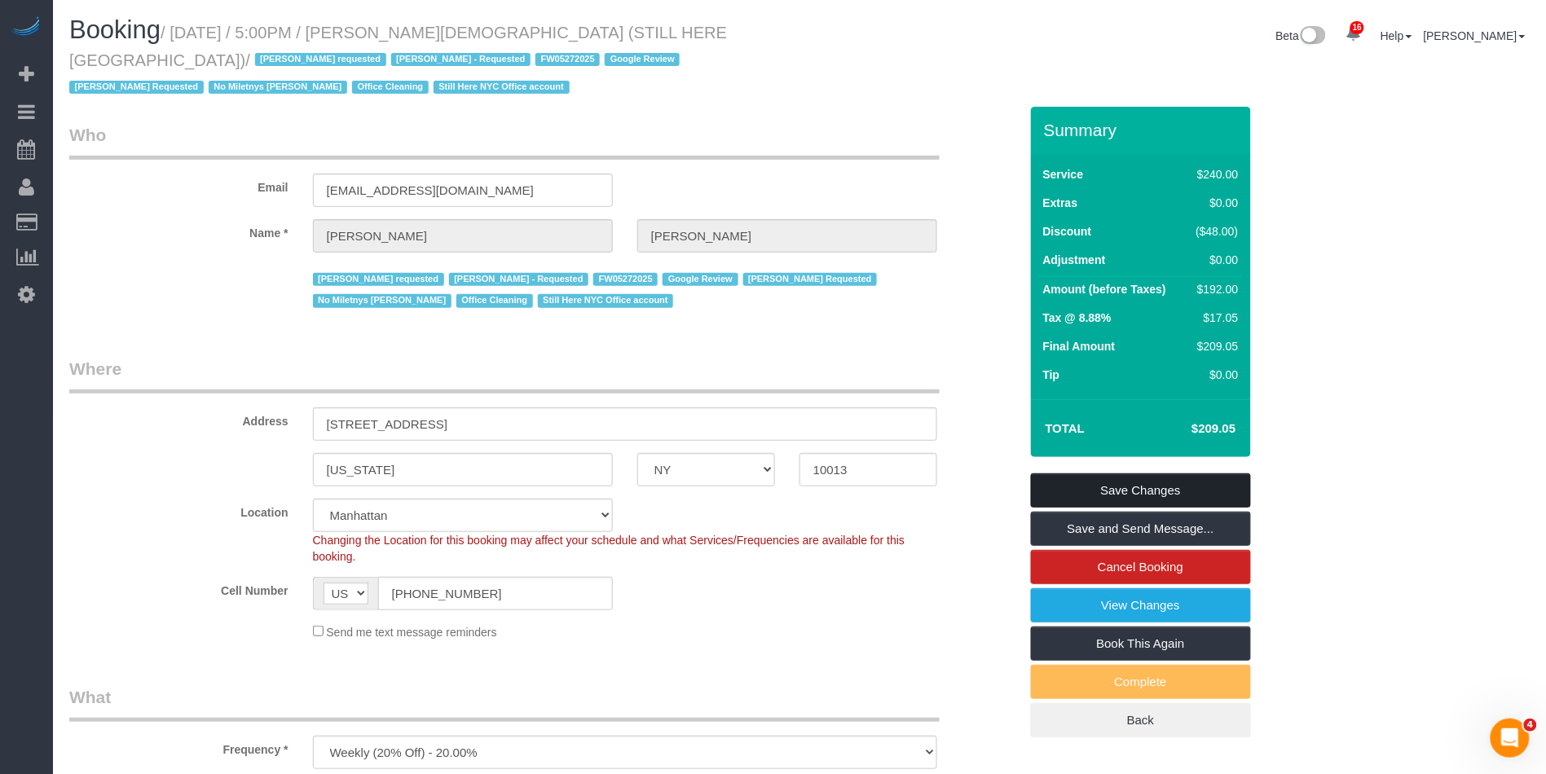
click at [1106, 477] on link "Save Changes" at bounding box center [1141, 490] width 220 height 34
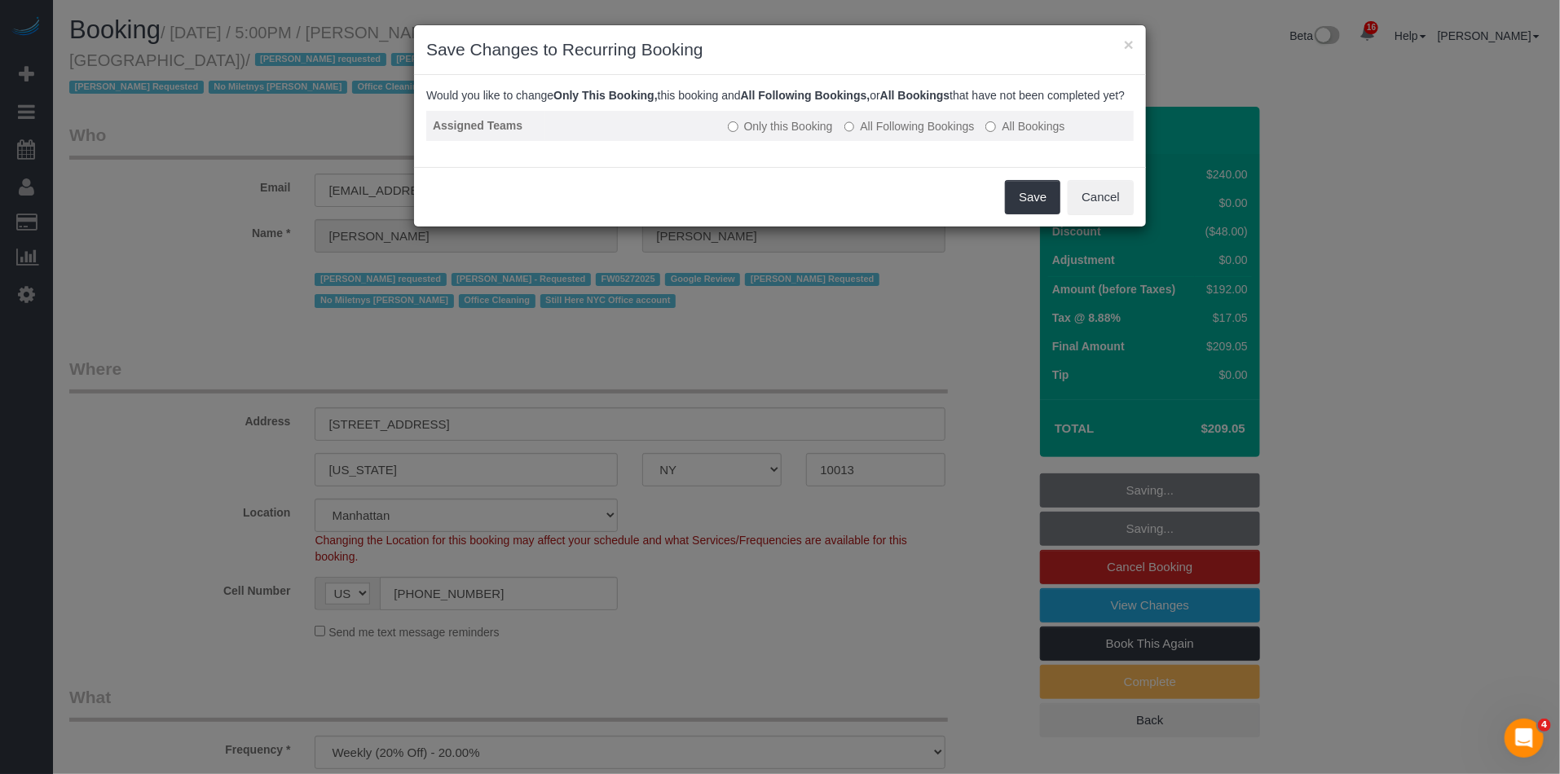
click at [954, 134] on label "All Following Bookings" at bounding box center [909, 126] width 130 height 16
click at [1023, 214] on button "Save" at bounding box center [1032, 197] width 55 height 34
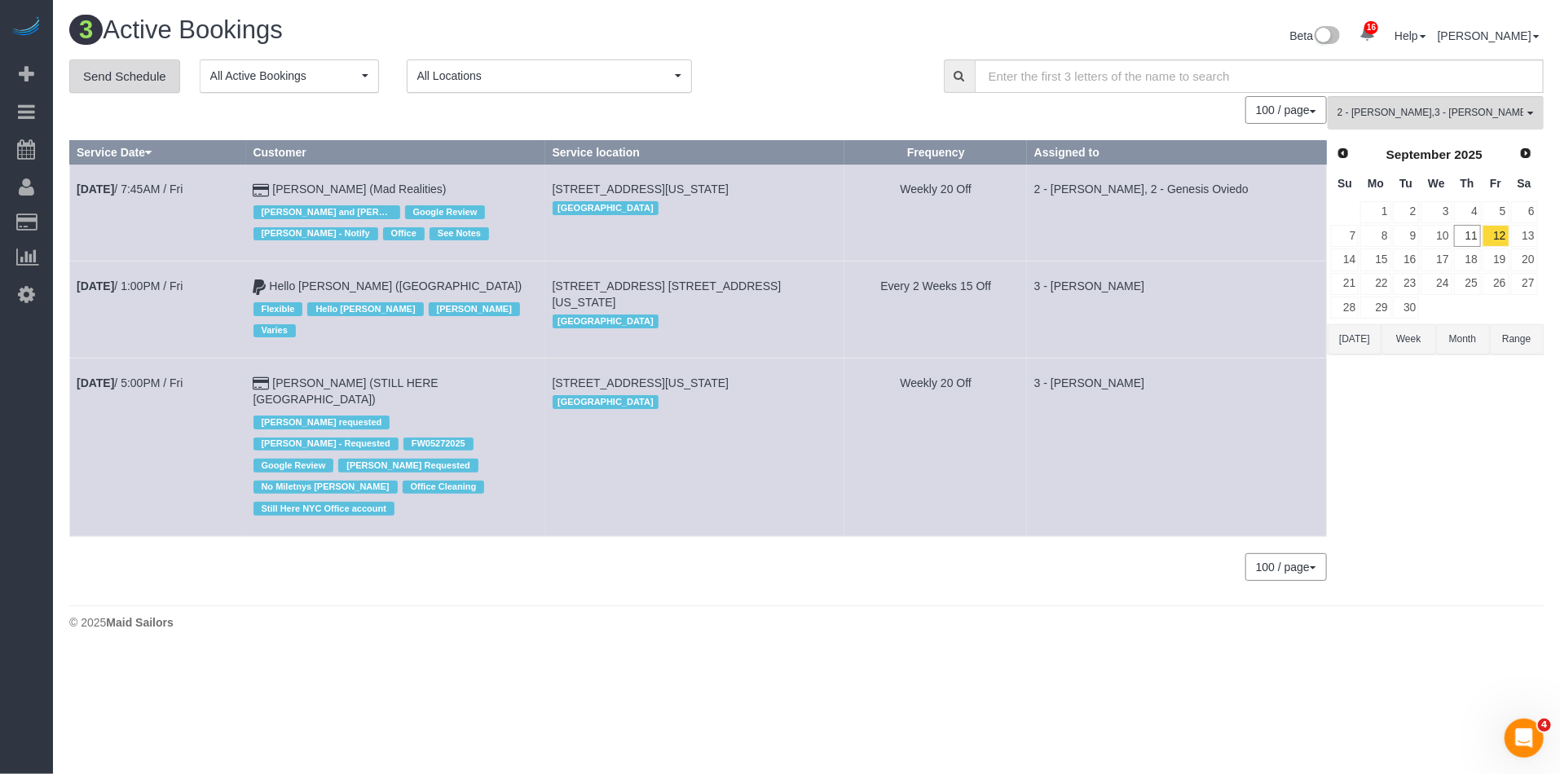
click at [149, 71] on link "Send Schedule" at bounding box center [124, 76] width 111 height 34
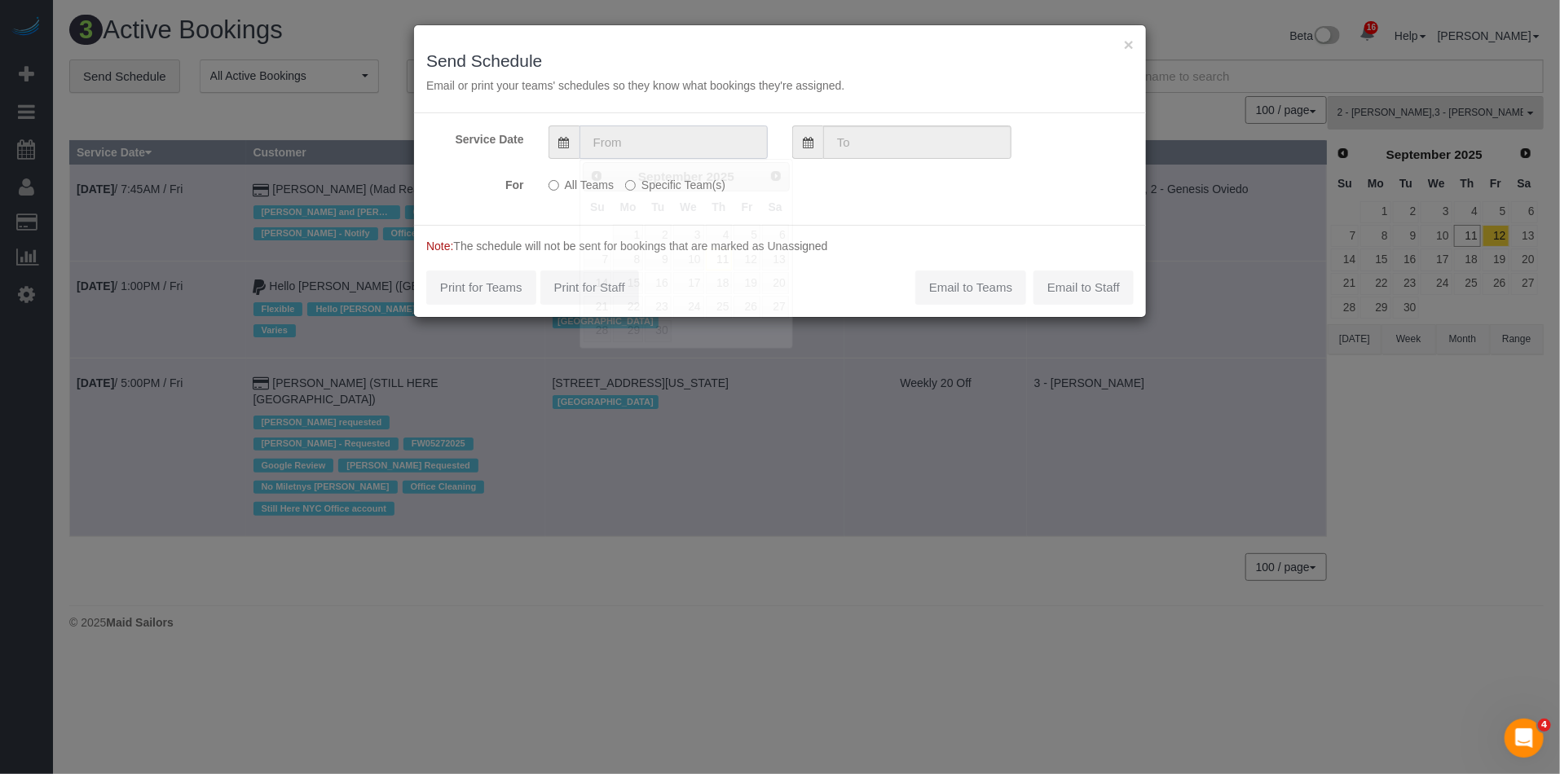
click at [608, 139] on input "text" at bounding box center [673, 141] width 188 height 33
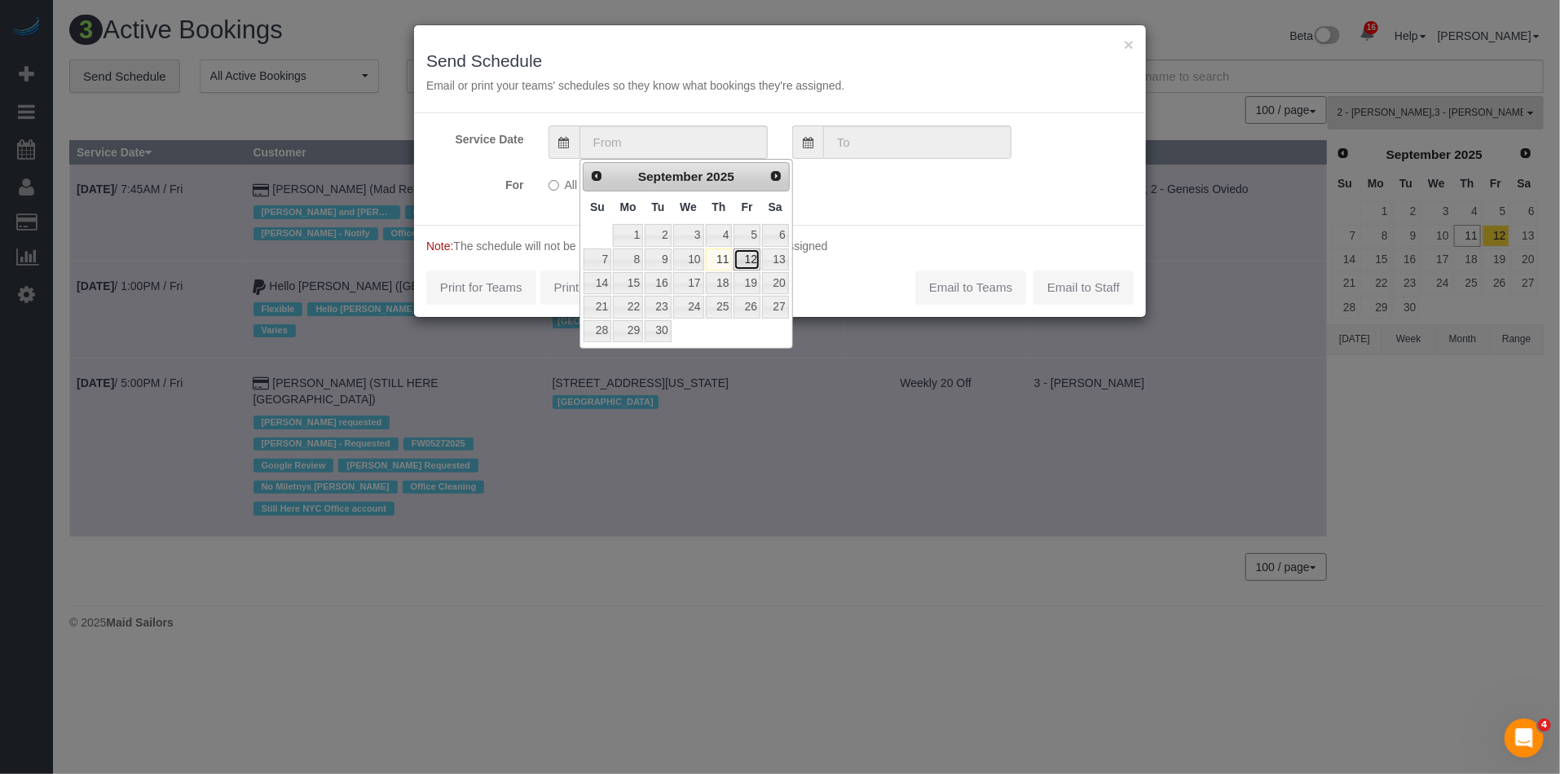
click at [751, 261] on link "12" at bounding box center [746, 260] width 26 height 22
type input "[DATE]"
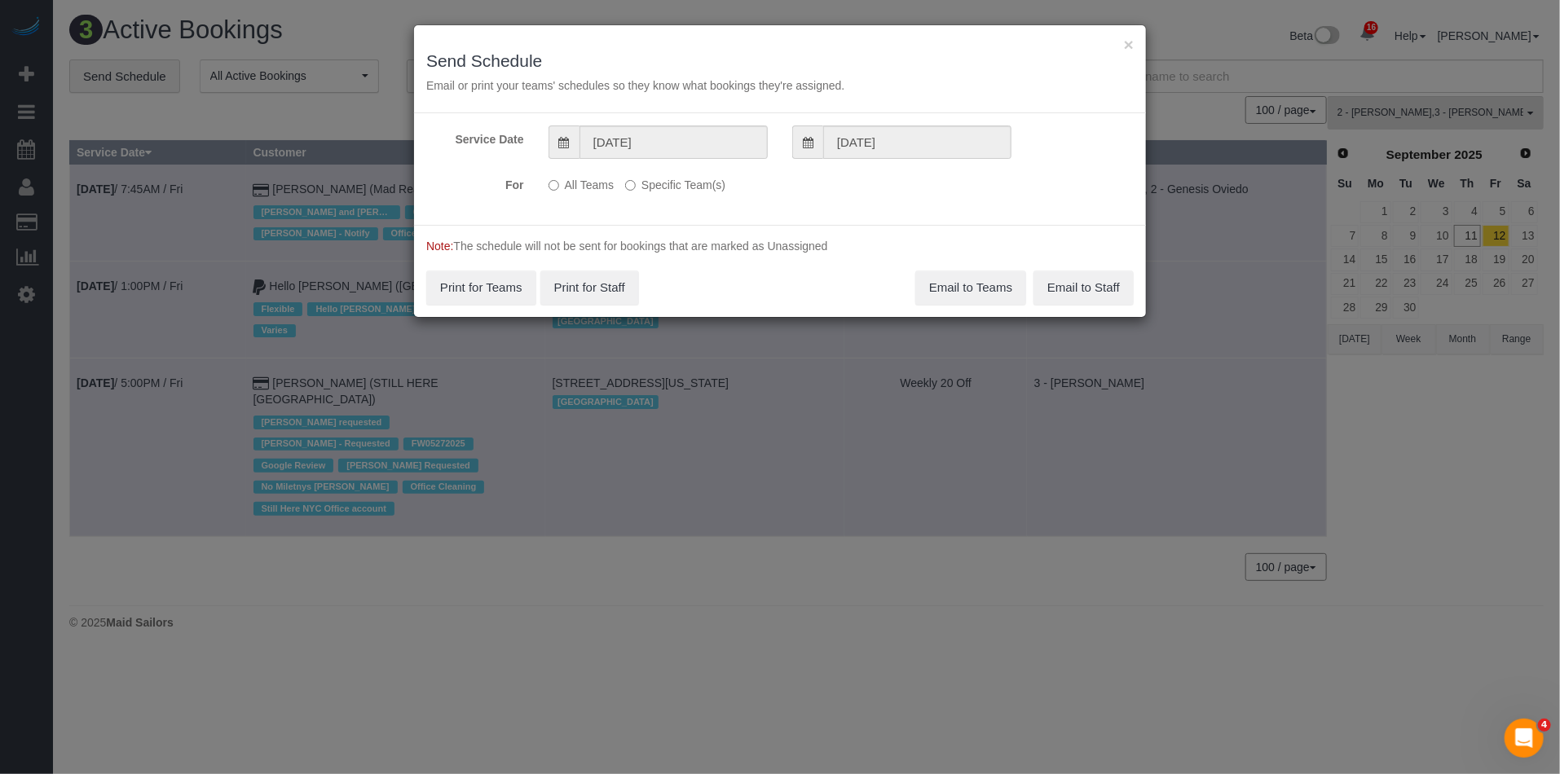
click at [704, 186] on label "Specific Team(s)" at bounding box center [675, 182] width 100 height 22
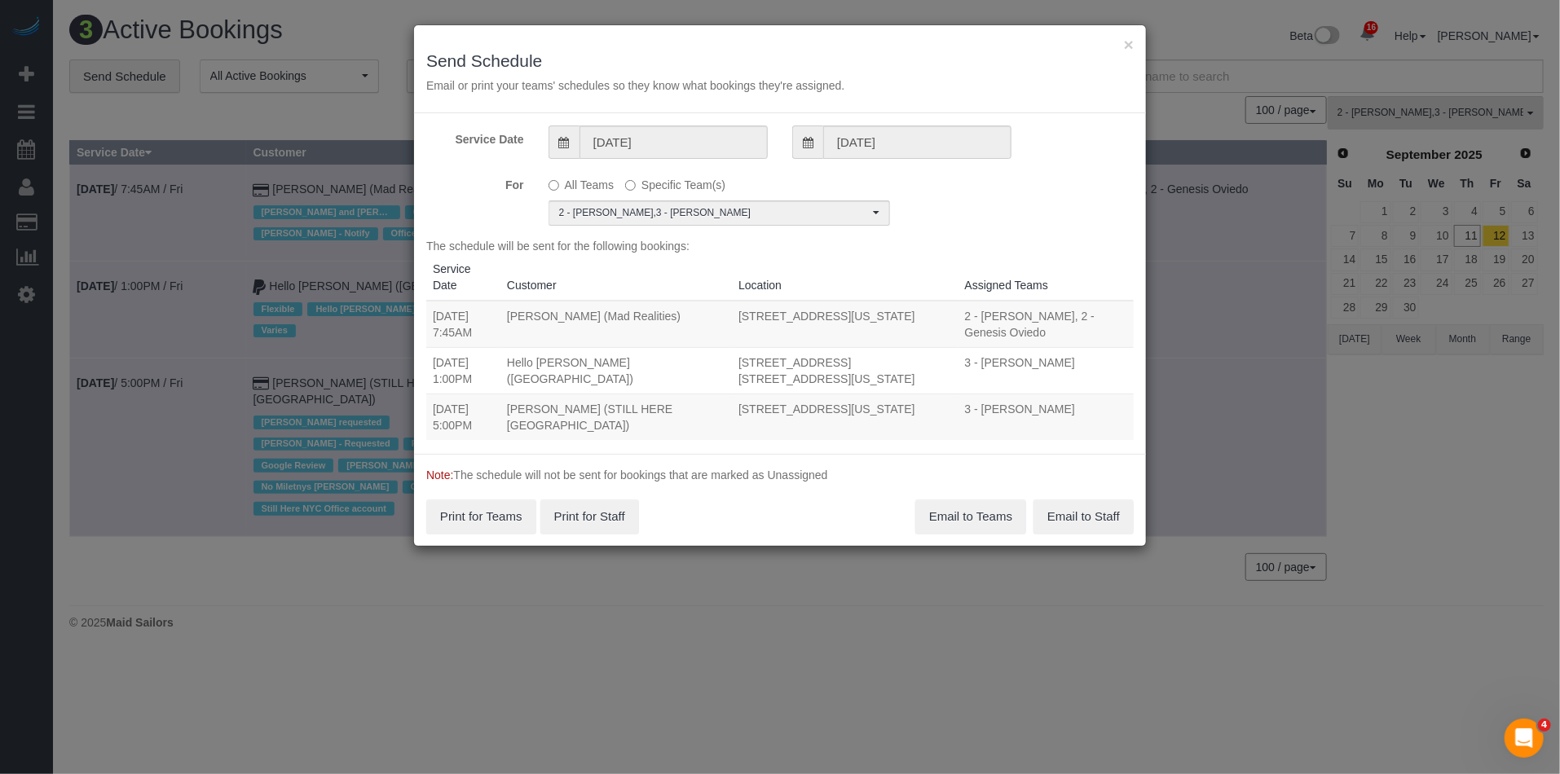
click at [997, 227] on div "Service Date [DATE] [DATE] For All Teams Specific Team(s) 2 - [PERSON_NAME] , 3…" at bounding box center [780, 283] width 732 height 341
click at [968, 511] on button "Email to Teams" at bounding box center [970, 516] width 111 height 34
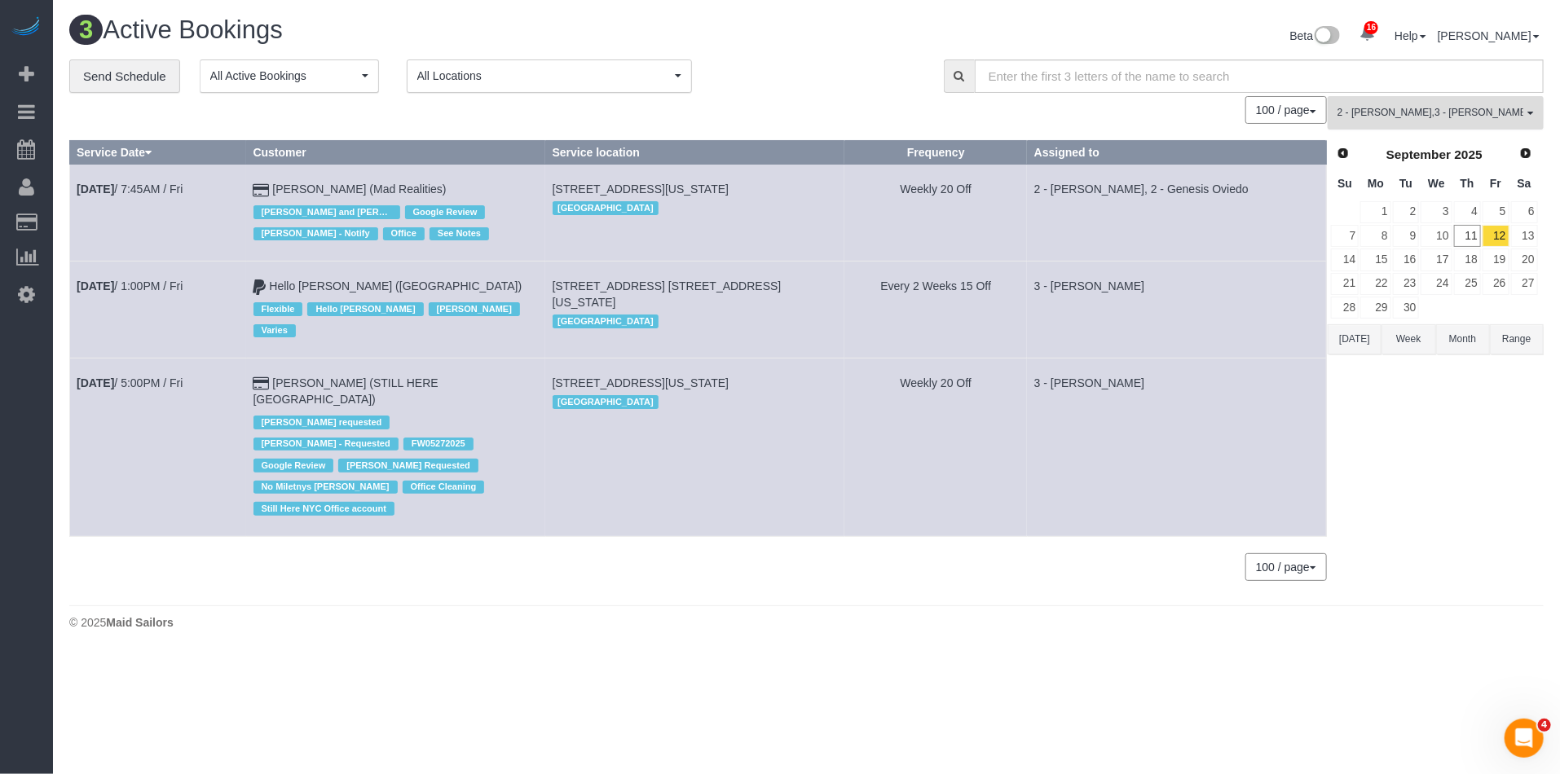
click at [1454, 109] on span "2 - [PERSON_NAME] , 3 - [PERSON_NAME]" at bounding box center [1430, 113] width 186 height 14
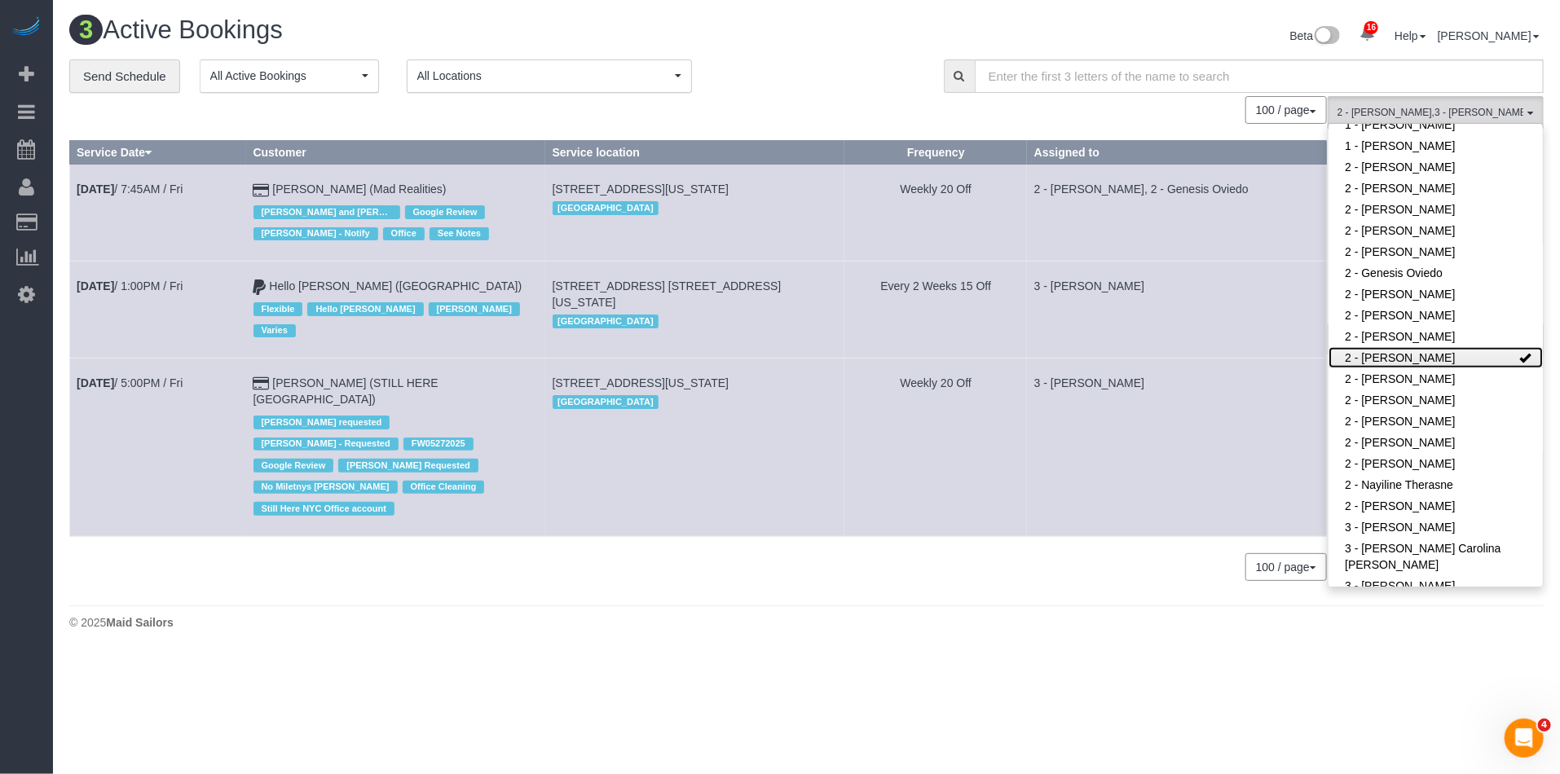
click at [1419, 357] on link "2 - [PERSON_NAME]" at bounding box center [1435, 357] width 214 height 21
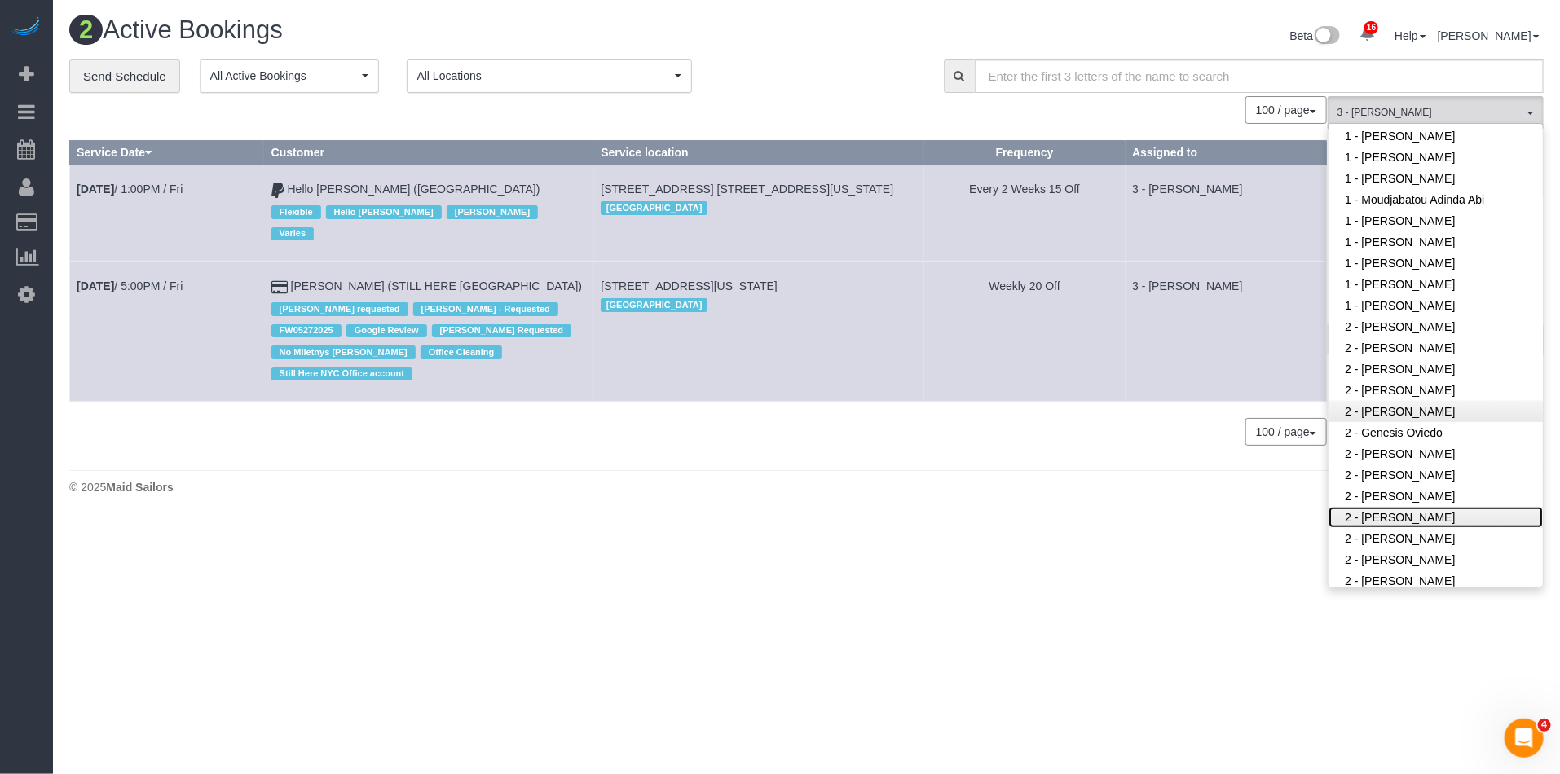
scroll to position [750, 0]
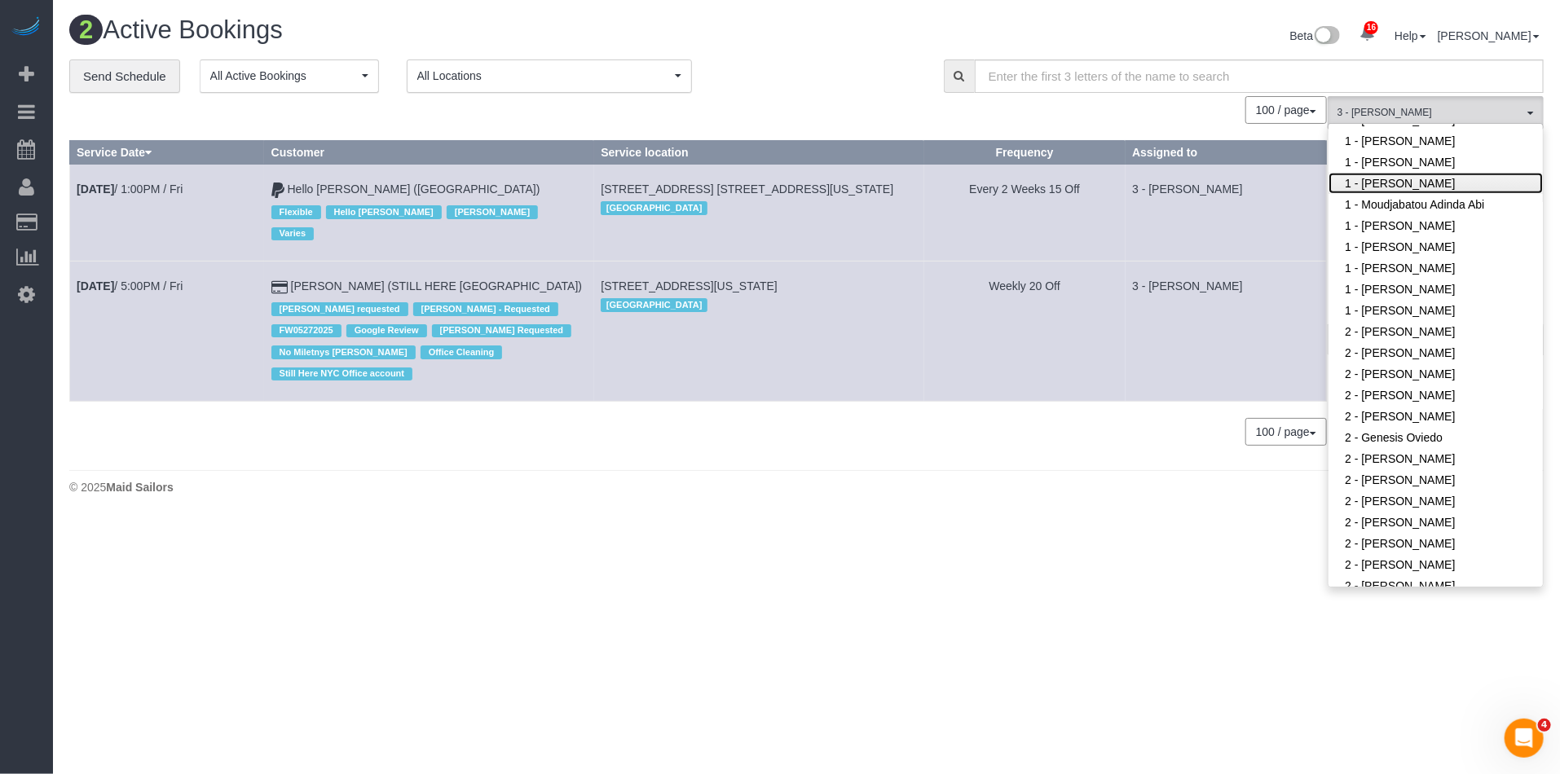
click at [1446, 185] on link "1 - [PERSON_NAME]" at bounding box center [1435, 183] width 214 height 21
click at [1138, 340] on td "3 - [PERSON_NAME]" at bounding box center [1225, 332] width 201 height 140
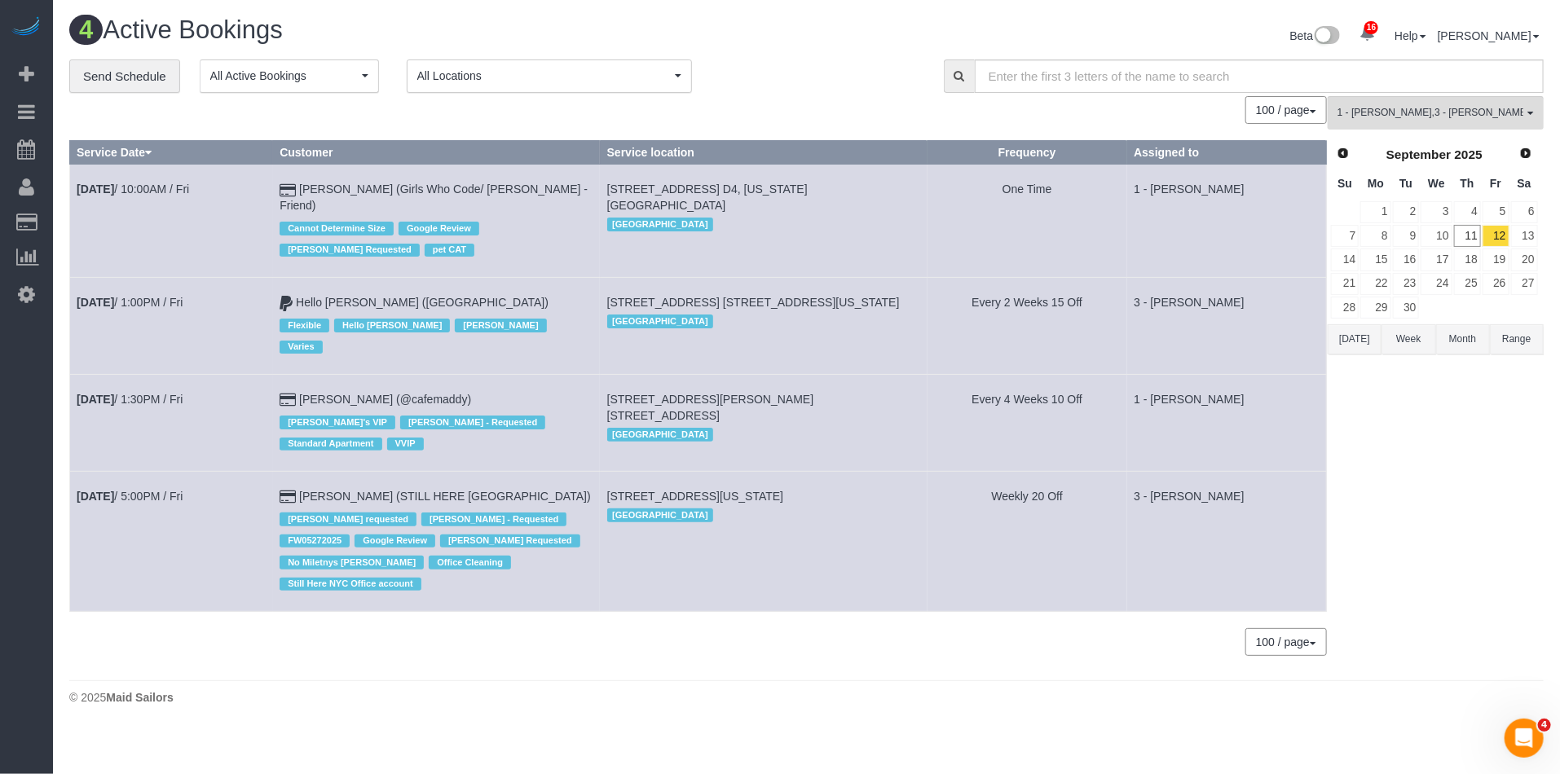
click at [1346, 337] on button "[DATE]" at bounding box center [1354, 339] width 54 height 30
